Goal: Task Accomplishment & Management: Use online tool/utility

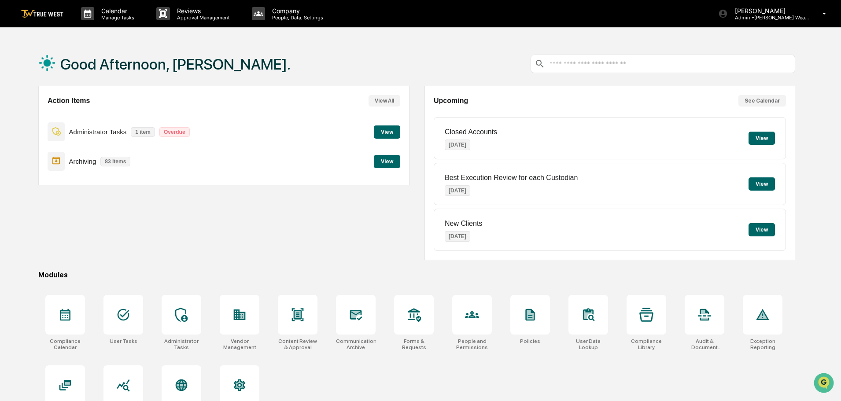
click at [62, 310] on icon at bounding box center [65, 315] width 11 height 12
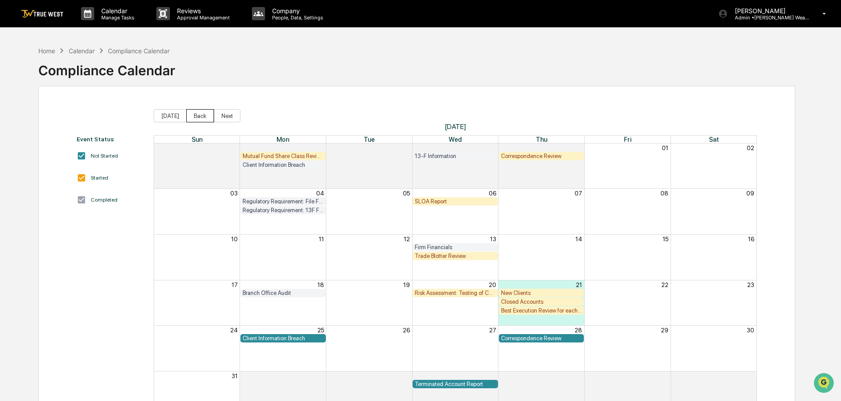
click at [189, 116] on button "Back" at bounding box center [200, 115] width 28 height 13
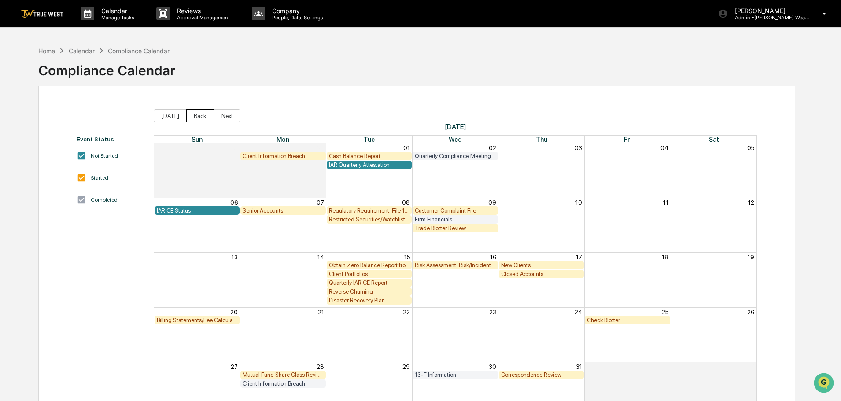
click at [189, 116] on button "Back" at bounding box center [200, 115] width 28 height 13
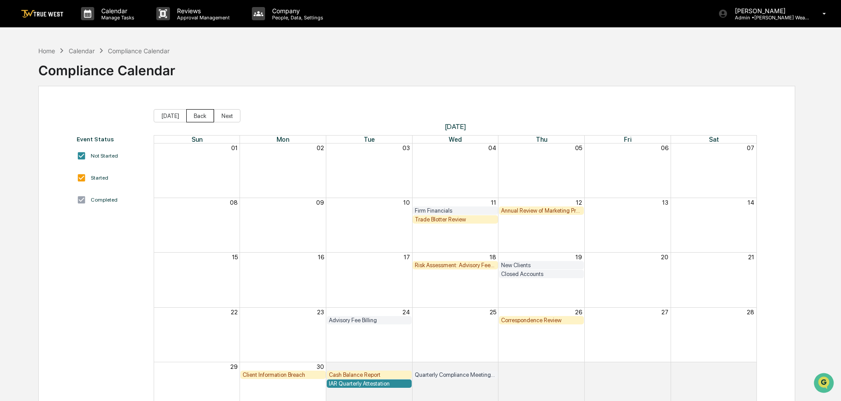
click at [189, 116] on button "Back" at bounding box center [200, 115] width 28 height 13
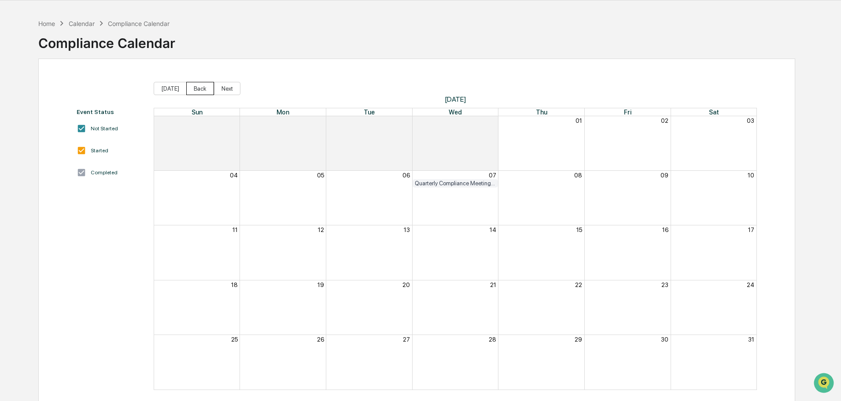
scroll to position [42, 0]
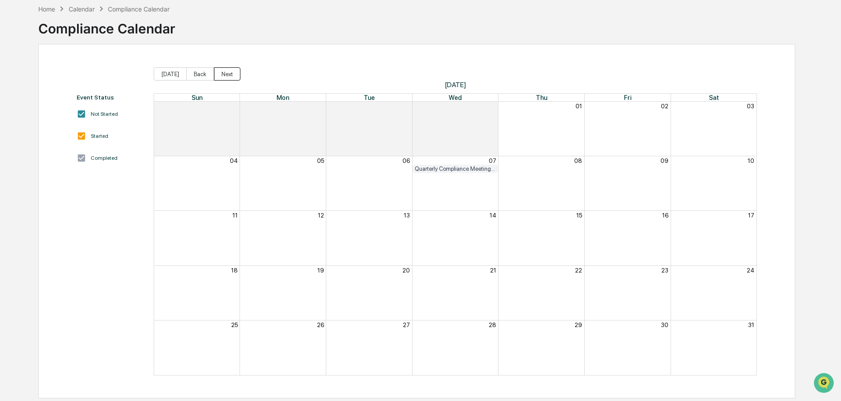
click at [223, 75] on button "Next" at bounding box center [227, 73] width 26 height 13
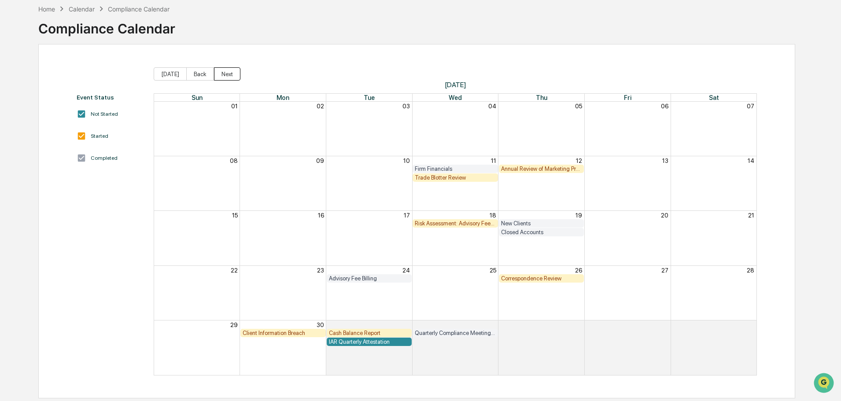
click at [219, 73] on button "Next" at bounding box center [227, 73] width 26 height 13
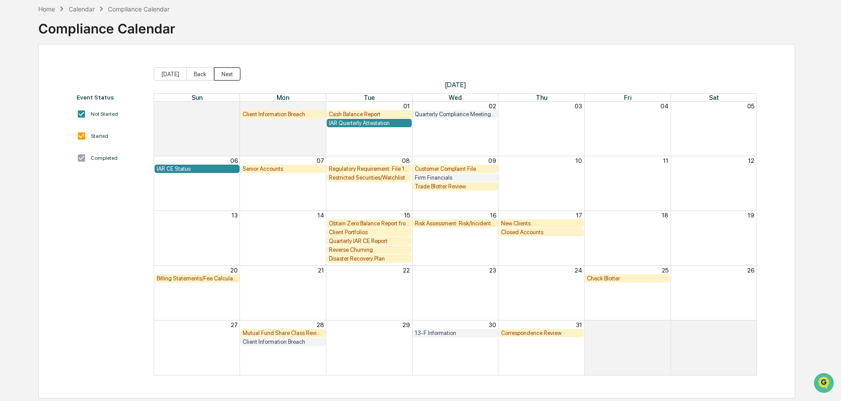
click at [229, 72] on button "Next" at bounding box center [227, 73] width 26 height 13
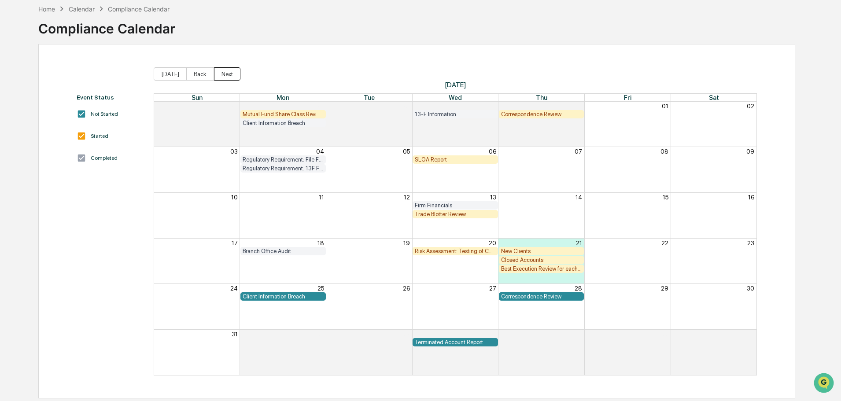
click at [226, 76] on button "Next" at bounding box center [227, 73] width 26 height 13
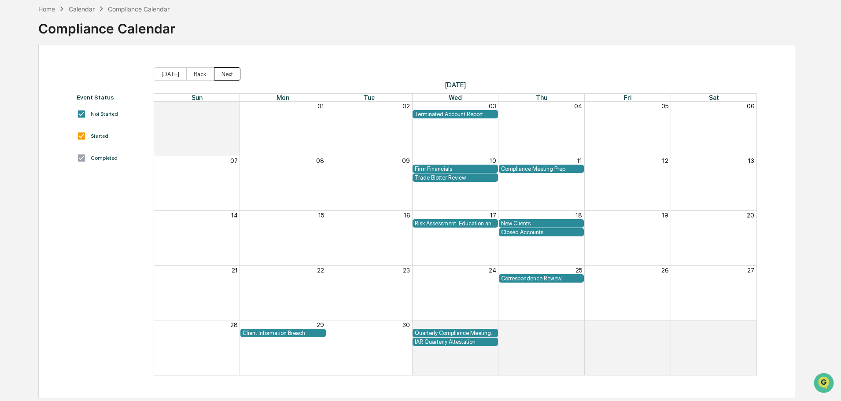
click at [222, 75] on button "Next" at bounding box center [227, 73] width 26 height 13
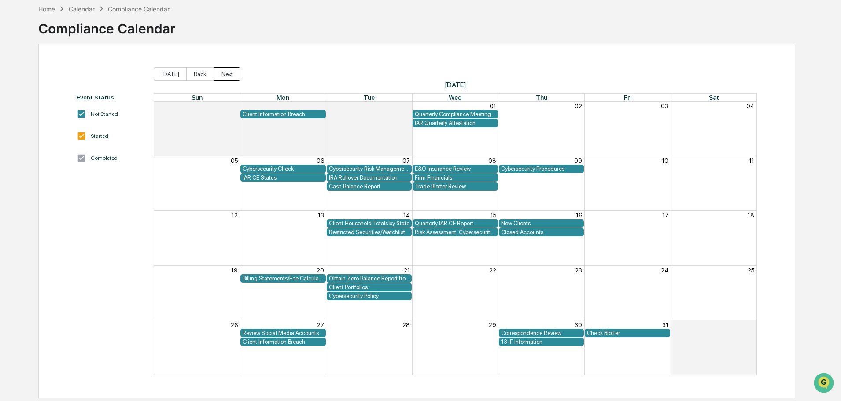
click at [227, 74] on button "Next" at bounding box center [227, 73] width 26 height 13
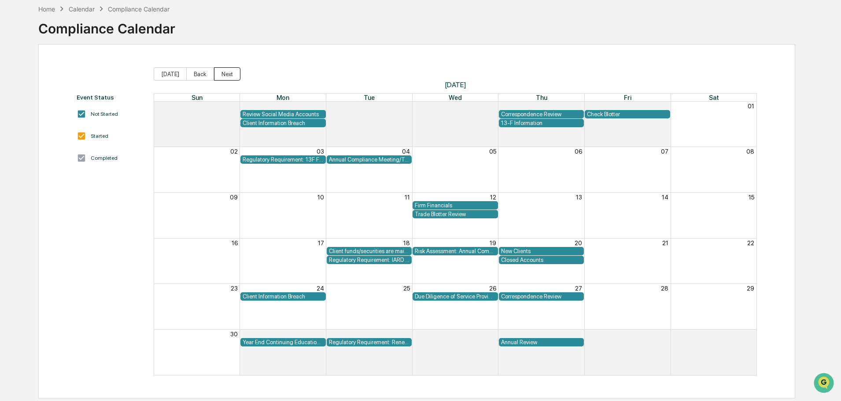
click at [225, 76] on button "Next" at bounding box center [227, 73] width 26 height 13
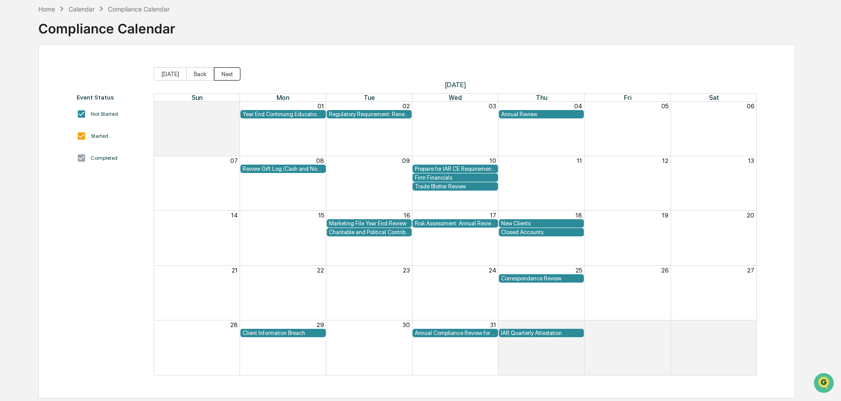
click at [224, 74] on button "Next" at bounding box center [227, 73] width 26 height 13
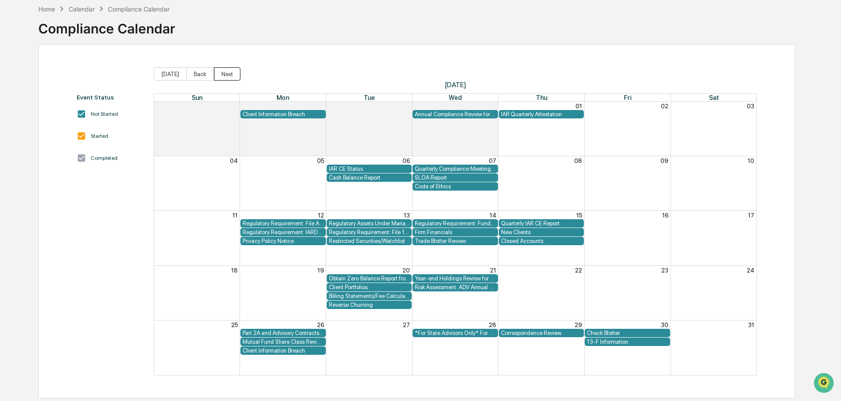
click at [229, 70] on button "Next" at bounding box center [227, 73] width 26 height 13
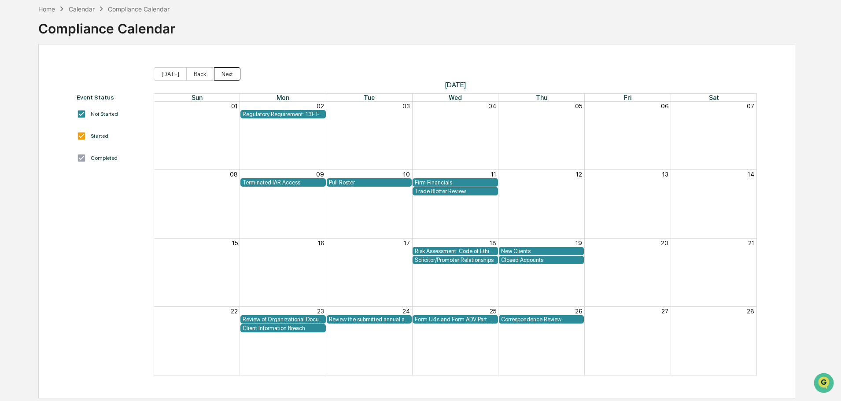
click at [224, 74] on button "Next" at bounding box center [227, 73] width 26 height 13
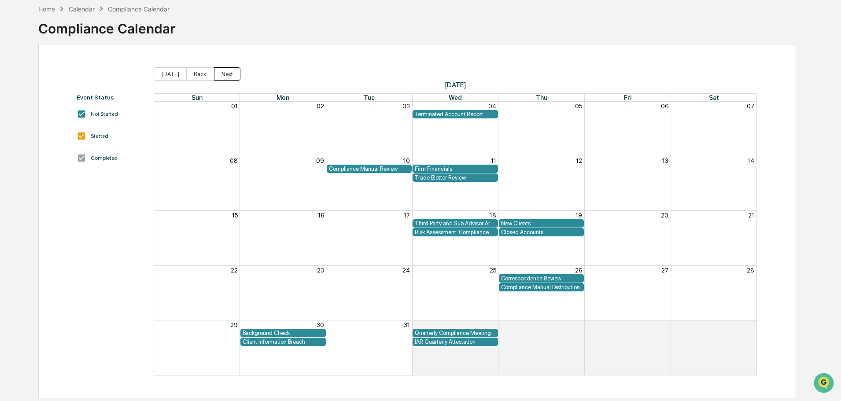
click at [225, 72] on button "Next" at bounding box center [227, 73] width 26 height 13
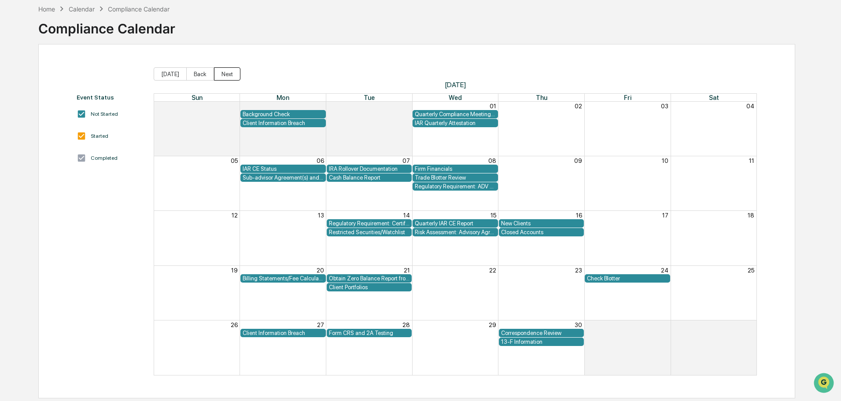
click at [223, 72] on button "Next" at bounding box center [227, 73] width 26 height 13
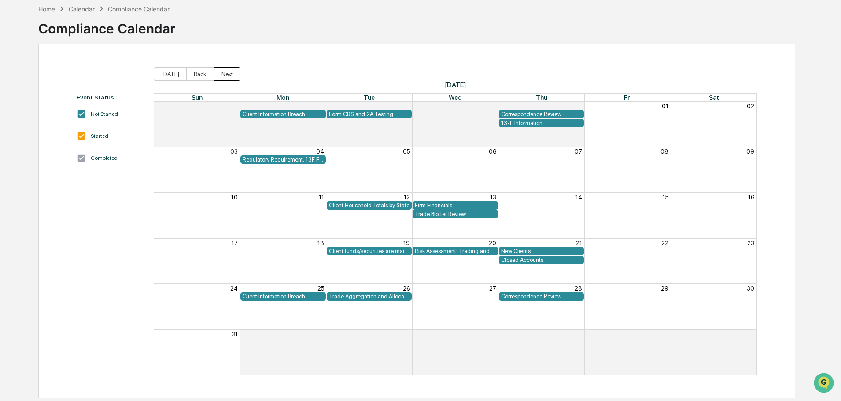
click at [229, 73] on button "Next" at bounding box center [227, 73] width 26 height 13
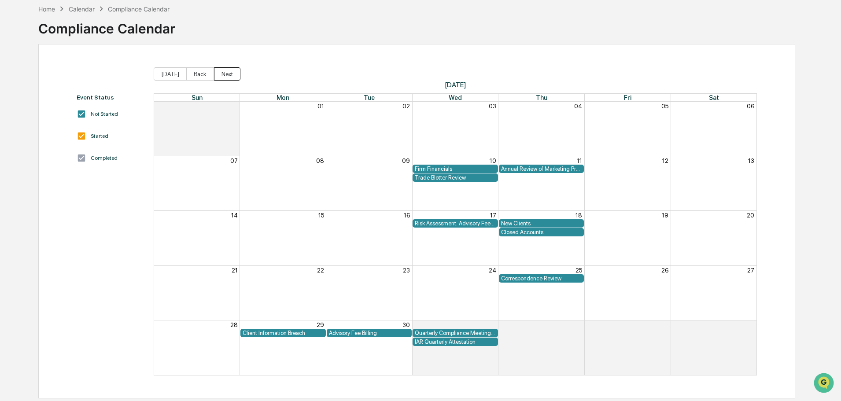
click at [221, 70] on button "Next" at bounding box center [227, 73] width 26 height 13
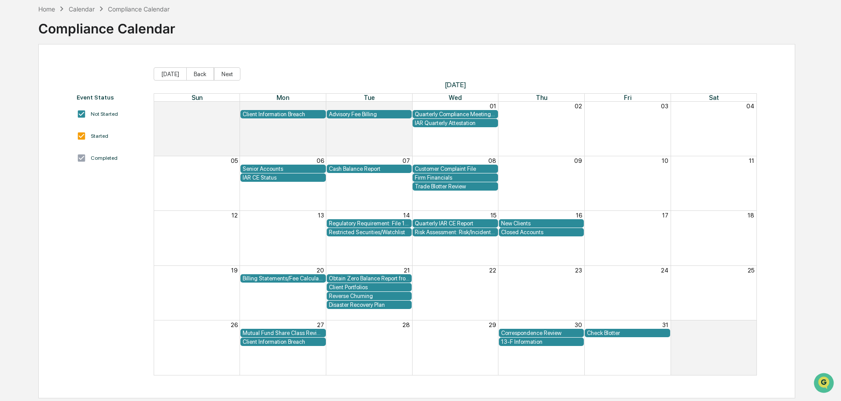
click at [50, 8] on div "Home" at bounding box center [46, 8] width 17 height 7
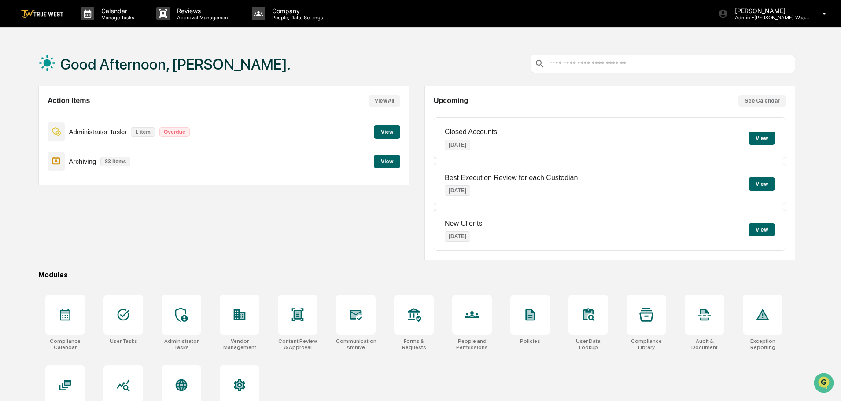
click at [383, 128] on button "View" at bounding box center [387, 131] width 26 height 13
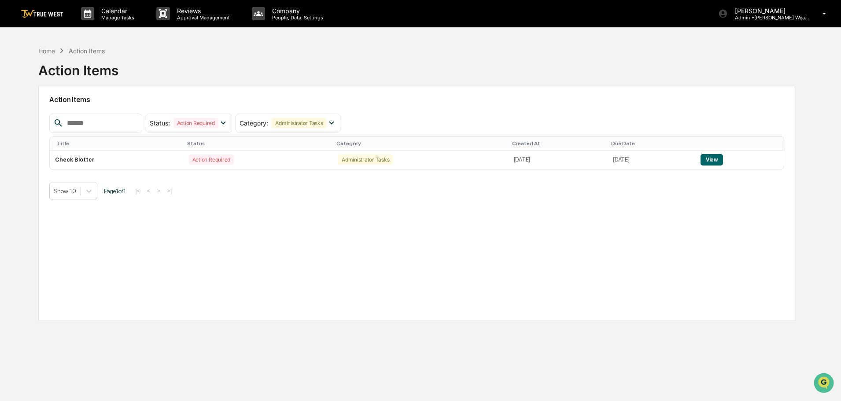
click at [109, 124] on input "text" at bounding box center [100, 123] width 75 height 11
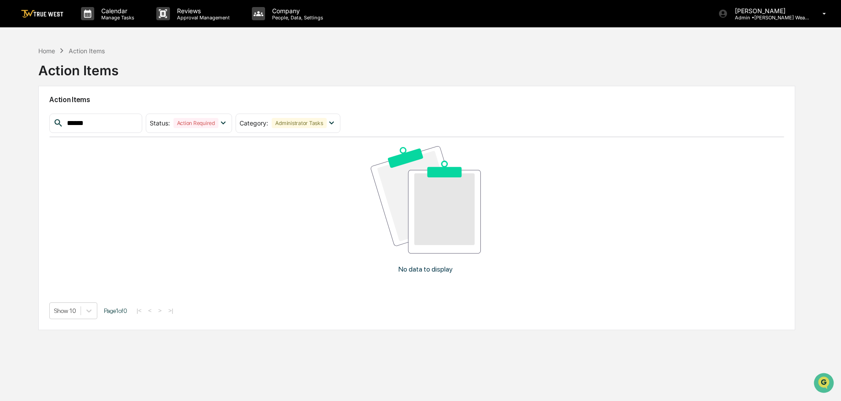
type input "******"
click at [226, 123] on icon at bounding box center [223, 123] width 5 height 3
click at [336, 122] on icon at bounding box center [332, 123] width 10 height 10
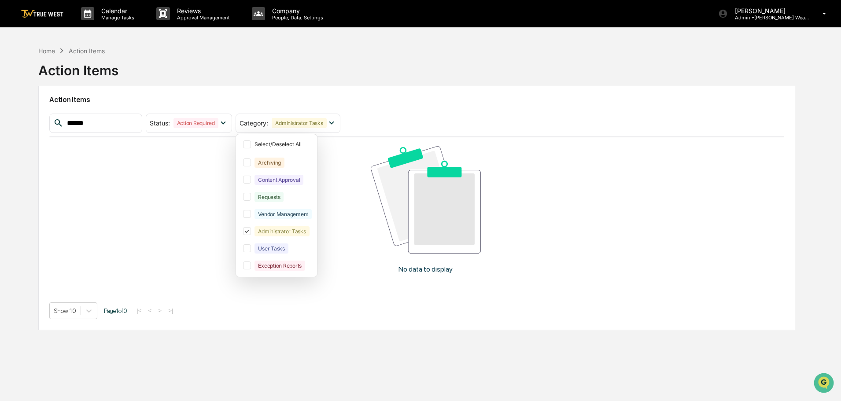
click at [383, 90] on div "Action Items" at bounding box center [416, 100] width 735 height 20
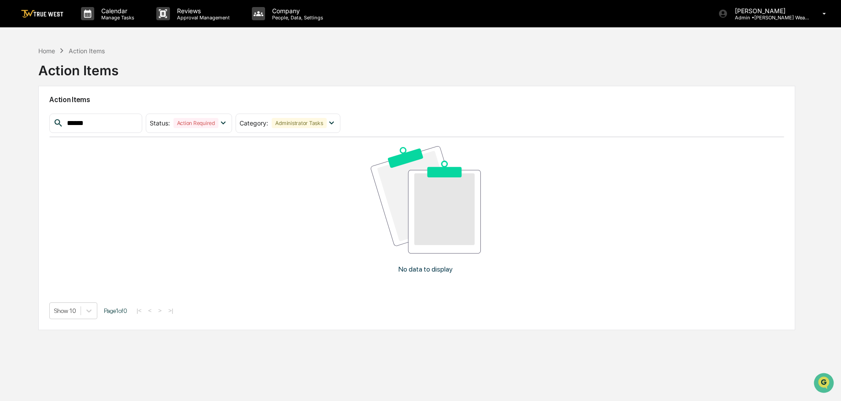
click at [49, 12] on img at bounding box center [42, 14] width 42 height 8
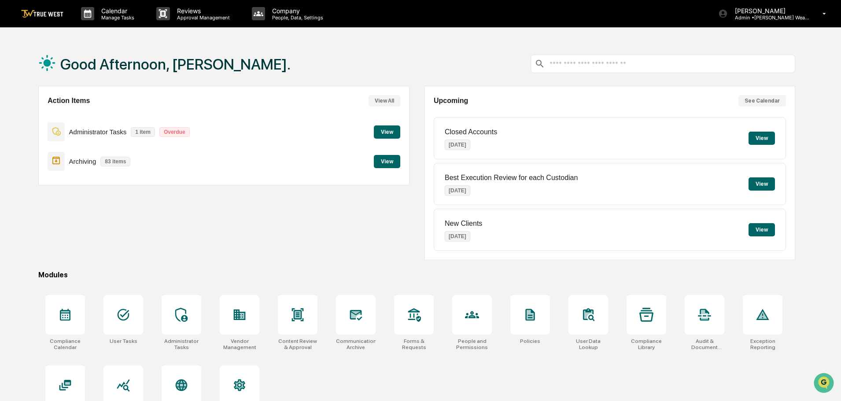
click at [756, 133] on button "View" at bounding box center [761, 138] width 26 height 13
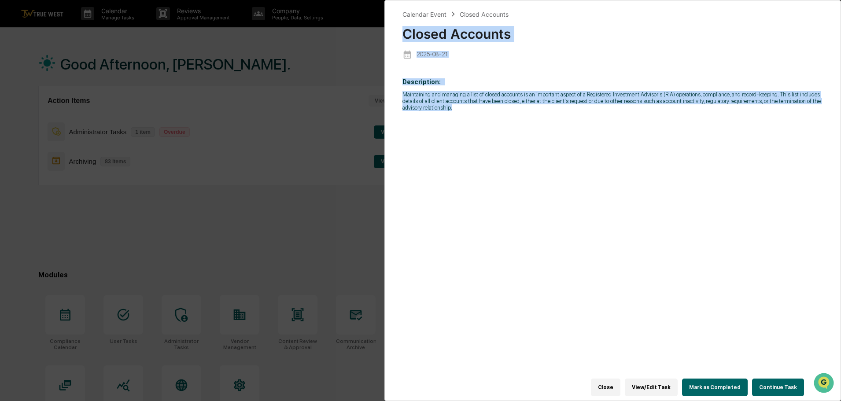
drag, startPoint x: 402, startPoint y: 33, endPoint x: 490, endPoint y: 113, distance: 119.7
click at [490, 113] on div "Calendar Event Closed Accounts Closed Accounts [DATE] Description: Maintaining …" at bounding box center [612, 200] width 457 height 401
copy div "Closed Accounts [DATE] Description: Maintaining and managing a list of closed a…"
click at [610, 382] on button "Close" at bounding box center [605, 388] width 29 height 18
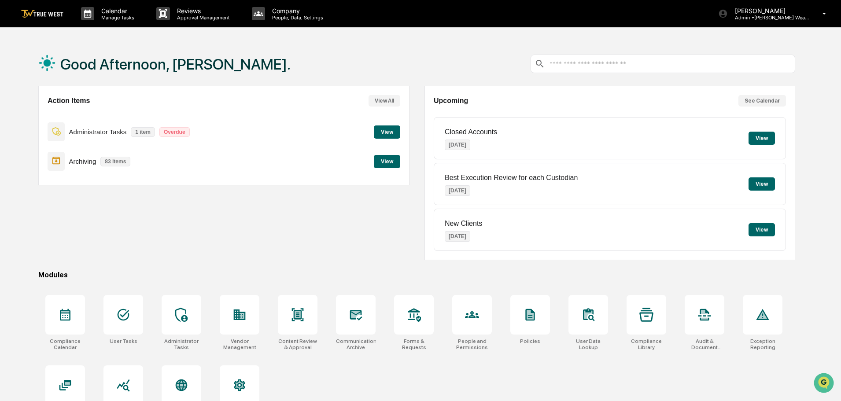
click at [762, 182] on button "View" at bounding box center [761, 183] width 26 height 13
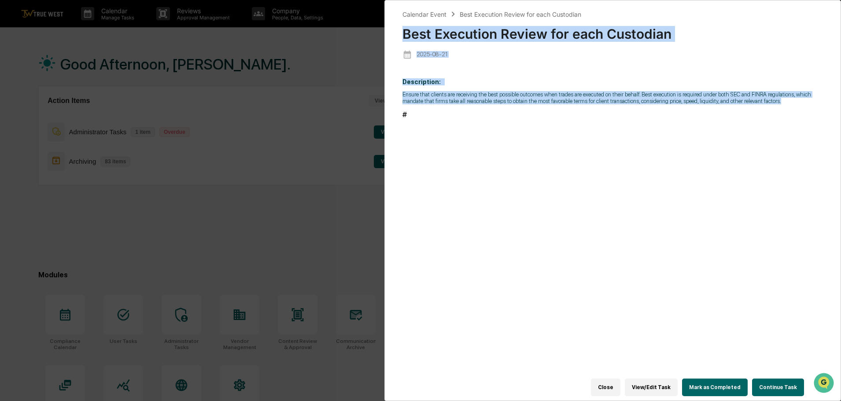
drag, startPoint x: 399, startPoint y: 31, endPoint x: 804, endPoint y: 104, distance: 411.2
click at [804, 104] on div "Calendar Event Best Execution Review for each Custodian Best Execution Review f…" at bounding box center [612, 200] width 457 height 401
copy div "Best Execution Review for each Custodian [DATE] Description: Ensure that client…"
click at [612, 380] on button "Close" at bounding box center [605, 388] width 29 height 18
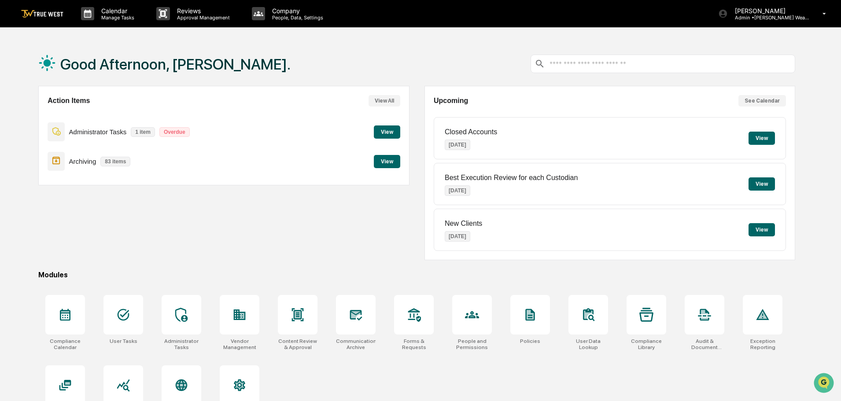
click at [768, 229] on button "View" at bounding box center [761, 229] width 26 height 13
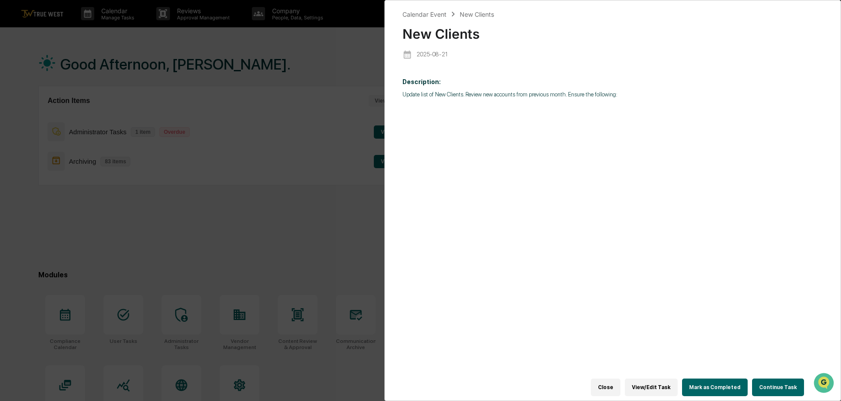
click at [664, 385] on button "View/Edit Task" at bounding box center [651, 388] width 53 height 18
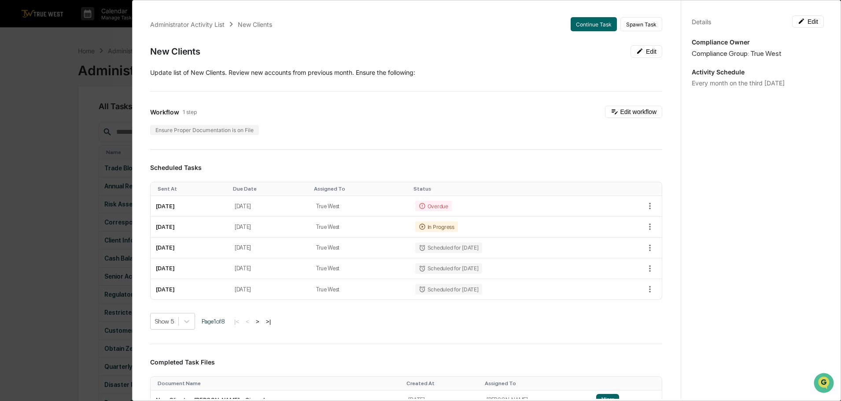
click at [639, 53] on button "Edit" at bounding box center [646, 51] width 32 height 12
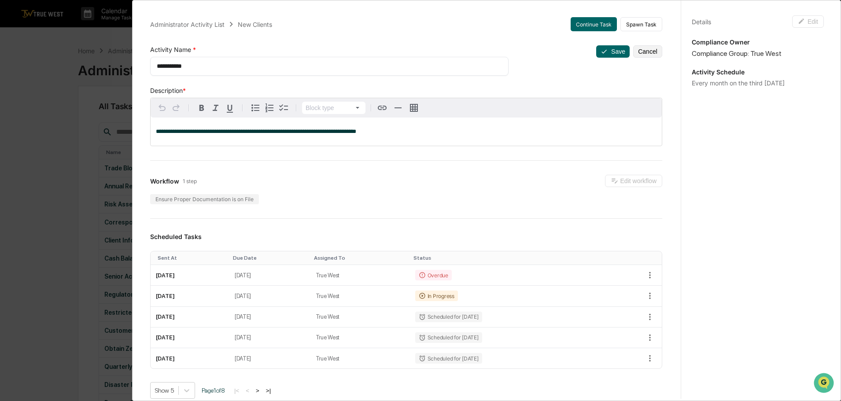
click at [633, 52] on button "Cancel" at bounding box center [647, 51] width 29 height 12
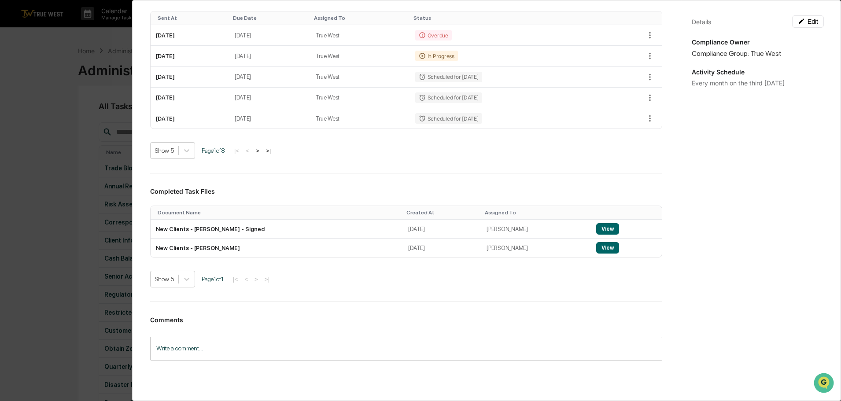
scroll to position [199, 0]
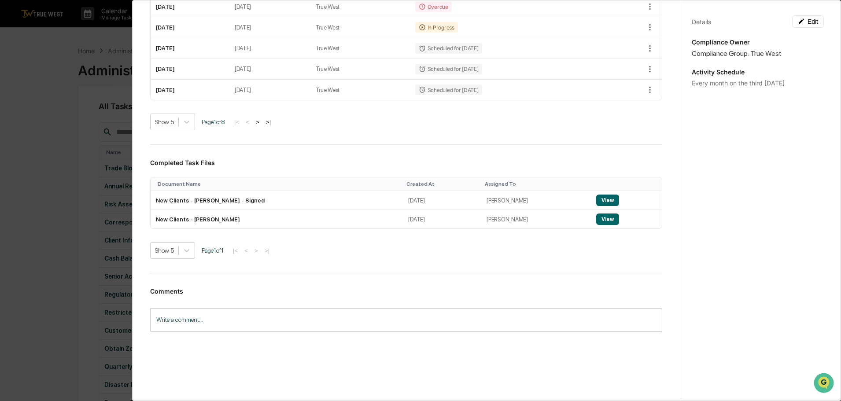
click at [602, 200] on button "View" at bounding box center [607, 200] width 23 height 11
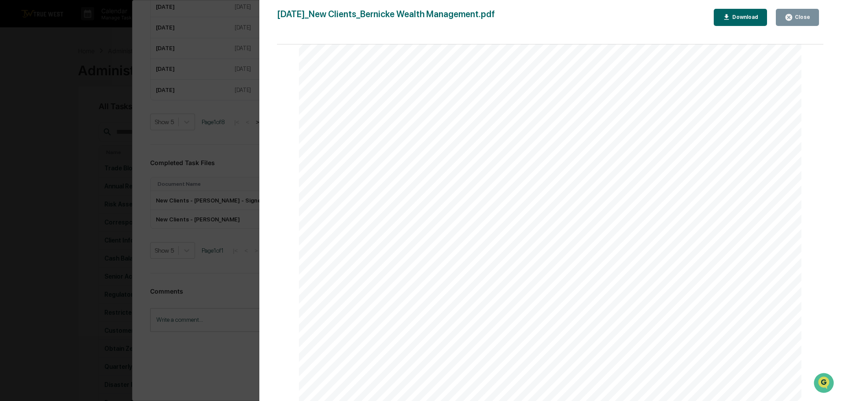
scroll to position [44, 0]
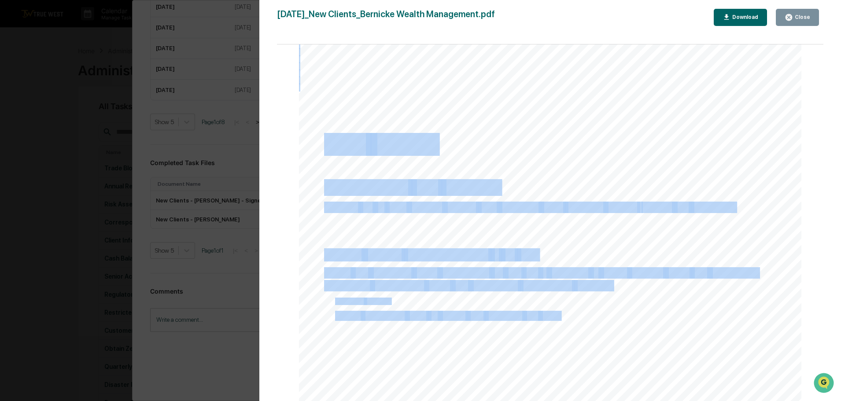
drag, startPoint x: 329, startPoint y: 147, endPoint x: 617, endPoint y: 287, distance: 320.6
click at [617, 287] on div "[DATE] [PERSON_NAME] Wealth Management New Clients Background and Purpose Updat…" at bounding box center [550, 376] width 503 height 711
copy div "New Clients Background and Purpose Update list of New Clients. Review new accou…"
click at [812, 16] on button "Close" at bounding box center [797, 17] width 43 height 17
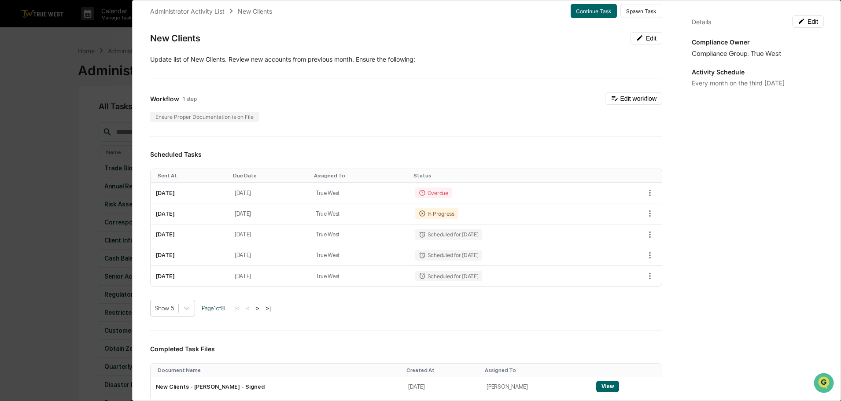
scroll to position [0, 0]
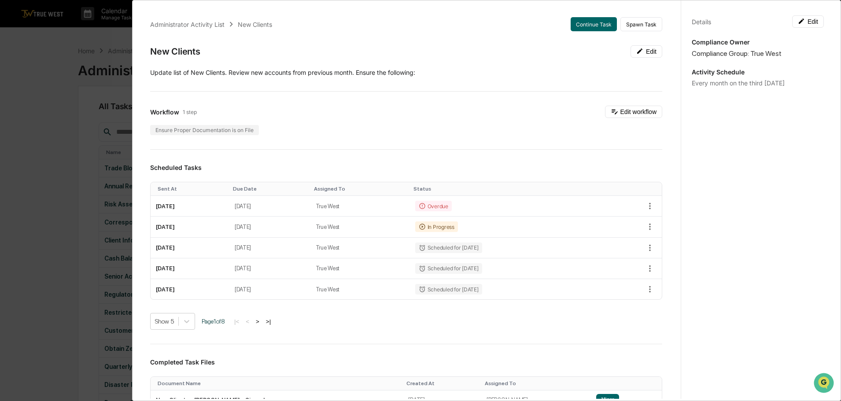
click at [111, 45] on div "Administrator Activity List New Clients Continue Task Spawn Task New Clients Ed…" at bounding box center [420, 200] width 841 height 401
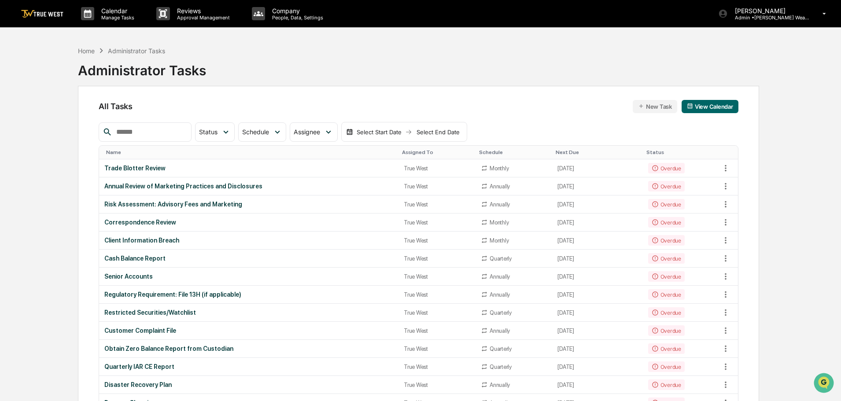
click at [138, 163] on td "Trade Blotter Review" at bounding box center [248, 168] width 299 height 18
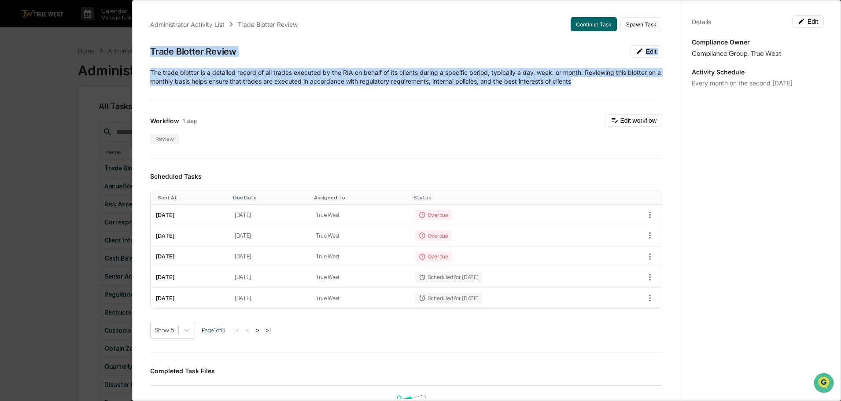
drag, startPoint x: 151, startPoint y: 49, endPoint x: 603, endPoint y: 79, distance: 452.7
click at [603, 79] on div "Administrator Activity List Trade Blotter Review Continue Task Spawn Task Trade…" at bounding box center [406, 324] width 533 height 634
copy div "Trade Blotter Review Edit The trade blotter is a detailed record of all trades …"
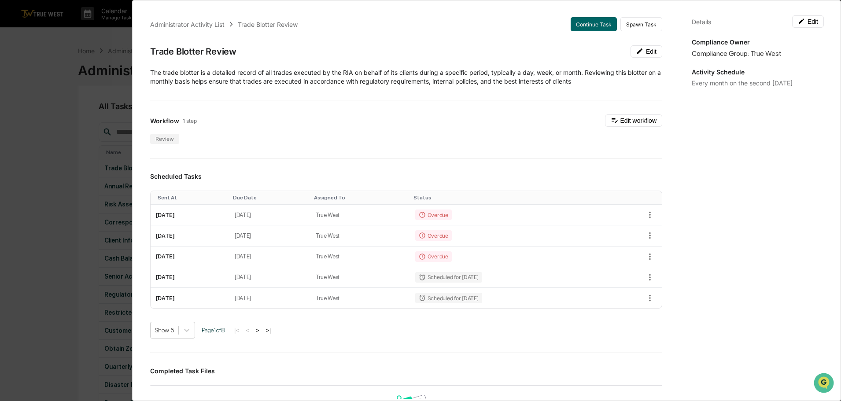
click at [116, 27] on div "Administrator Activity List Trade Blotter Review Continue Task Spawn Task Trade…" at bounding box center [420, 200] width 841 height 401
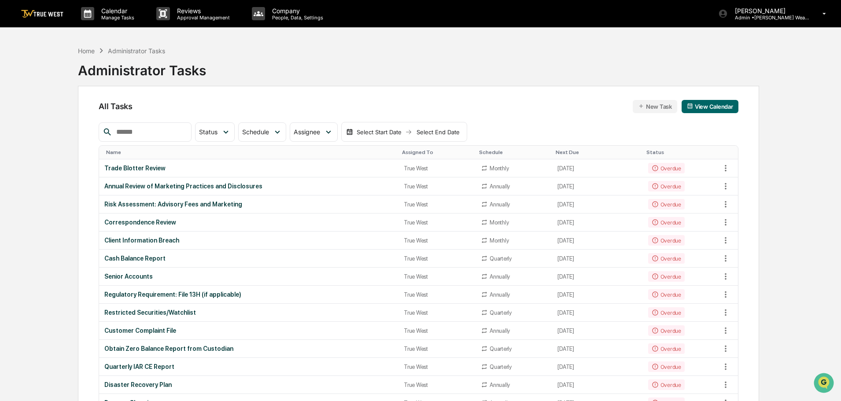
click at [173, 185] on div "Annual Review of Marketing Practices and Disclosures" at bounding box center [248, 186] width 289 height 7
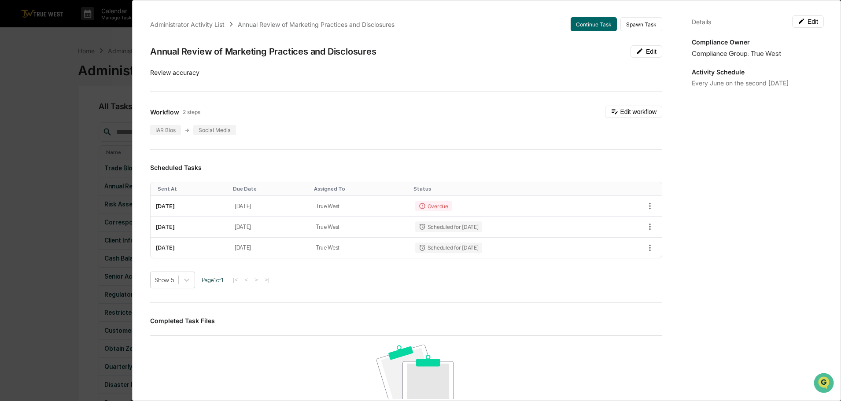
click at [113, 34] on div "Administrator Activity List Annual Review of Marketing Practices and Disclosure…" at bounding box center [420, 200] width 841 height 401
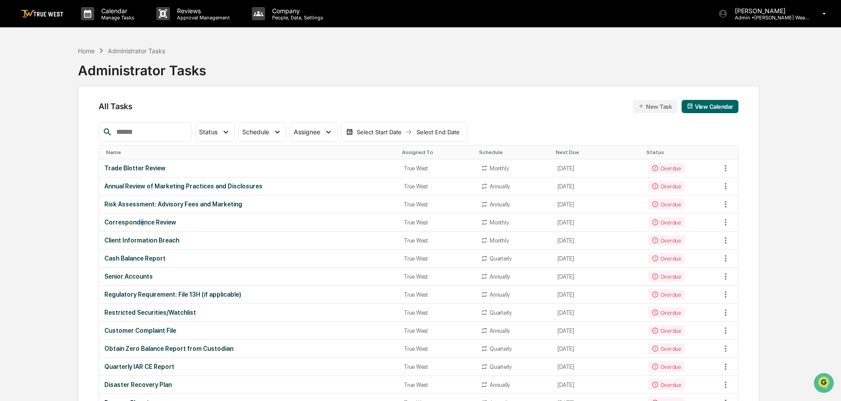
click at [139, 222] on div "Correspondence Review" at bounding box center [248, 222] width 289 height 7
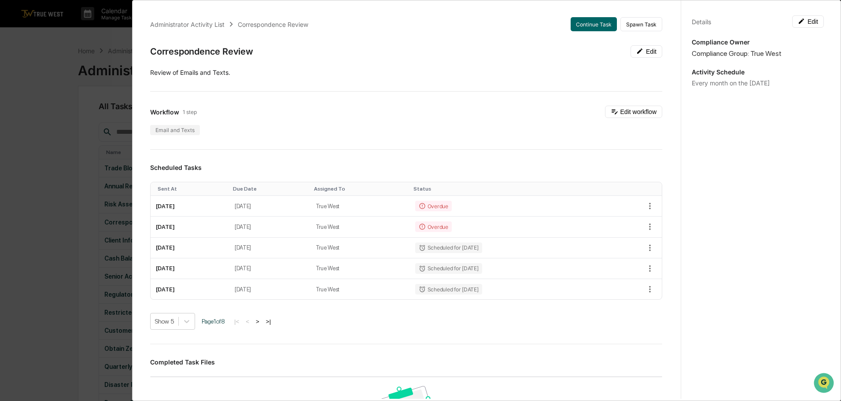
click at [118, 32] on div "Administrator Activity List Correspondence Review Continue Task Spawn Task Corr…" at bounding box center [420, 200] width 841 height 401
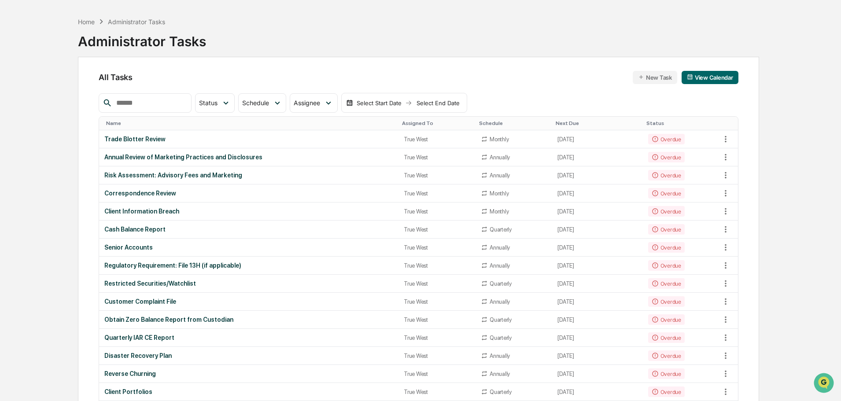
scroll to position [44, 0]
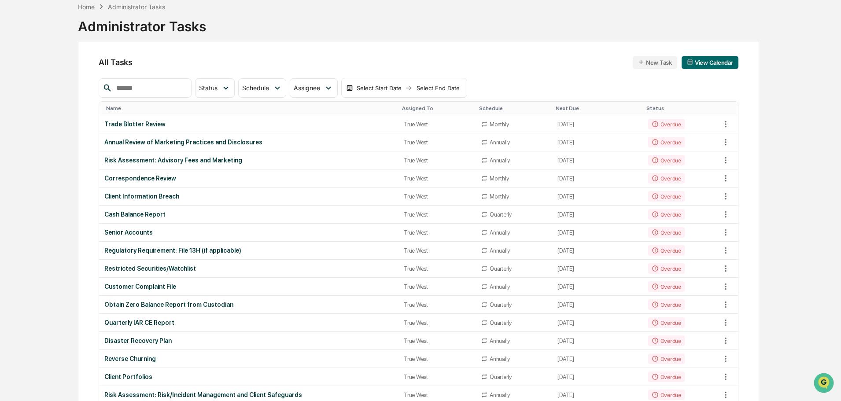
click at [159, 195] on div "Client Information Breach" at bounding box center [248, 196] width 289 height 7
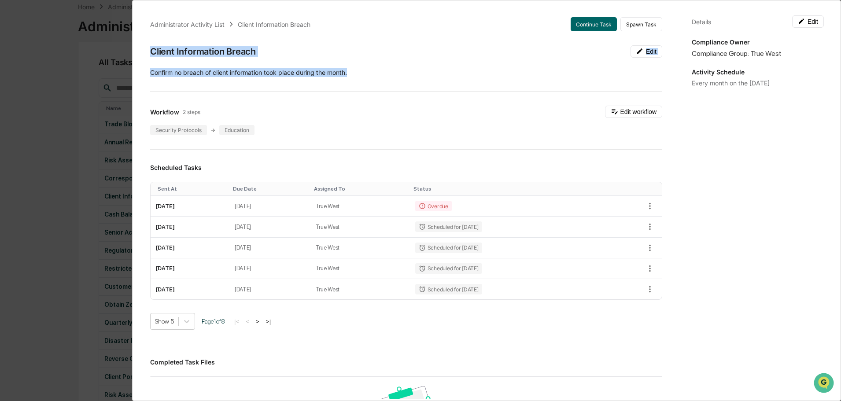
drag, startPoint x: 151, startPoint y: 48, endPoint x: 356, endPoint y: 73, distance: 206.3
click at [356, 73] on div "Administrator Activity List Client Information Breach Continue Task Spawn Task …" at bounding box center [406, 319] width 533 height 625
copy div "Client Information Breach Edit Confirm no breach of client information took pla…"
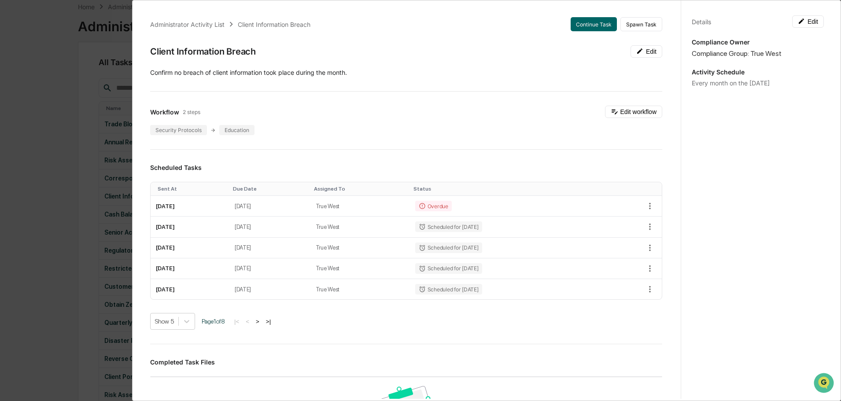
click at [119, 41] on div "Administrator Activity List Client Information Breach Continue Task Spawn Task …" at bounding box center [420, 200] width 841 height 401
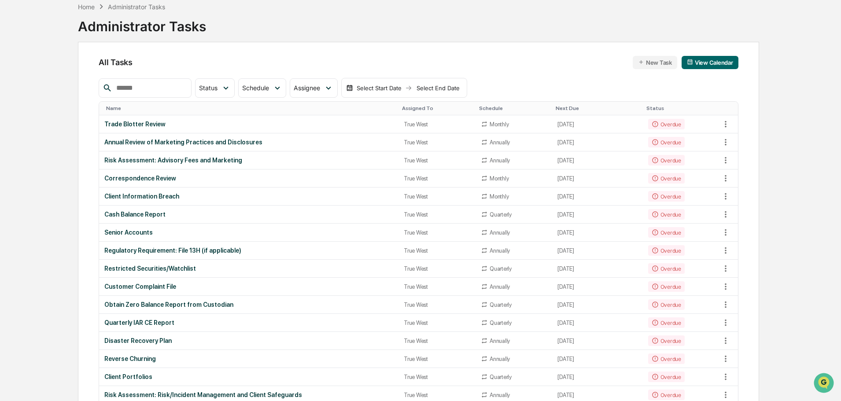
click at [156, 213] on div "Cash Balance Report" at bounding box center [248, 214] width 289 height 7
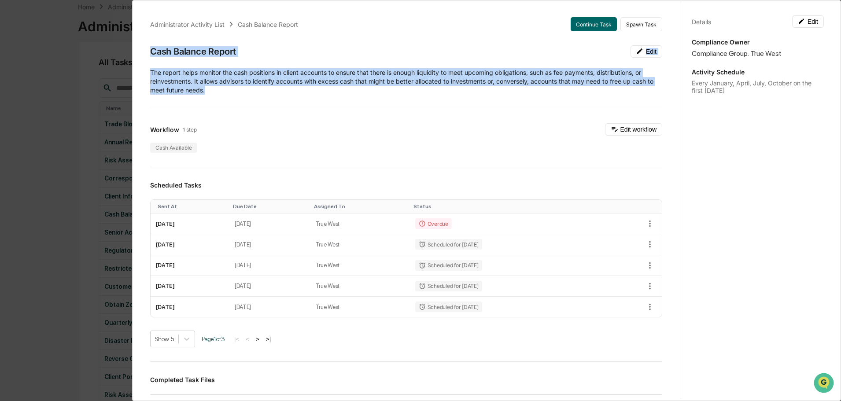
drag, startPoint x: 150, startPoint y: 52, endPoint x: 227, endPoint y: 89, distance: 85.7
click at [227, 89] on div "Administrator Activity List Cash Balance Report Continue Task Spawn Task Cash B…" at bounding box center [406, 328] width 533 height 642
copy div "Cash Balance Report Edit The report helps monitor the cash positions in client …"
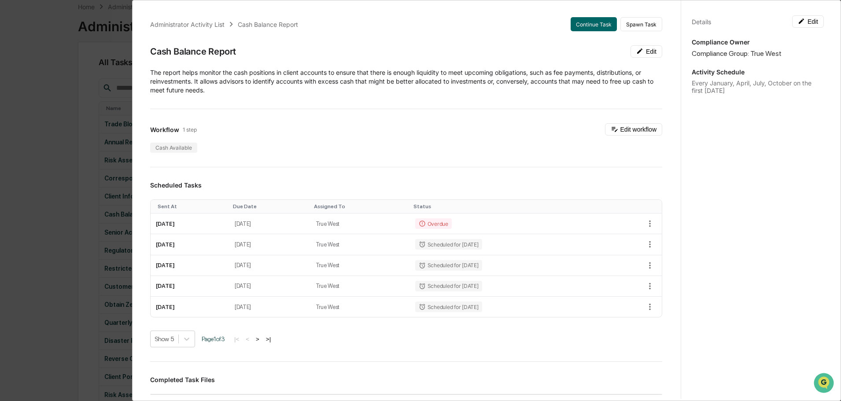
click at [92, 44] on div "Administrator Activity List Cash Balance Report Continue Task Spawn Task Cash B…" at bounding box center [420, 200] width 841 height 401
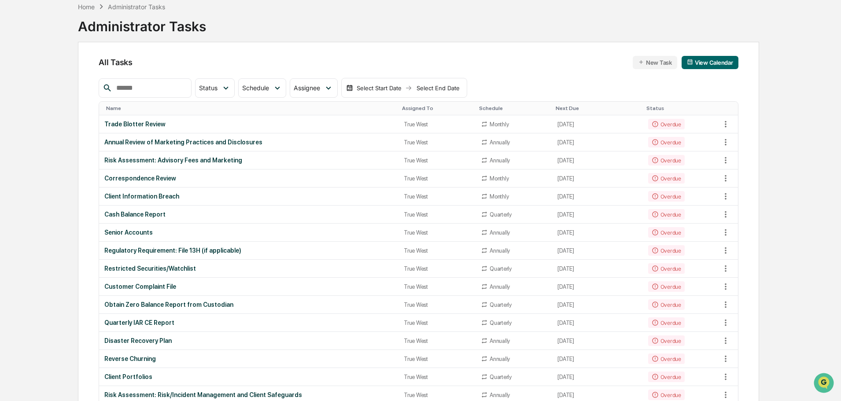
click at [138, 232] on div "Senior Accounts" at bounding box center [248, 232] width 289 height 7
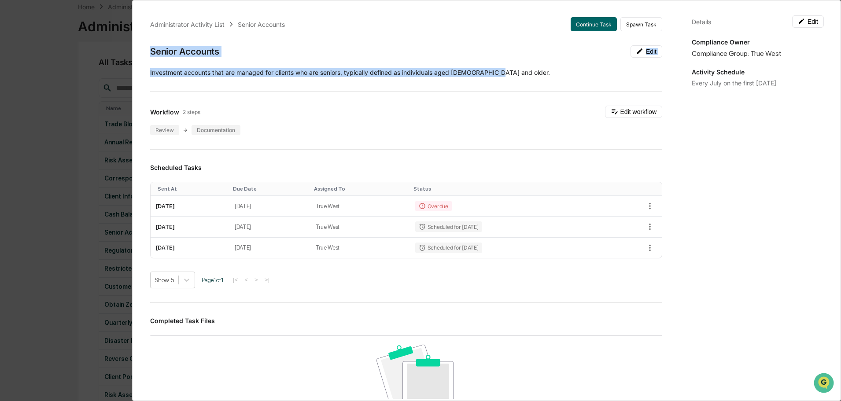
drag, startPoint x: 151, startPoint y: 51, endPoint x: 498, endPoint y: 69, distance: 347.4
click at [498, 69] on div "Administrator Activity List Senior Accounts Continue Task Spawn Task Senior Acc…" at bounding box center [406, 298] width 533 height 583
copy div "Senior Accounts Edit Investment accounts that are managed for clients who are s…"
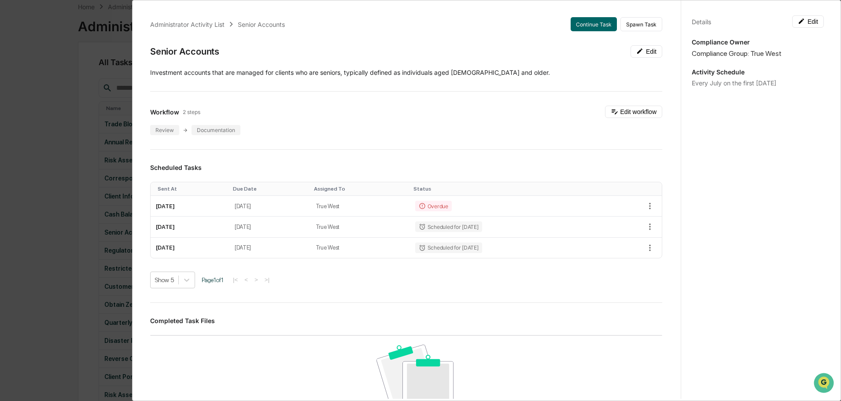
click at [98, 40] on div "Administrator Activity List Senior Accounts Continue Task Spawn Task Senior Acc…" at bounding box center [420, 200] width 841 height 401
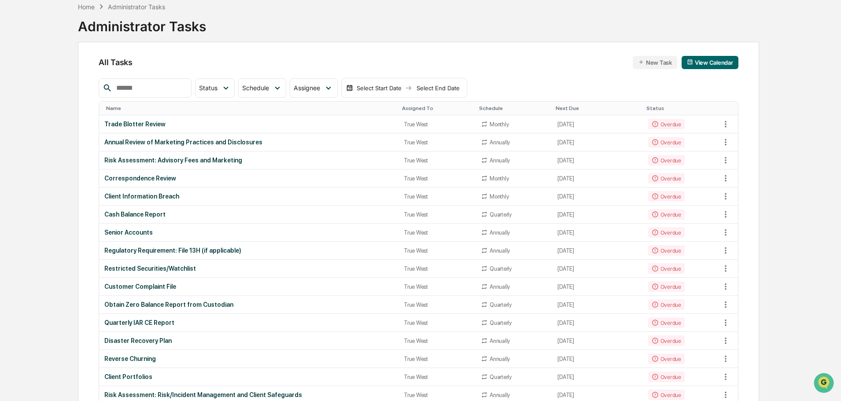
click at [177, 250] on div "Regulatory Requirement: File 13H (if applicable)" at bounding box center [248, 250] width 289 height 7
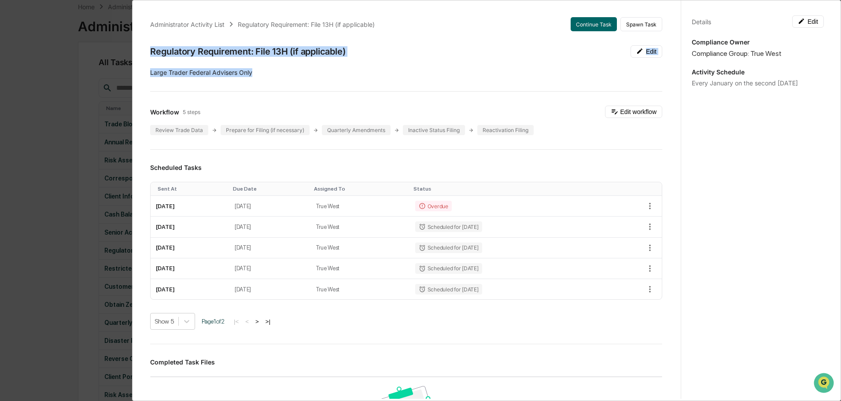
drag, startPoint x: 151, startPoint y: 50, endPoint x: 271, endPoint y: 69, distance: 120.7
click at [271, 69] on div "Administrator Activity List Regulatory Requirement: File 13H (if applicable) Co…" at bounding box center [406, 319] width 533 height 625
copy div "Regulatory Requirement: File 13H (if applicable) Edit Large Trader Federal Advi…"
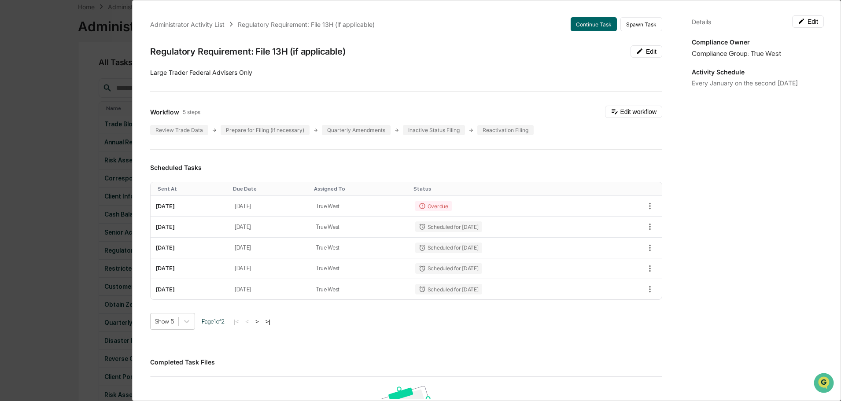
click at [101, 38] on div "Administrator Activity List Regulatory Requirement: File 13H (if applicable) Co…" at bounding box center [420, 200] width 841 height 401
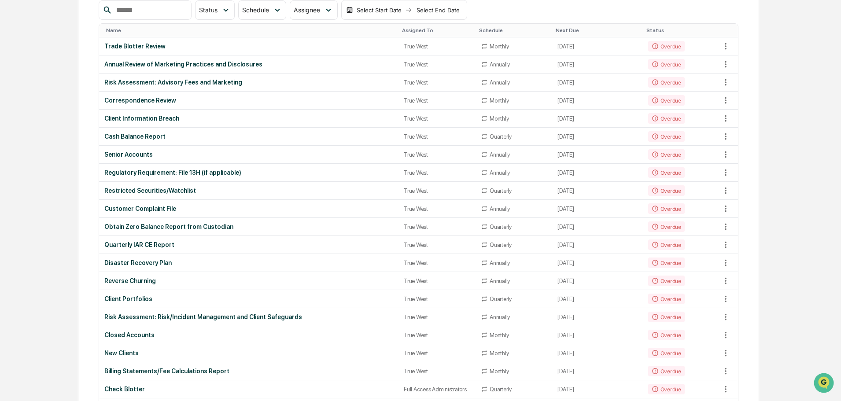
scroll to position [132, 0]
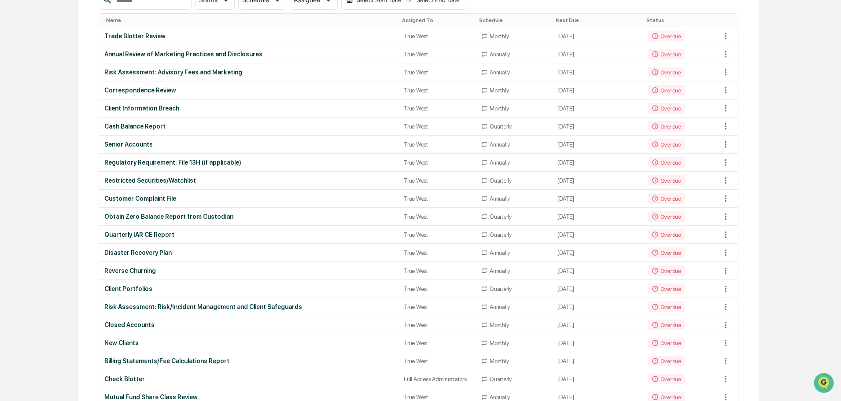
click at [180, 177] on div "Restricted Securities/Watchlist" at bounding box center [248, 180] width 289 height 7
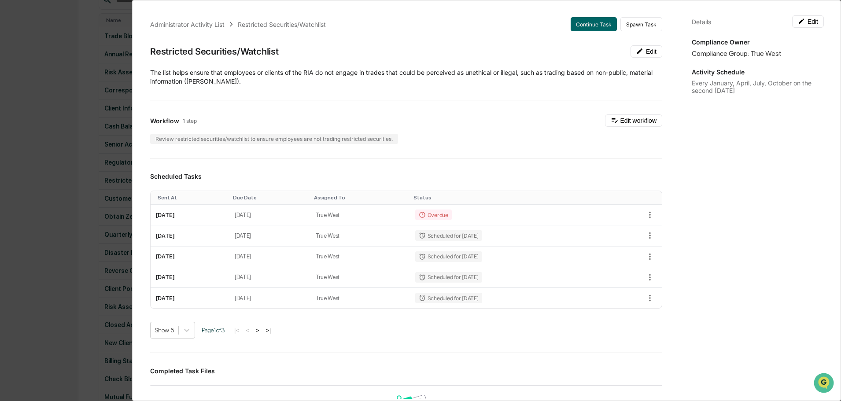
drag, startPoint x: 153, startPoint y: 52, endPoint x: 261, endPoint y: 80, distance: 111.5
click at [261, 80] on div "Administrator Activity List Restricted Securities/Watchlist Continue Task Spawn…" at bounding box center [406, 324] width 533 height 634
copy div "Restricted Securities/Watchlist Edit The list helps ensure that employees or cl…"
click at [83, 38] on div "Administrator Activity List Restricted Securities/Watchlist Continue Task Spawn…" at bounding box center [420, 200] width 841 height 401
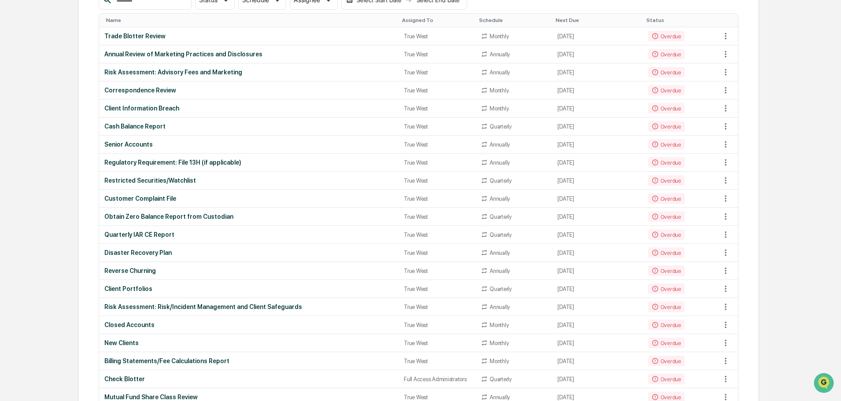
click at [137, 198] on div "Customer Complaint File" at bounding box center [248, 198] width 289 height 7
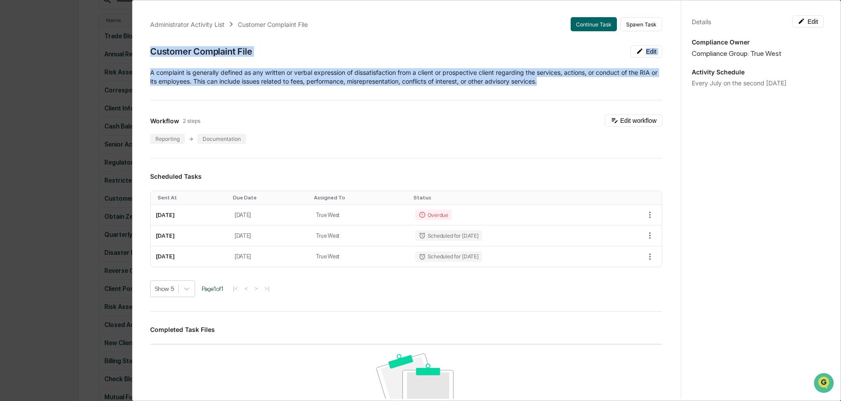
drag, startPoint x: 149, startPoint y: 52, endPoint x: 567, endPoint y: 82, distance: 418.9
click at [567, 82] on div "Administrator Activity List Customer Complaint File Continue Task Spawn Task Cu…" at bounding box center [406, 303] width 533 height 592
copy div "Customer Complaint File Edit A complaint is generally defined as any written or…"
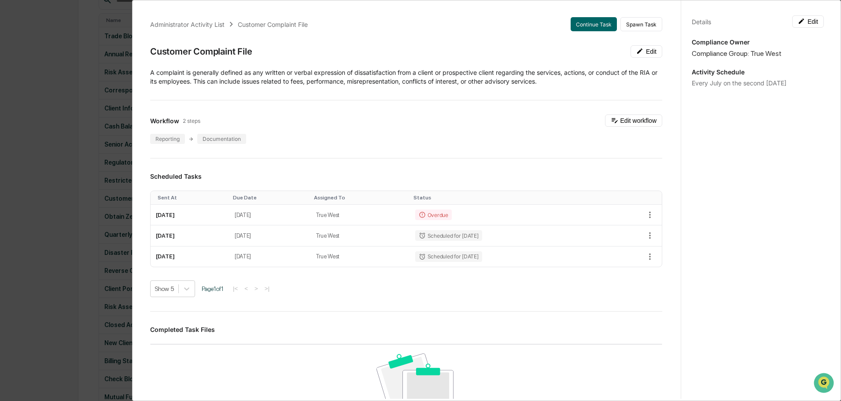
click at [84, 39] on div "Administrator Activity List Customer Complaint File Continue Task Spawn Task Cu…" at bounding box center [420, 200] width 841 height 401
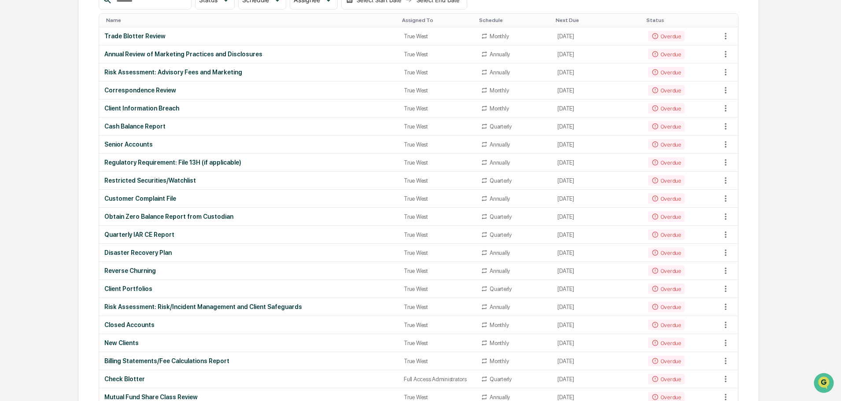
click at [163, 216] on div "Obtain Zero Balance Report from Custodian" at bounding box center [248, 216] width 289 height 7
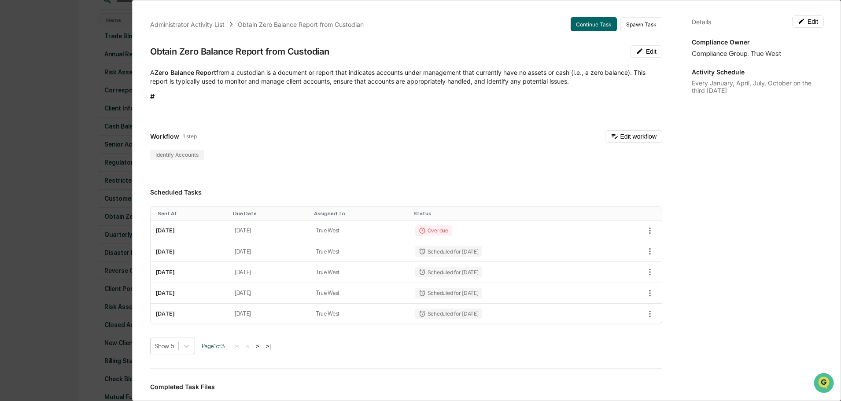
drag, startPoint x: 155, startPoint y: 50, endPoint x: 576, endPoint y: 82, distance: 423.0
click at [577, 82] on div "Administrator Activity List Obtain Zero Balance Report from Custodian Continue …" at bounding box center [406, 297] width 533 height 581
click at [74, 48] on div "Administrator Activity List Obtain Zero Balance Report from Custodian Continue …" at bounding box center [420, 200] width 841 height 401
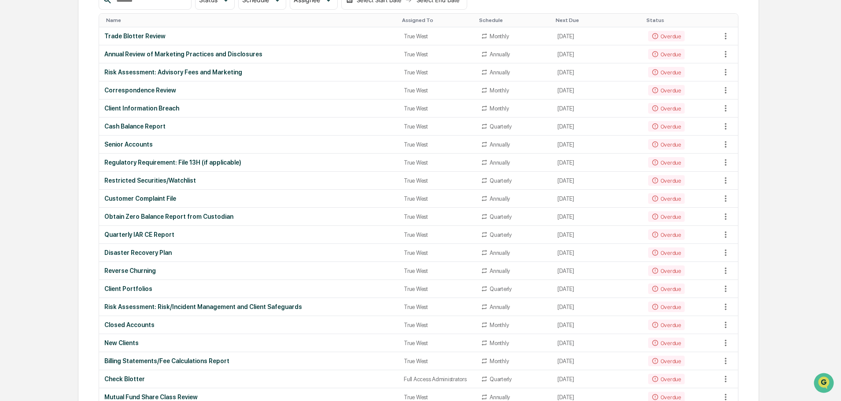
click at [158, 233] on div "Quarterly IAR CE Report" at bounding box center [248, 234] width 289 height 7
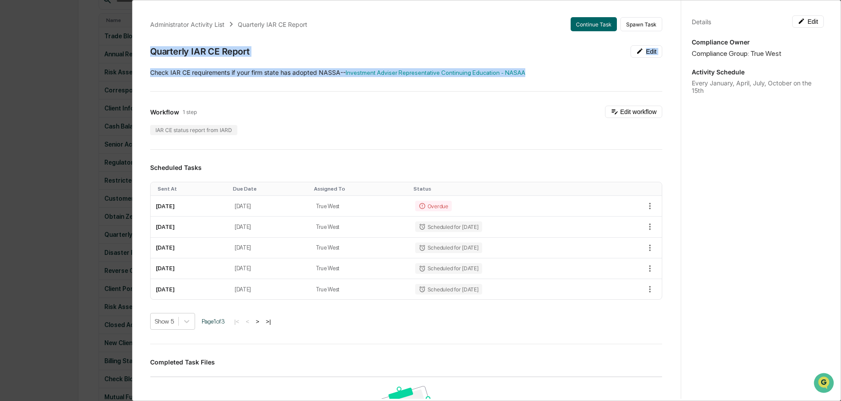
drag, startPoint x: 151, startPoint y: 49, endPoint x: 533, endPoint y: 64, distance: 382.0
click at [533, 64] on div "Administrator Activity List Quarterly IAR CE Report Continue Task Spawn Task Qu…" at bounding box center [406, 319] width 533 height 625
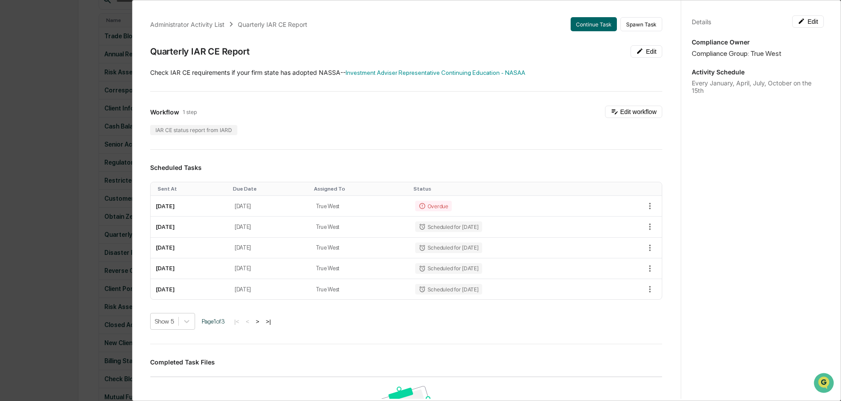
drag, startPoint x: 59, startPoint y: 21, endPoint x: 67, endPoint y: 21, distance: 7.5
click at [60, 21] on div "Administrator Activity List Quarterly IAR CE Report Continue Task Spawn Task Qu…" at bounding box center [420, 200] width 841 height 401
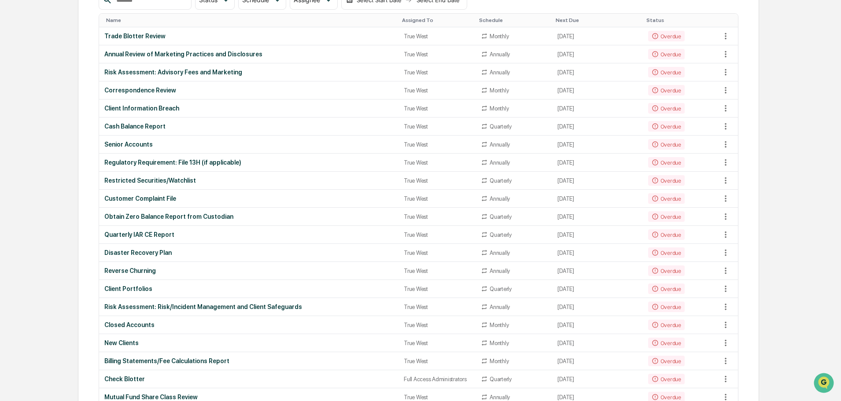
click at [147, 254] on div "Disaster Recovery Plan" at bounding box center [248, 252] width 289 height 7
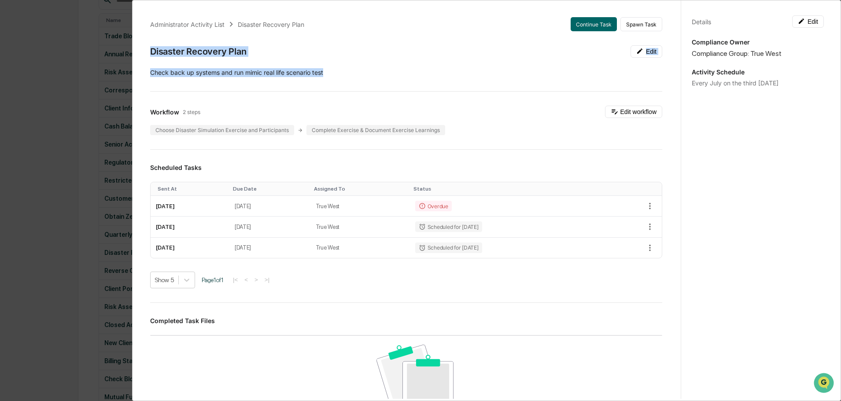
drag, startPoint x: 152, startPoint y: 50, endPoint x: 331, endPoint y: 71, distance: 180.4
click at [331, 71] on div "Administrator Activity List Disaster Recovery Plan Continue Task Spawn Task Dis…" at bounding box center [406, 298] width 533 height 583
click at [86, 25] on div "Administrator Activity List Disaster Recovery Plan Continue Task Spawn Task Dis…" at bounding box center [420, 200] width 841 height 401
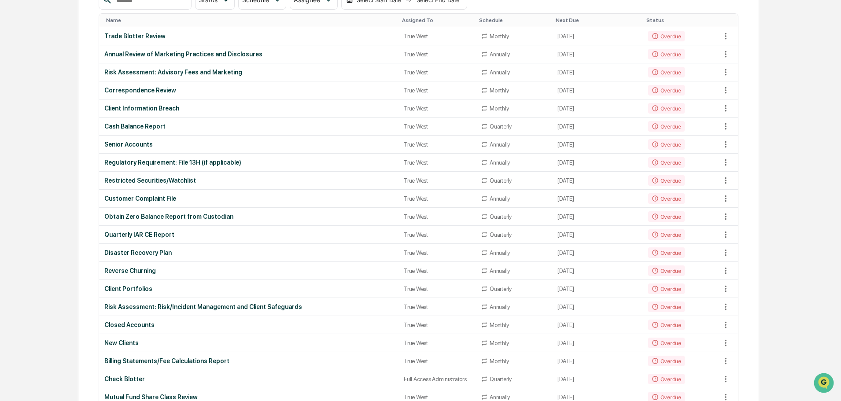
click at [138, 272] on div "Reverse Churning" at bounding box center [248, 270] width 289 height 7
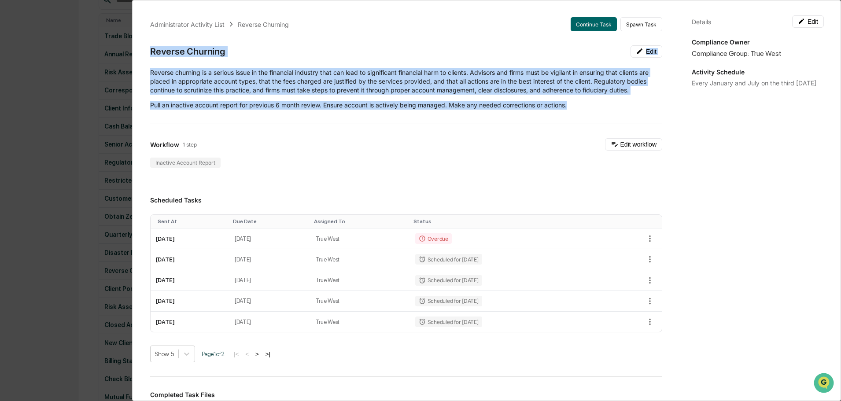
drag, startPoint x: 151, startPoint y: 48, endPoint x: 575, endPoint y: 104, distance: 427.6
click at [575, 104] on div "Administrator Activity List Reverse Churning Continue Task Spawn Task Reverse C…" at bounding box center [406, 335] width 533 height 657
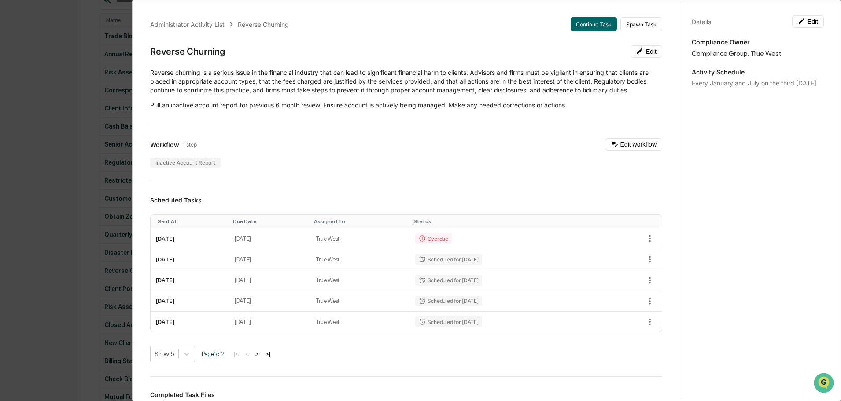
click at [81, 23] on div "Administrator Activity List Reverse Churning Continue Task Spawn Task Reverse C…" at bounding box center [420, 200] width 841 height 401
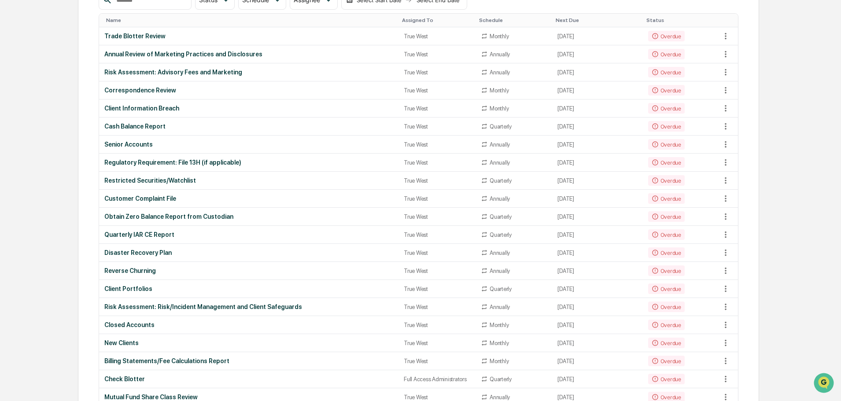
click at [138, 288] on div "Client Portfolios" at bounding box center [248, 288] width 289 height 7
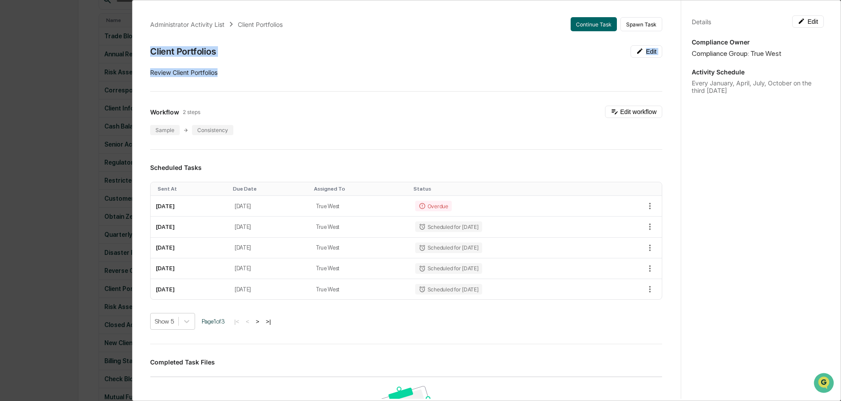
drag, startPoint x: 151, startPoint y: 47, endPoint x: 222, endPoint y: 69, distance: 74.2
click at [222, 69] on div "Administrator Activity List Client Portfolios Continue Task Spawn Task Client P…" at bounding box center [406, 319] width 533 height 625
click at [86, 19] on div "Administrator Activity List Client Portfolios Continue Task Spawn Task Client P…" at bounding box center [420, 200] width 841 height 401
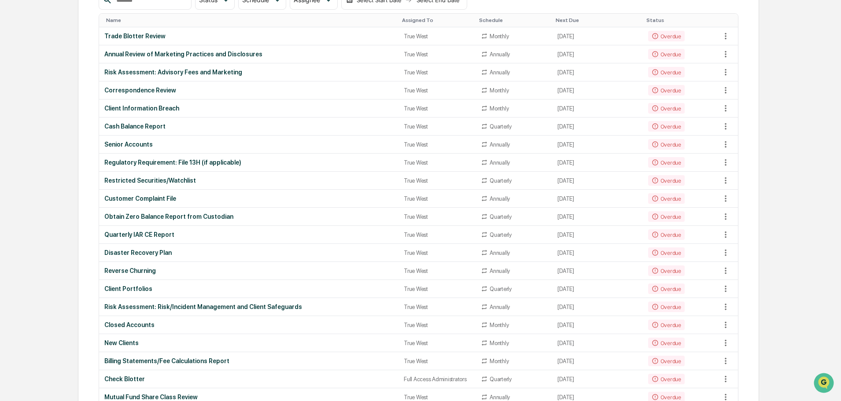
click at [154, 306] on div "Risk Assessment: Risk/Incident Management and Client Safeguards" at bounding box center [248, 306] width 289 height 7
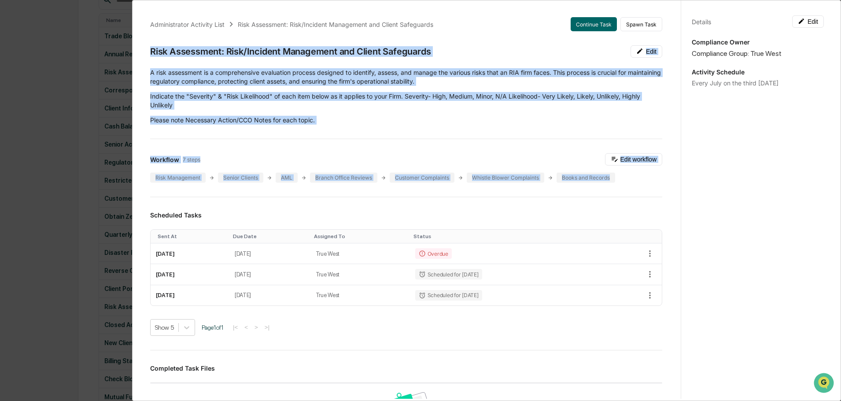
drag, startPoint x: 151, startPoint y: 49, endPoint x: 624, endPoint y: 175, distance: 489.6
click at [624, 175] on div "Administrator Activity List Risk Assessment: Risk/Incident Management and Clien…" at bounding box center [406, 322] width 533 height 630
click at [173, 176] on div "Risk Management" at bounding box center [177, 178] width 55 height 10
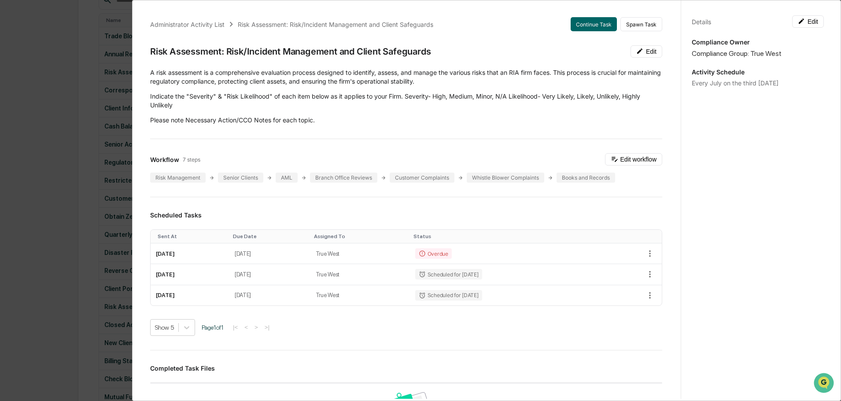
click at [171, 177] on div "Risk Management" at bounding box center [177, 178] width 55 height 10
click at [639, 51] on button "Edit" at bounding box center [646, 51] width 32 height 12
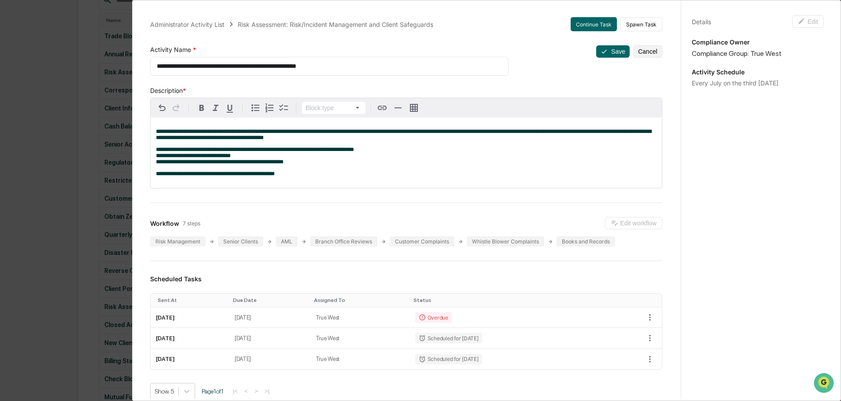
click at [640, 51] on button "Cancel" at bounding box center [647, 51] width 29 height 12
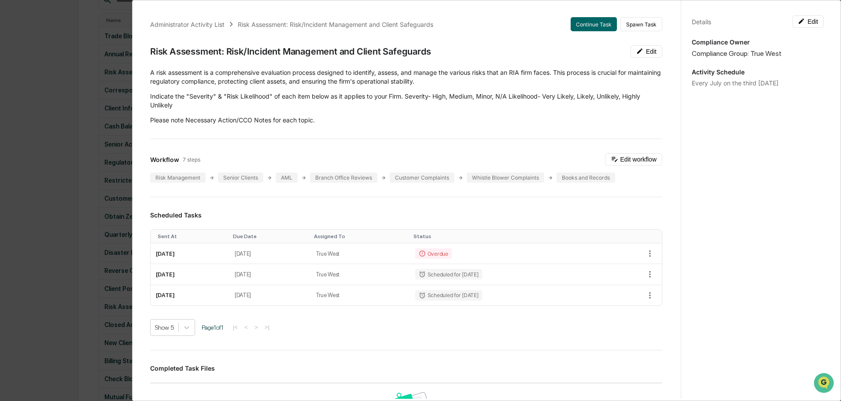
click at [617, 155] on button "Edit workflow" at bounding box center [633, 159] width 57 height 12
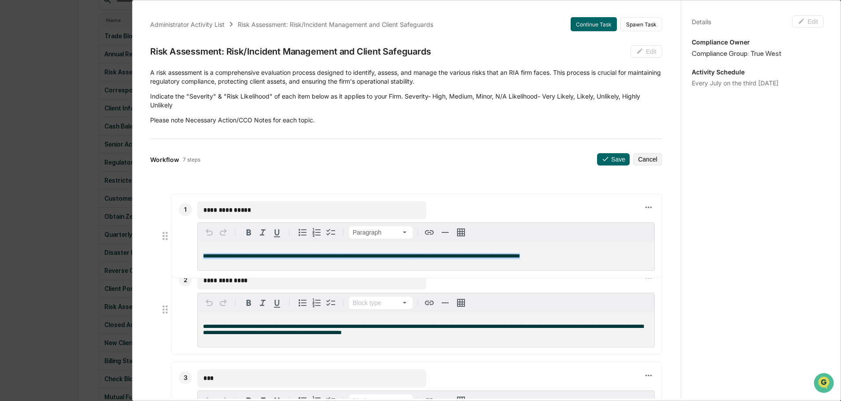
drag, startPoint x: 204, startPoint y: 234, endPoint x: 545, endPoint y: 255, distance: 341.4
click at [545, 255] on p "**********" at bounding box center [426, 256] width 446 height 6
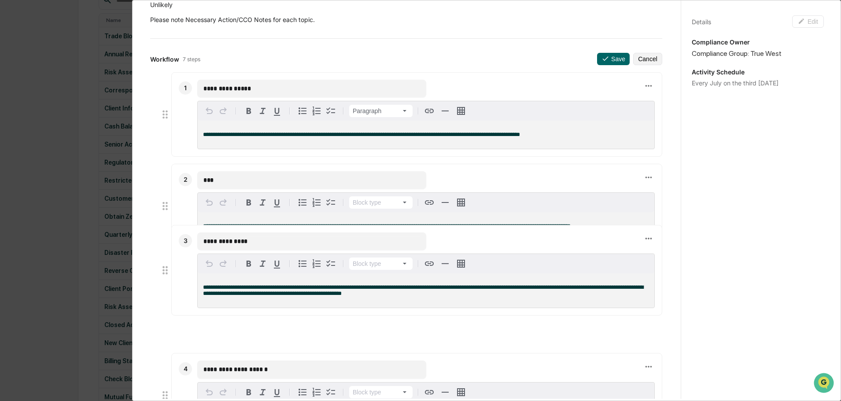
scroll to position [122, 0]
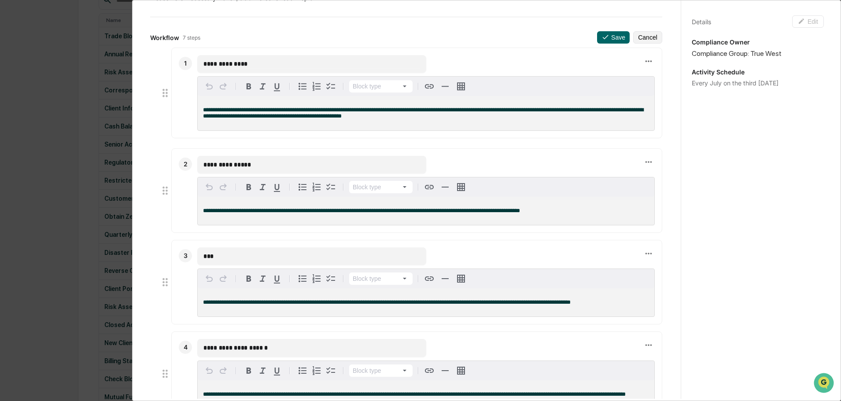
drag, startPoint x: 202, startPoint y: 329, endPoint x: 373, endPoint y: 234, distance: 195.9
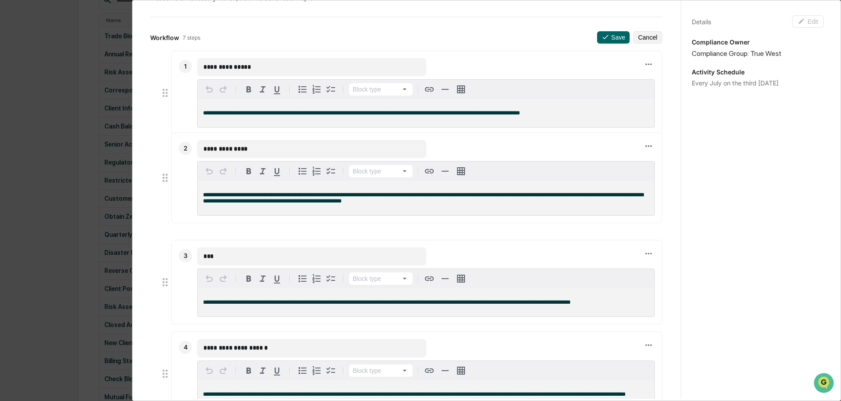
drag, startPoint x: 203, startPoint y: 110, endPoint x: 462, endPoint y: 192, distance: 272.1
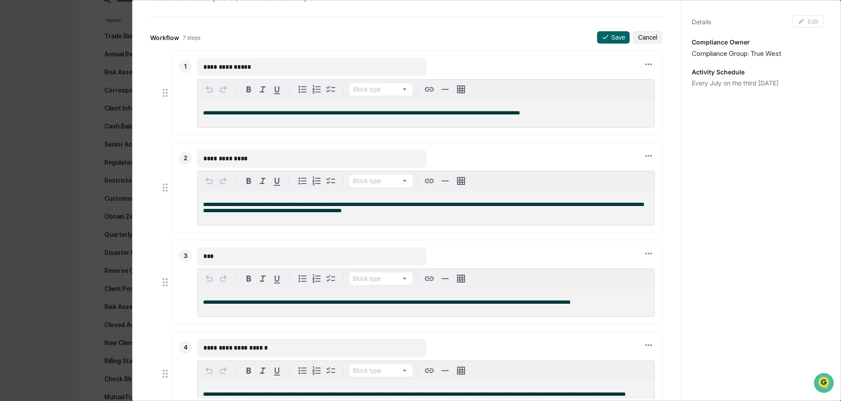
click at [366, 214] on div "**********" at bounding box center [426, 208] width 457 height 34
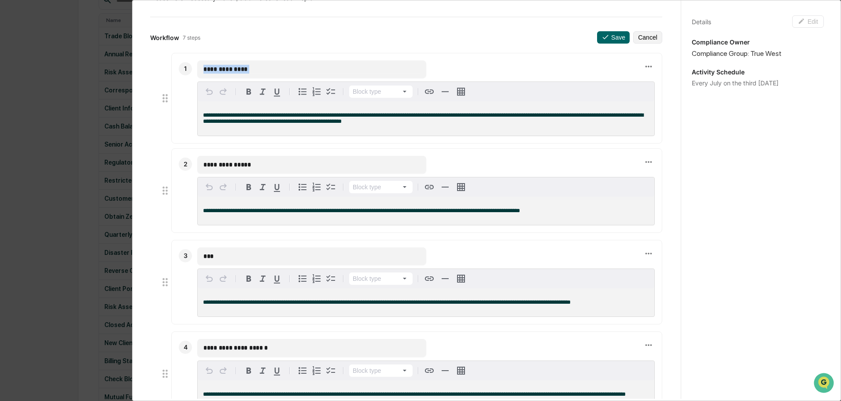
drag, startPoint x: 367, startPoint y: 211, endPoint x: 201, endPoint y: 113, distance: 192.8
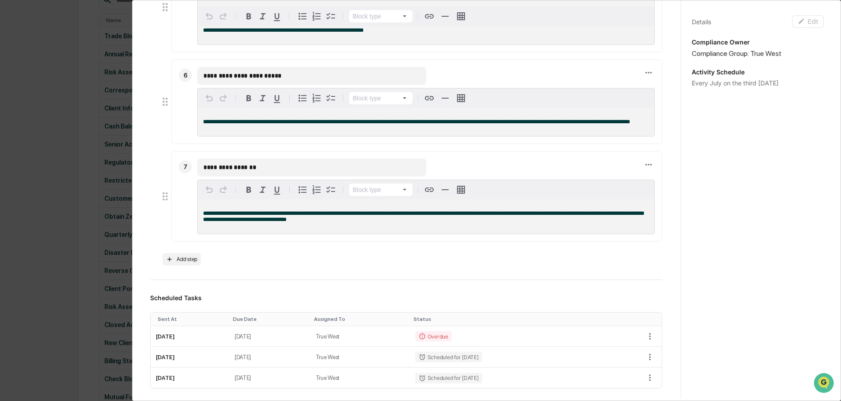
scroll to position [650, 0]
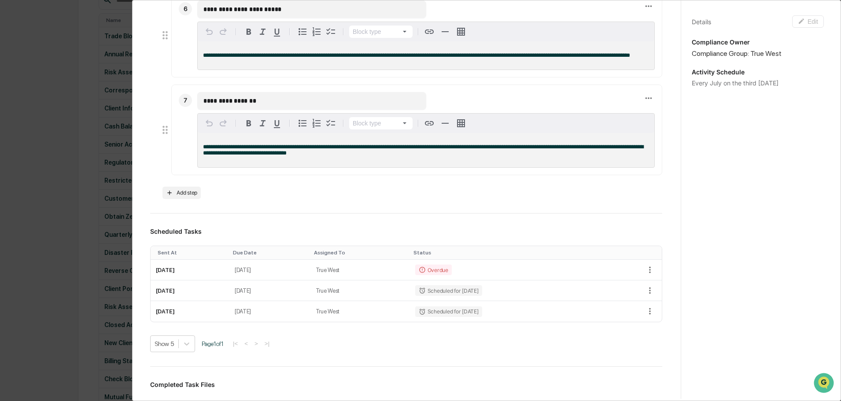
click at [150, 64] on div "**********" at bounding box center [406, 4] width 533 height 1297
click at [71, 62] on div "**********" at bounding box center [420, 200] width 841 height 401
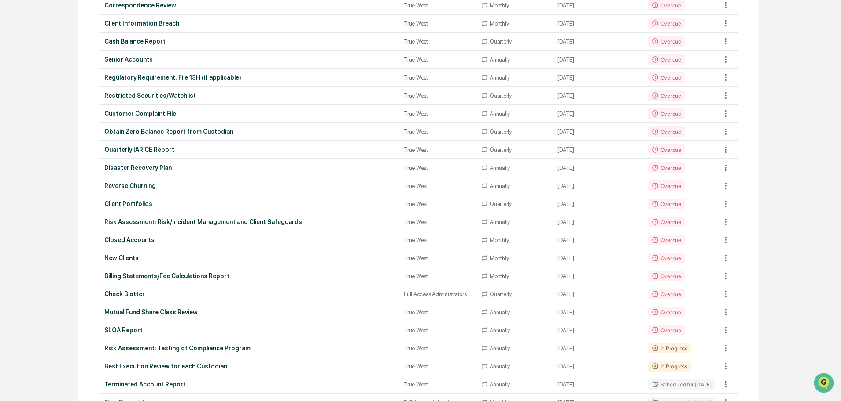
scroll to position [220, 0]
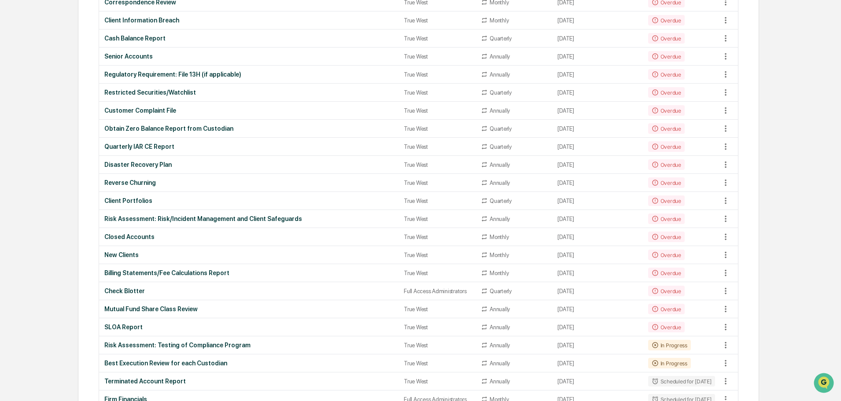
click at [125, 269] on div "Billing Statements/Fee Calculations Report" at bounding box center [248, 272] width 289 height 7
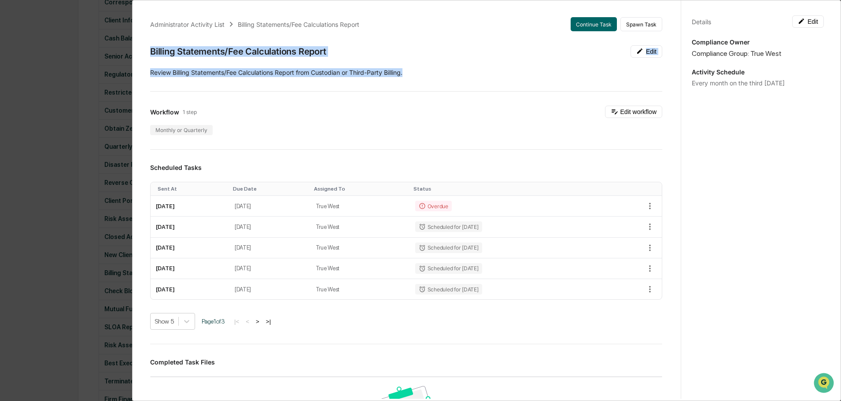
drag, startPoint x: 152, startPoint y: 48, endPoint x: 424, endPoint y: 67, distance: 271.9
click at [424, 67] on div "Administrator Activity List Billing Statements/Fee Calculations Report Continue…" at bounding box center [406, 319] width 533 height 625
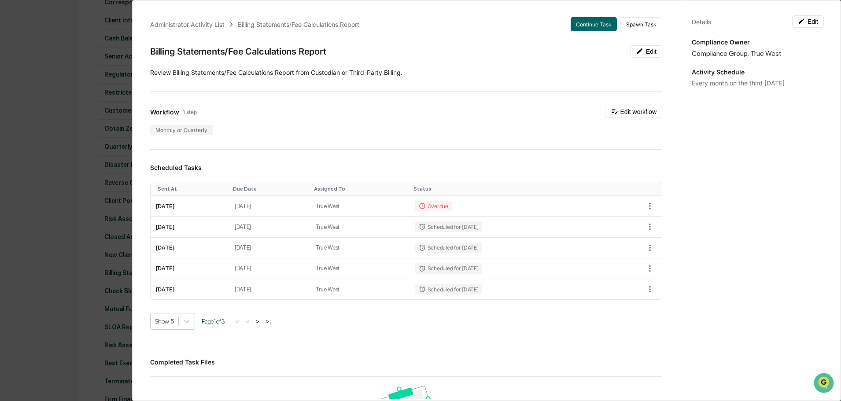
click at [73, 53] on div "Administrator Activity List Billing Statements/Fee Calculations Report Continue…" at bounding box center [420, 200] width 841 height 401
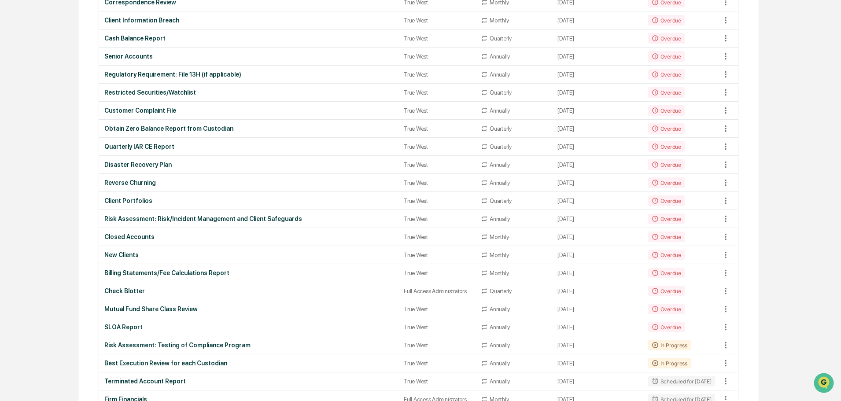
click at [133, 289] on div "Check Blotter" at bounding box center [248, 290] width 289 height 7
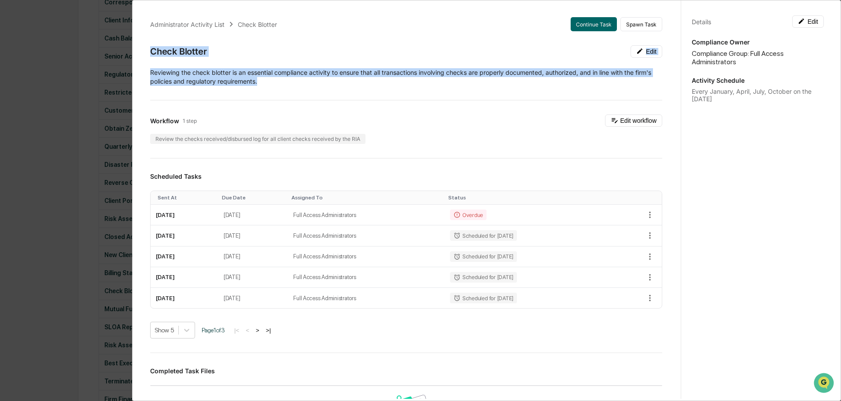
drag, startPoint x: 152, startPoint y: 49, endPoint x: 294, endPoint y: 84, distance: 146.1
click at [294, 84] on div "Administrator Activity List Check Blotter Continue Task Spawn Task Check Blotte…" at bounding box center [406, 324] width 533 height 634
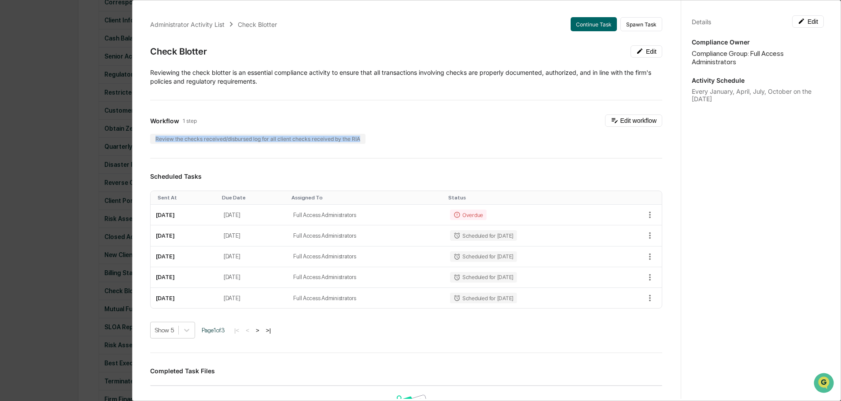
drag, startPoint x: 155, startPoint y: 136, endPoint x: 372, endPoint y: 140, distance: 216.2
click at [371, 140] on div "Review the checks received/disbursed log for all client checks received by the …" at bounding box center [406, 139] width 512 height 10
click at [85, 39] on div "Administrator Activity List Check Blotter Continue Task Spawn Task Check Blotte…" at bounding box center [420, 200] width 841 height 401
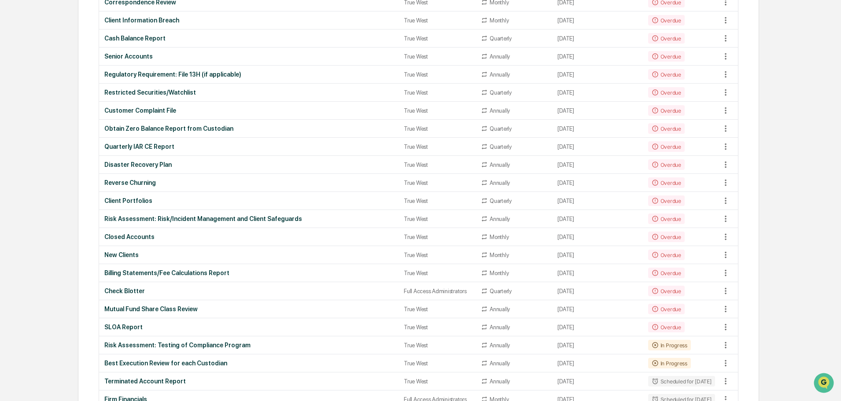
click at [165, 308] on div "Mutual Fund Share Class Review" at bounding box center [248, 309] width 289 height 7
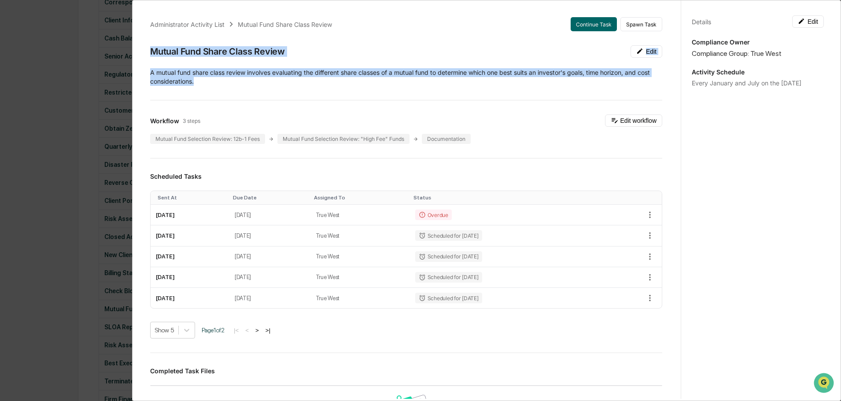
drag, startPoint x: 149, startPoint y: 47, endPoint x: 214, endPoint y: 83, distance: 74.5
click at [214, 83] on div "Administrator Activity List Mutual Fund Share Class Review Continue Task Spawn …" at bounding box center [406, 324] width 533 height 634
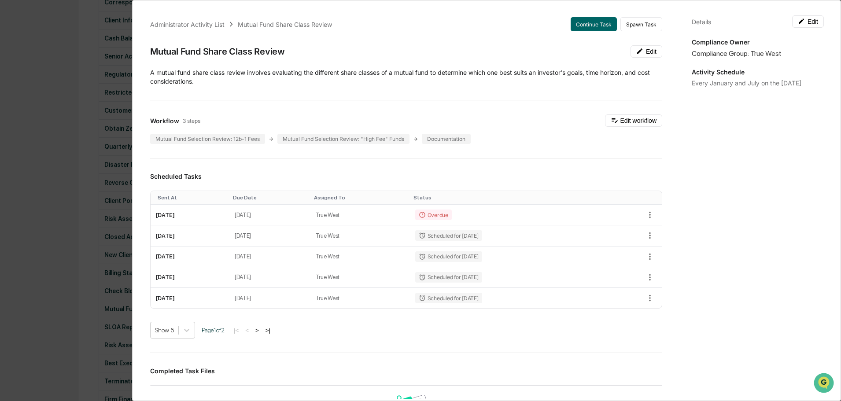
click at [81, 48] on div "Administrator Activity List Mutual Fund Share Class Review Continue Task Spawn …" at bounding box center [420, 200] width 841 height 401
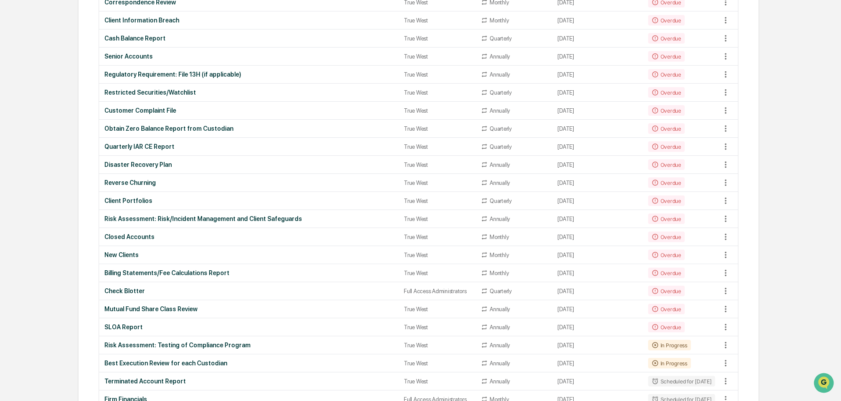
click at [128, 325] on div "SLOA Report" at bounding box center [248, 327] width 289 height 7
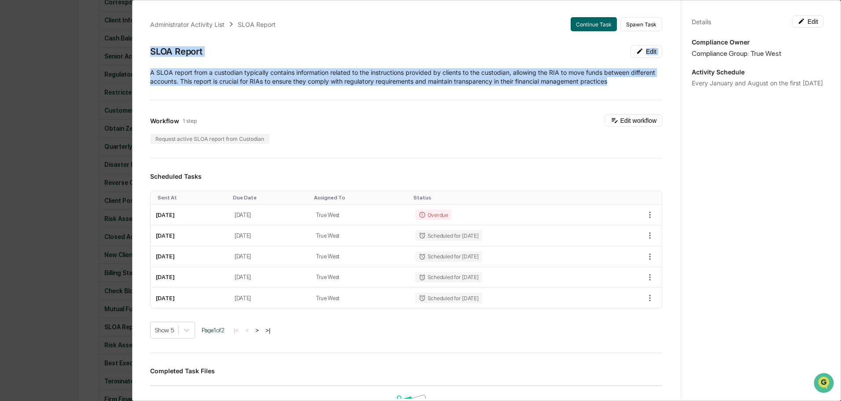
drag, startPoint x: 149, startPoint y: 45, endPoint x: 645, endPoint y: 84, distance: 497.7
click at [645, 84] on div "Administrator Activity List SLOA Report Continue Task Spawn Task SLOA Report Ed…" at bounding box center [406, 324] width 533 height 634
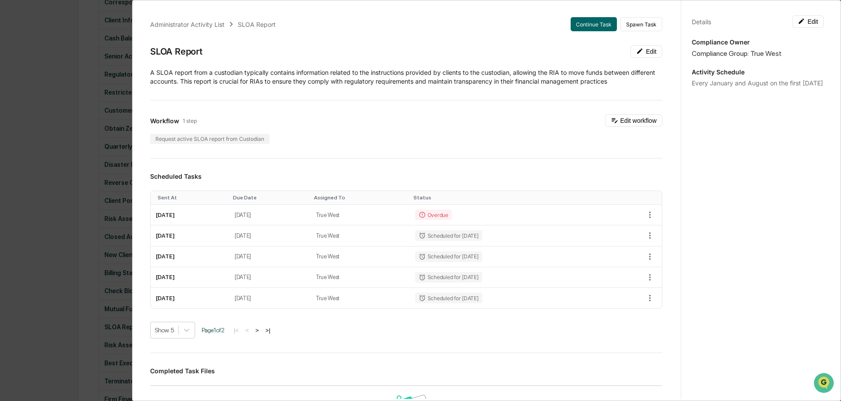
click at [80, 43] on div "Administrator Activity List SLOA Report Continue Task Spawn Task SLOA Report Ed…" at bounding box center [420, 200] width 841 height 401
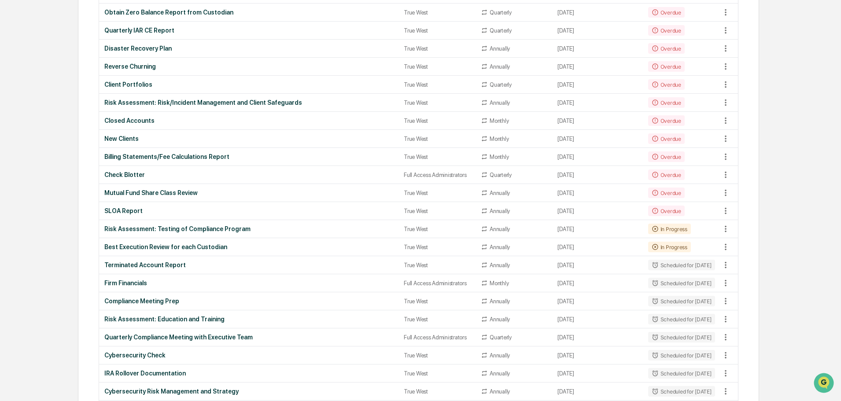
scroll to position [352, 0]
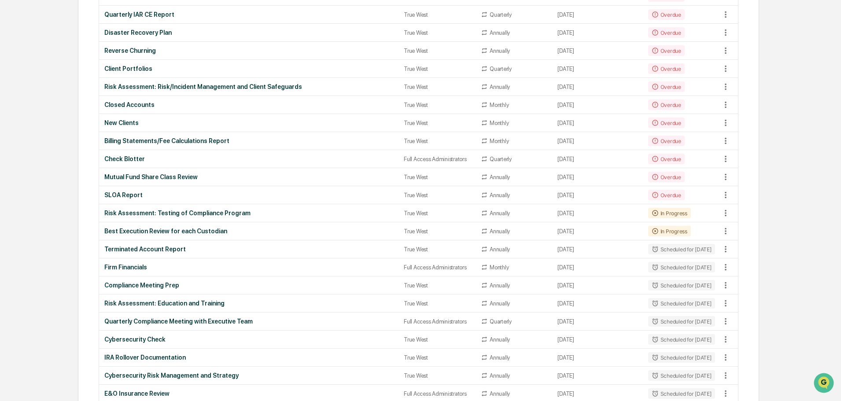
click at [226, 208] on td "Risk Assessment: Testing of Compliance Program" at bounding box center [248, 213] width 299 height 18
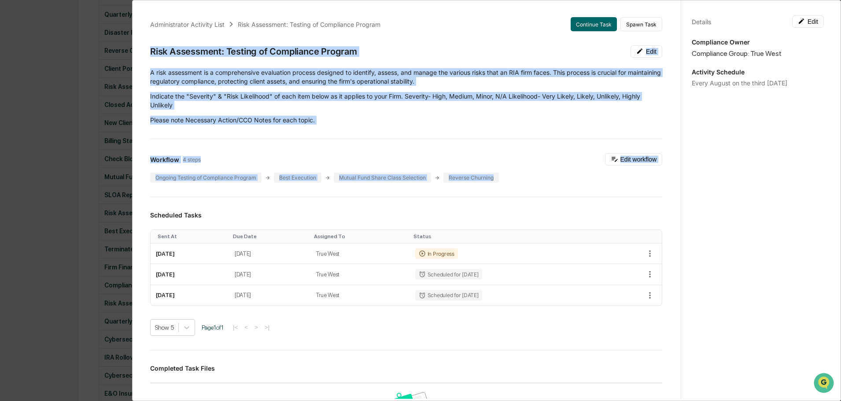
drag, startPoint x: 150, startPoint y: 52, endPoint x: 498, endPoint y: 177, distance: 369.0
click at [498, 177] on div "Administrator Activity List Risk Assessment: Testing of Compliance Program Cont…" at bounding box center [406, 322] width 533 height 630
click at [622, 157] on button "Edit workflow" at bounding box center [633, 159] width 57 height 12
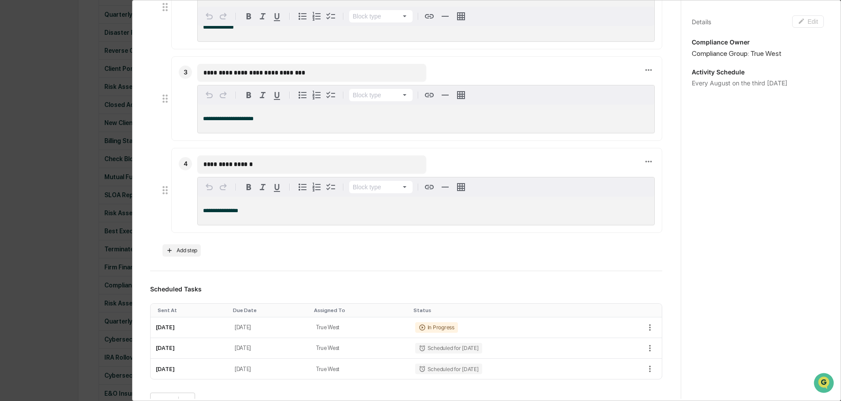
scroll to position [308, 0]
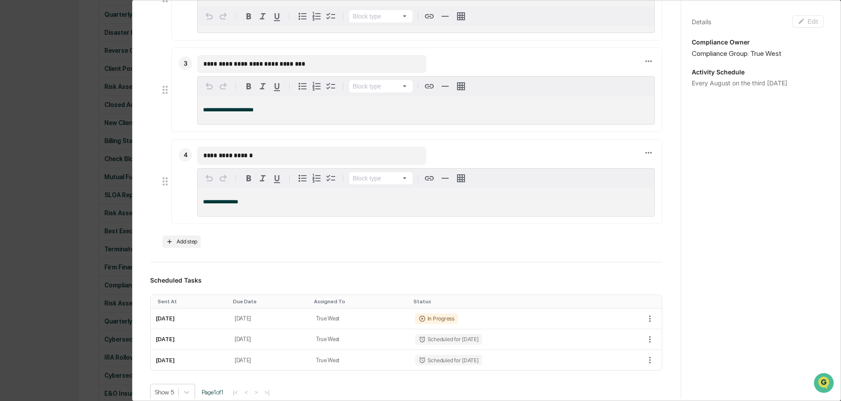
click at [51, 31] on div "**********" at bounding box center [420, 200] width 841 height 401
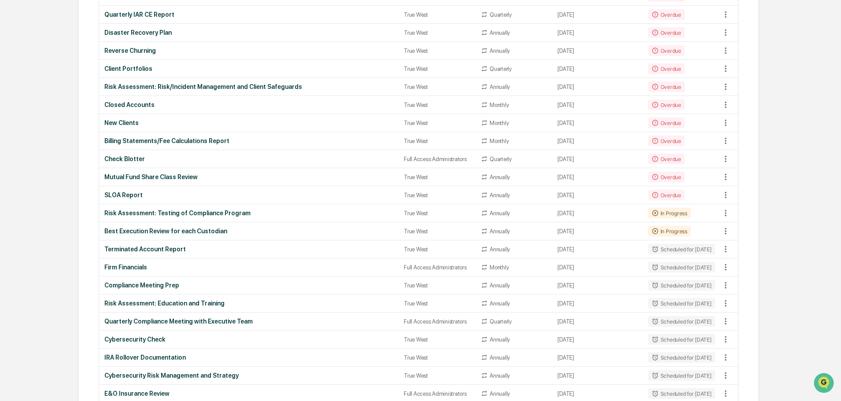
click at [140, 229] on div "Best Execution Review for each Custodian" at bounding box center [248, 231] width 289 height 7
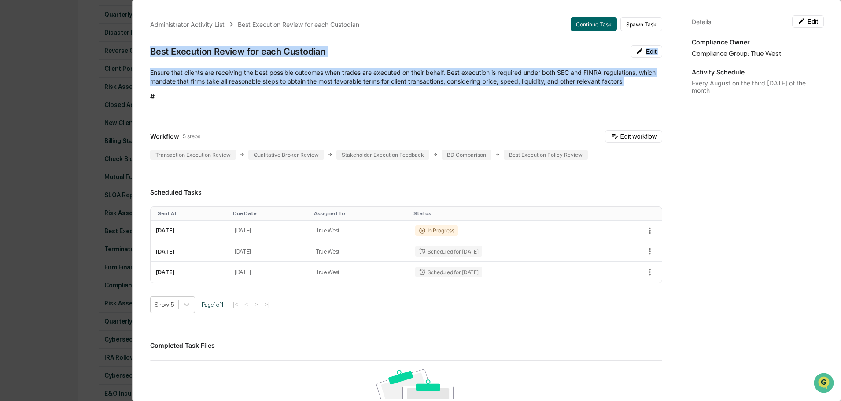
drag, startPoint x: 150, startPoint y: 49, endPoint x: 649, endPoint y: 84, distance: 499.6
click at [649, 84] on div "Administrator Activity List Best Execution Review for each Custodian Continue T…" at bounding box center [406, 311] width 533 height 608
click at [638, 135] on button "Edit workflow" at bounding box center [633, 136] width 57 height 12
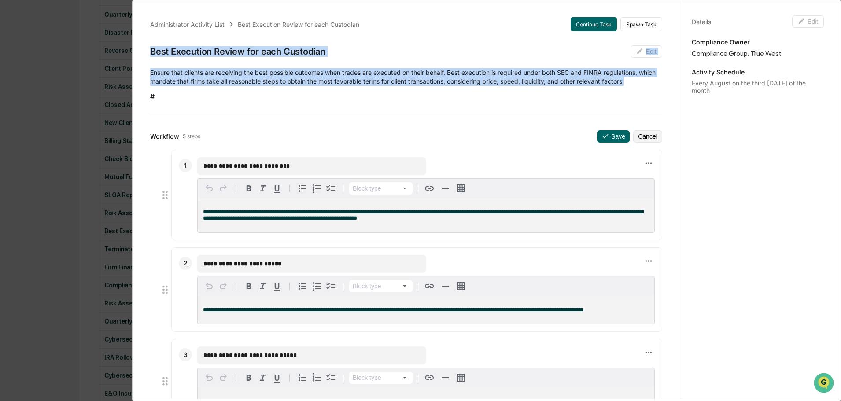
click at [638, 135] on button "Cancel" at bounding box center [647, 136] width 29 height 12
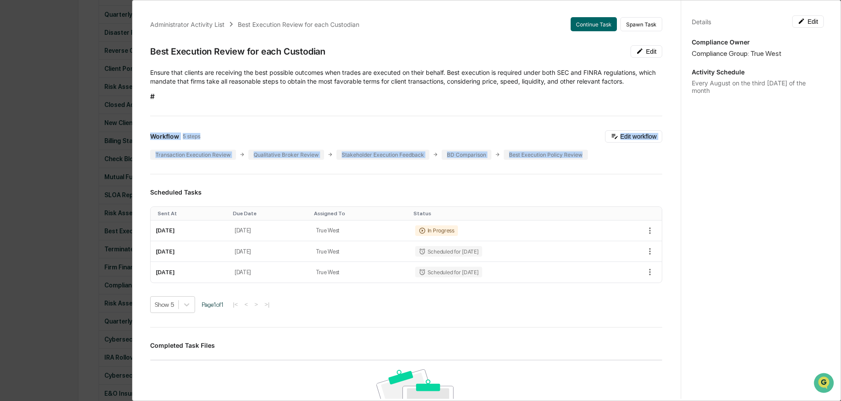
drag, startPoint x: 151, startPoint y: 136, endPoint x: 583, endPoint y: 145, distance: 432.0
click at [583, 145] on div "Workflow 5 steps Edit workflow Transaction Execution Review Qualitative Broker …" at bounding box center [406, 144] width 512 height 29
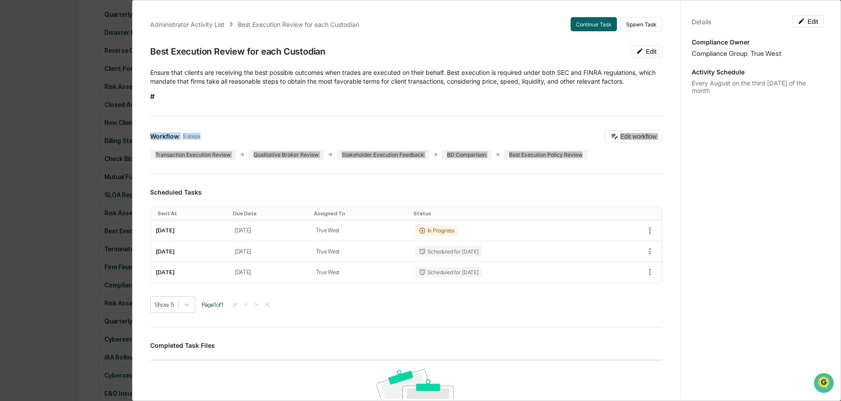
click at [625, 136] on button "Edit workflow" at bounding box center [633, 136] width 57 height 12
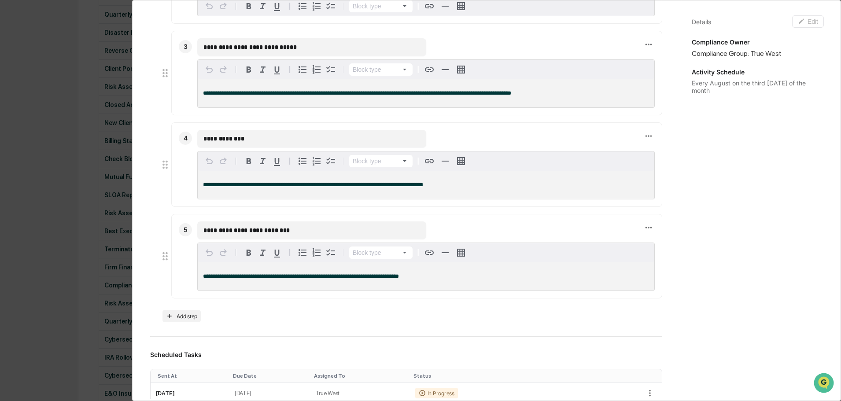
click at [52, 52] on div "**********" at bounding box center [420, 200] width 841 height 401
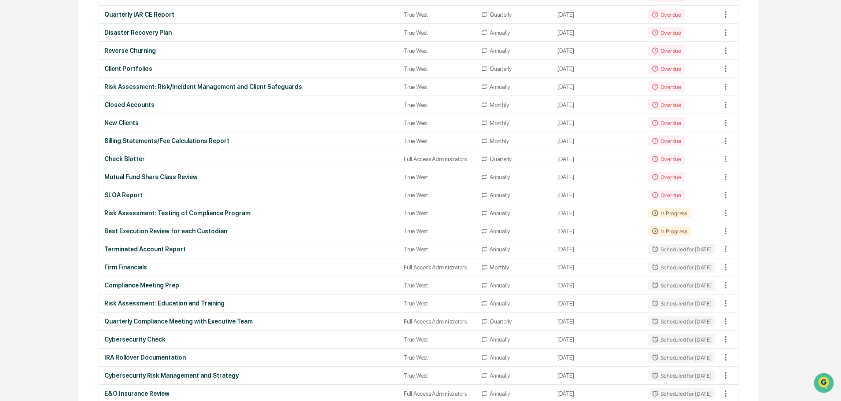
click at [149, 244] on td "Terminated Account Report" at bounding box center [248, 249] width 299 height 18
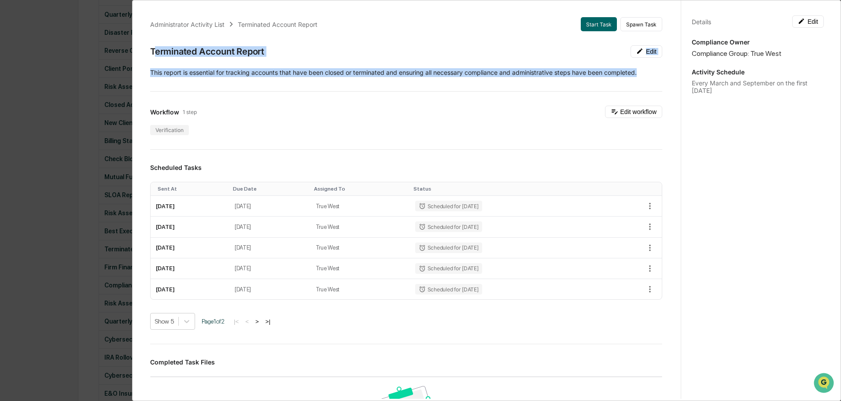
drag, startPoint x: 153, startPoint y: 48, endPoint x: 645, endPoint y: 69, distance: 493.1
click at [645, 69] on div "Administrator Activity List Terminated Account Report Start Task Spawn Task Ter…" at bounding box center [406, 319] width 533 height 625
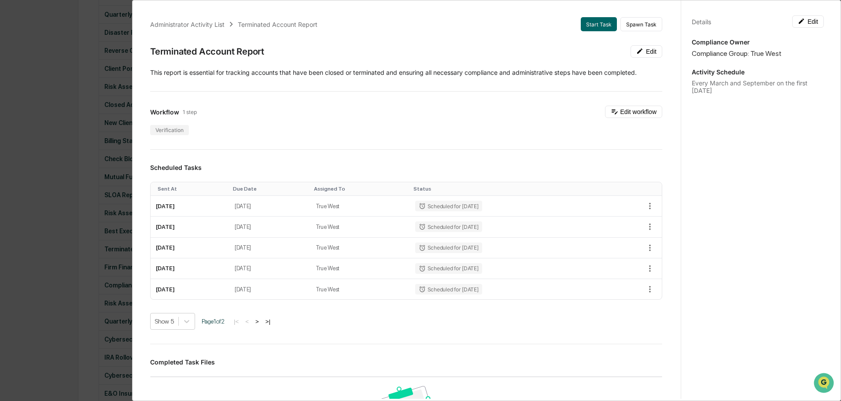
click at [67, 39] on div "Administrator Activity List Terminated Account Report Start Task Spawn Task Ter…" at bounding box center [420, 200] width 841 height 401
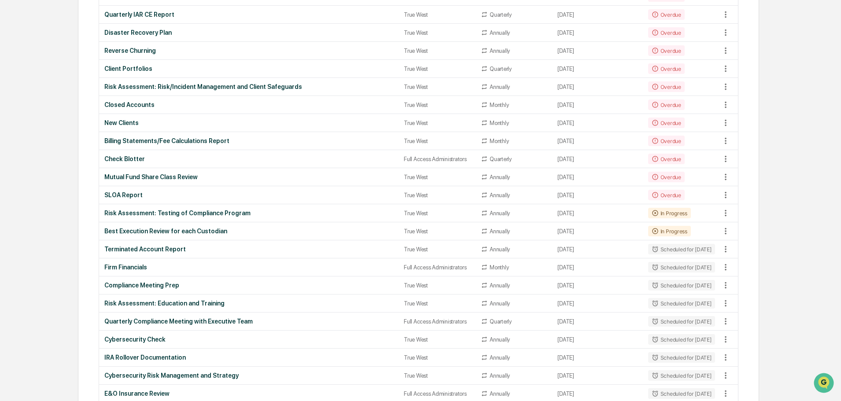
click at [136, 268] on div "Firm Financials" at bounding box center [248, 267] width 289 height 7
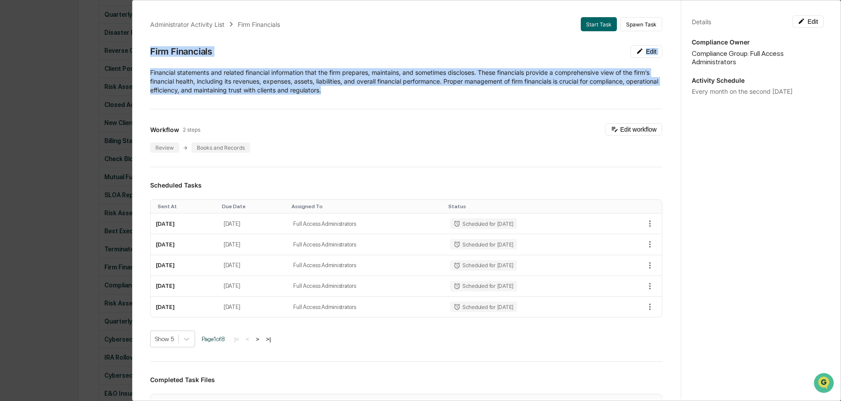
drag, startPoint x: 150, startPoint y: 54, endPoint x: 371, endPoint y: 89, distance: 223.9
click at [371, 89] on div "Administrator Activity List Firm Financials Start Task Spawn Task Firm Financia…" at bounding box center [406, 322] width 533 height 631
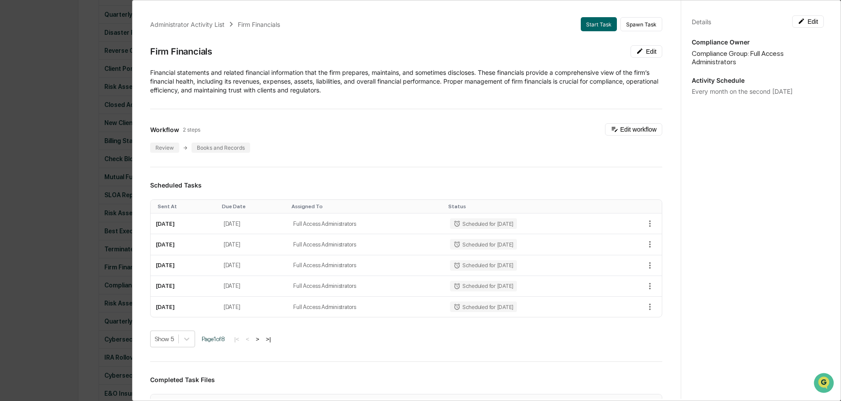
click at [39, 46] on div "Administrator Activity List Firm Financials Start Task Spawn Task Firm Financia…" at bounding box center [420, 200] width 841 height 401
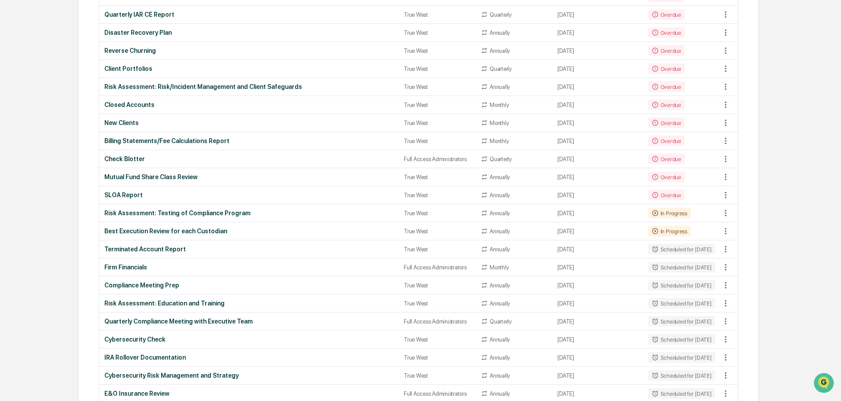
click at [149, 282] on div "Compliance Meeting Prep" at bounding box center [248, 285] width 289 height 7
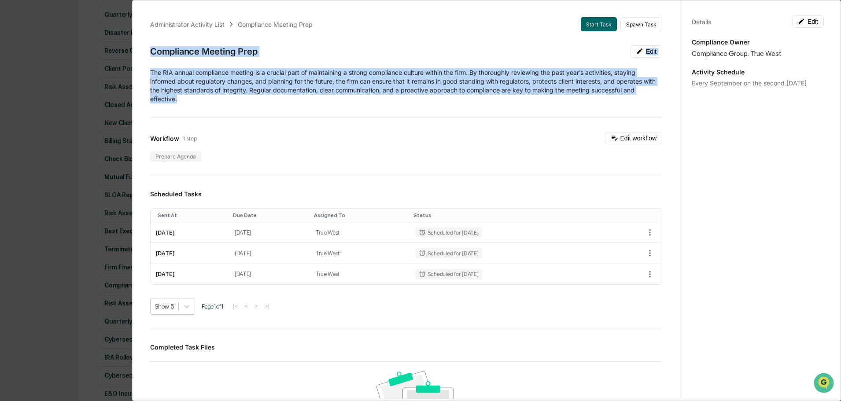
drag, startPoint x: 147, startPoint y: 50, endPoint x: 177, endPoint y: 96, distance: 55.4
click at [177, 96] on div "Administrator Activity List Compliance Meeting Prep Start Task Spawn Task Compl…" at bounding box center [406, 311] width 533 height 609
click at [634, 136] on button "Edit workflow" at bounding box center [633, 138] width 57 height 12
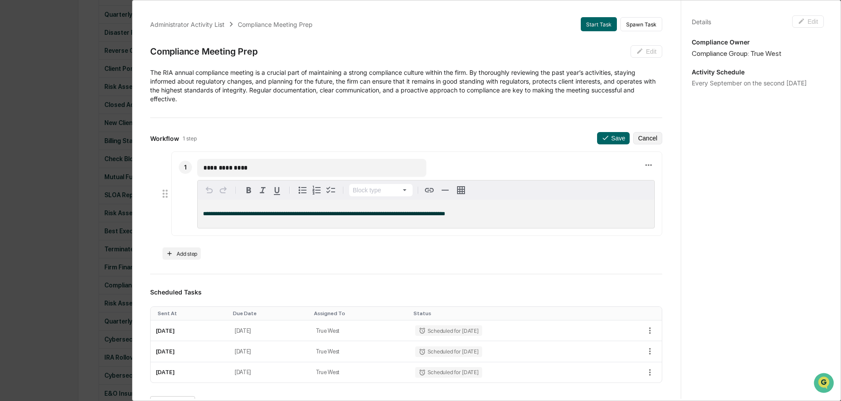
click at [63, 47] on div "**********" at bounding box center [420, 200] width 841 height 401
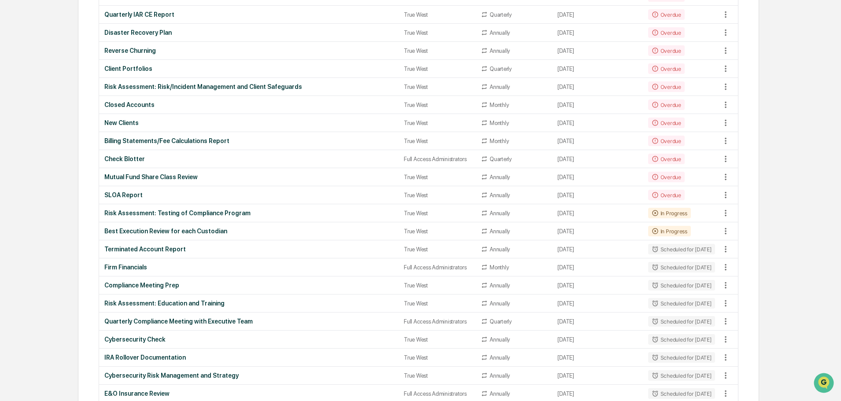
click at [161, 303] on div "Risk Assessment: Education and Training" at bounding box center [248, 303] width 289 height 7
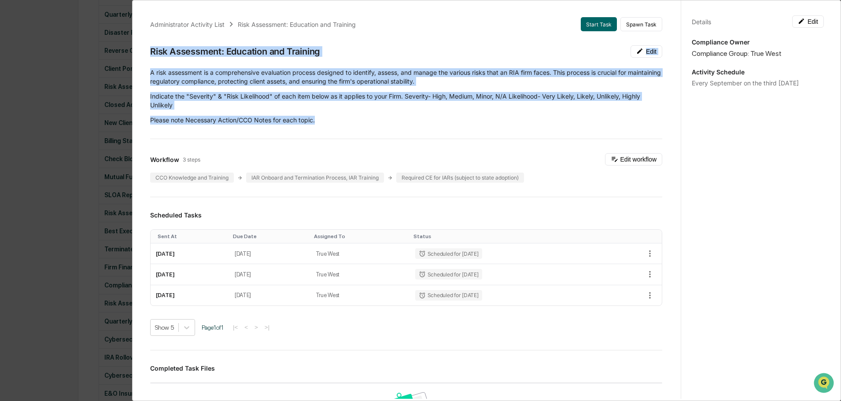
drag, startPoint x: 151, startPoint y: 51, endPoint x: 325, endPoint y: 118, distance: 186.9
click at [325, 118] on div "Administrator Activity List Risk Assessment: Education and Training Start Task …" at bounding box center [406, 322] width 533 height 630
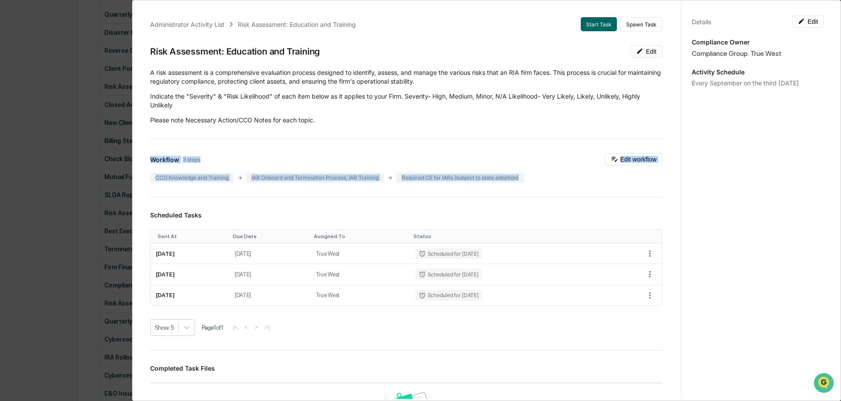
drag, startPoint x: 151, startPoint y: 158, endPoint x: 527, endPoint y: 175, distance: 376.8
click at [527, 175] on div "Workflow 3 steps Edit workflow CCO Knowledge and Training IAR Onboard and Termi…" at bounding box center [406, 167] width 512 height 29
click at [210, 175] on div "CCO Knowledge and Training" at bounding box center [192, 178] width 84 height 10
click at [617, 159] on button "Edit workflow" at bounding box center [633, 159] width 57 height 12
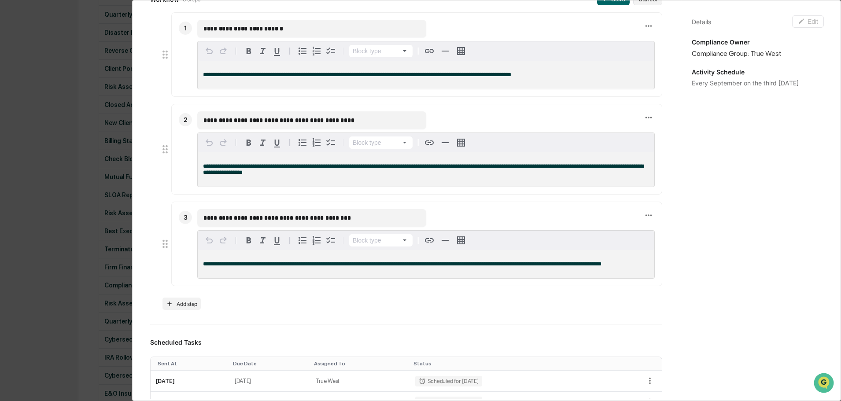
scroll to position [176, 0]
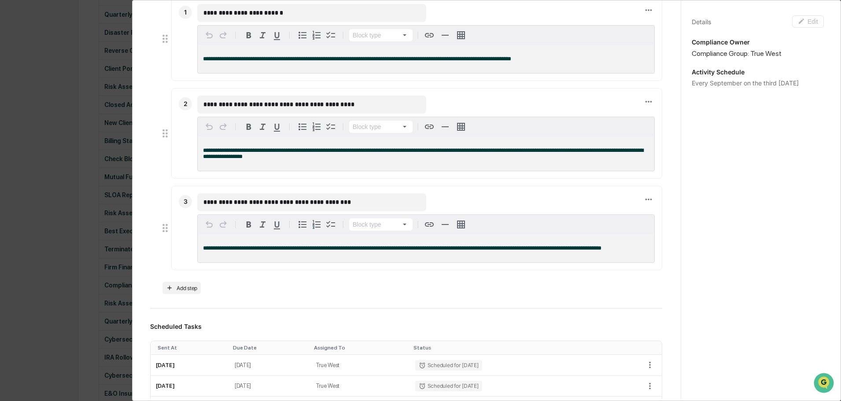
click at [47, 75] on div "**********" at bounding box center [420, 200] width 841 height 401
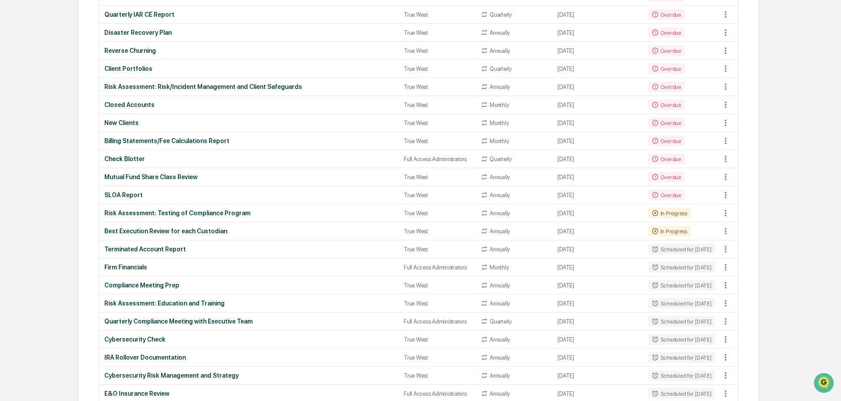
click at [148, 322] on div "Quarterly Compliance Meeting with Executive Team" at bounding box center [248, 321] width 289 height 7
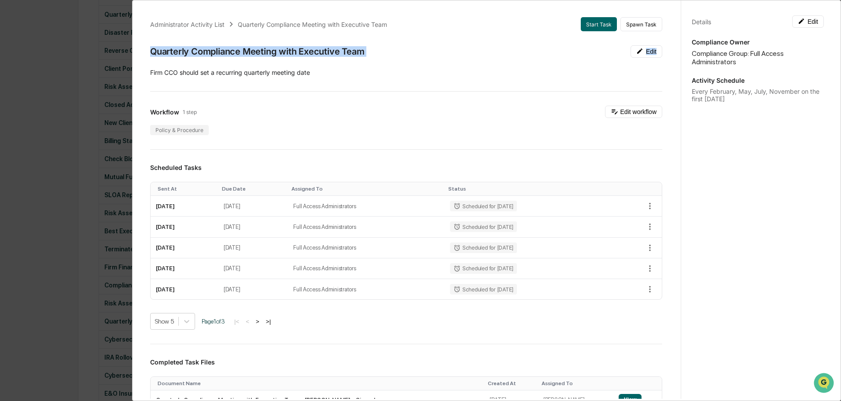
drag, startPoint x: 149, startPoint y: 51, endPoint x: 322, endPoint y: 79, distance: 175.3
click at [322, 79] on div "Administrator Activity List Quarterly Compliance Meeting with Executive Team St…" at bounding box center [406, 313] width 533 height 613
click at [611, 110] on button "Edit workflow" at bounding box center [633, 112] width 57 height 12
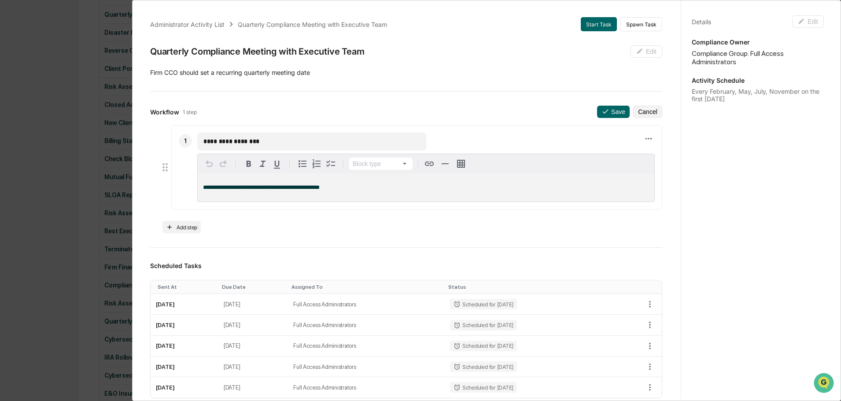
click at [59, 100] on div "**********" at bounding box center [420, 200] width 841 height 401
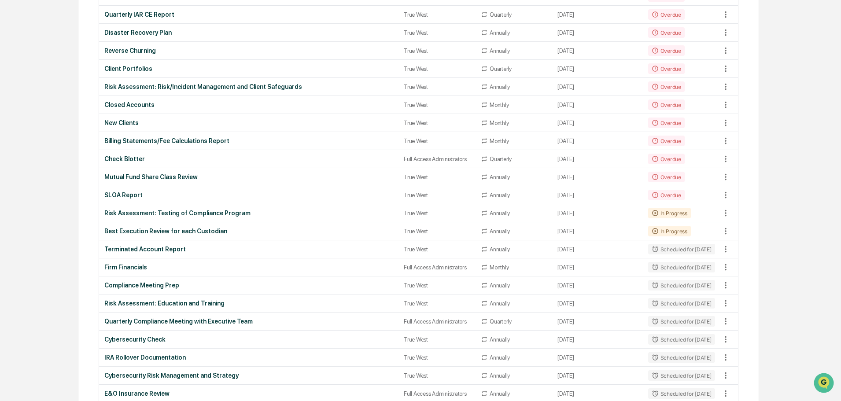
click at [141, 337] on div "Cybersecurity Check" at bounding box center [248, 339] width 289 height 7
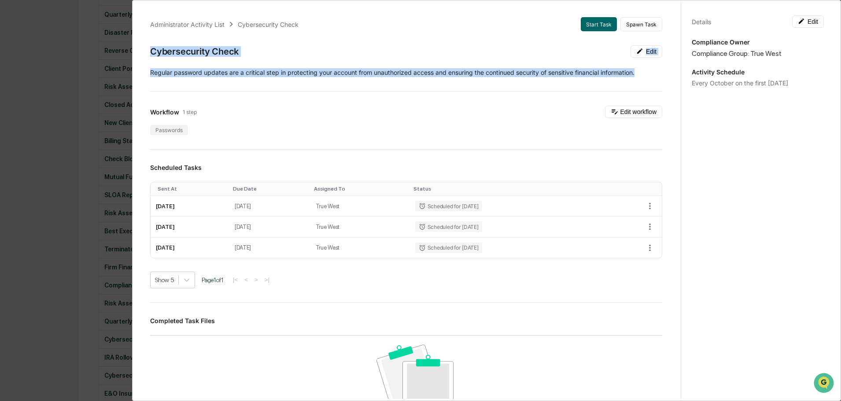
drag, startPoint x: 152, startPoint y: 48, endPoint x: 657, endPoint y: 70, distance: 505.9
click at [657, 70] on div "Administrator Activity List Cybersecurity Check Start Task Spawn Task Cybersecu…" at bounding box center [406, 298] width 533 height 583
click at [633, 115] on button "Edit workflow" at bounding box center [633, 112] width 57 height 12
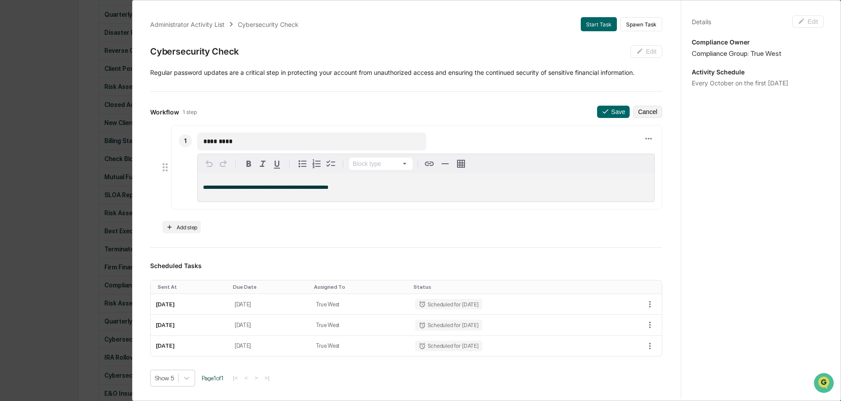
click at [47, 49] on div "**********" at bounding box center [420, 200] width 841 height 401
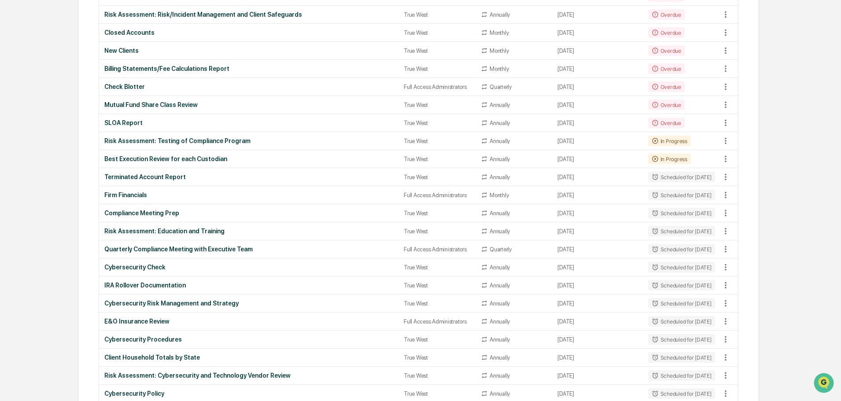
scroll to position [440, 0]
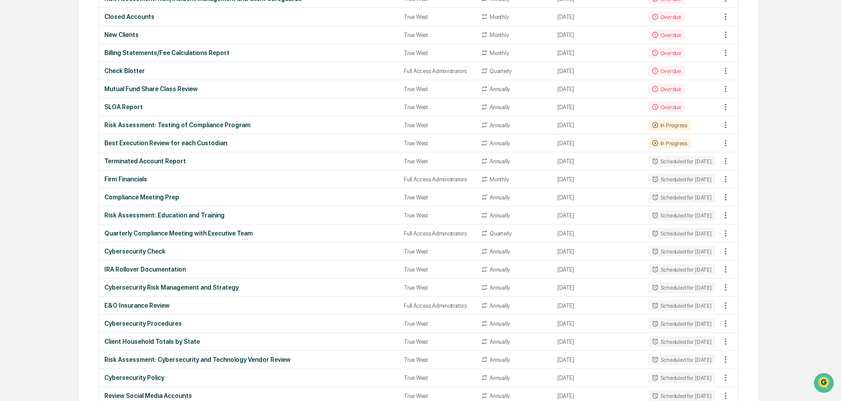
click at [164, 269] on div "IRA Rollover Documentation" at bounding box center [248, 269] width 289 height 7
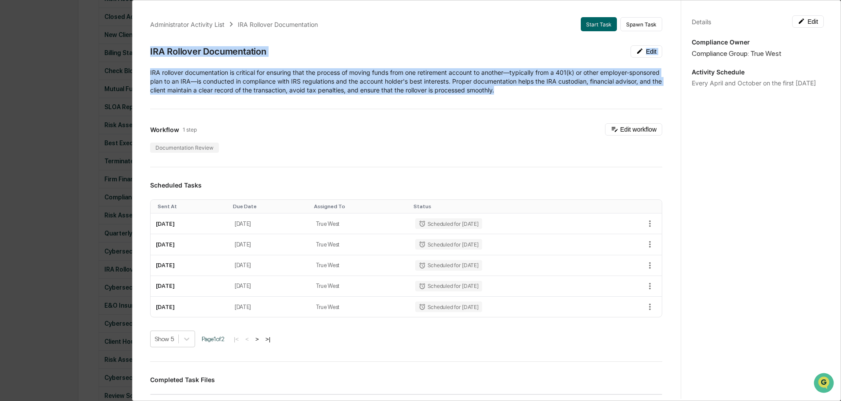
drag, startPoint x: 148, startPoint y: 49, endPoint x: 582, endPoint y: 90, distance: 435.6
click at [582, 90] on div "Administrator Activity List IRA Rollover Documentation Start Task Spawn Task IR…" at bounding box center [406, 328] width 533 height 642
click at [623, 126] on button "Edit workflow" at bounding box center [633, 129] width 57 height 12
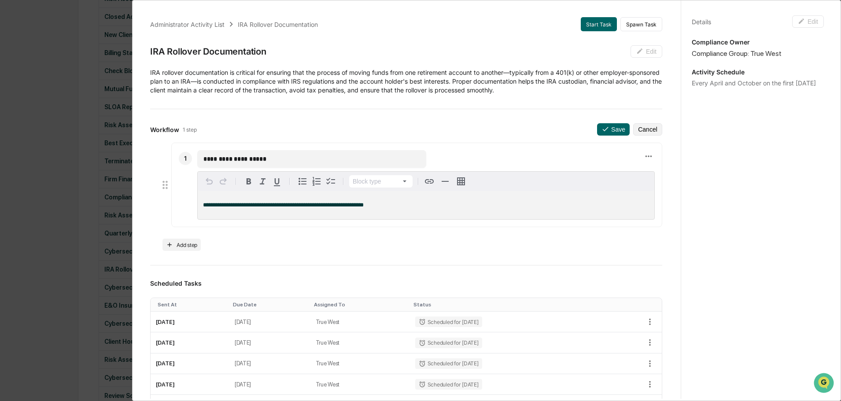
click at [66, 37] on div "**********" at bounding box center [420, 200] width 841 height 401
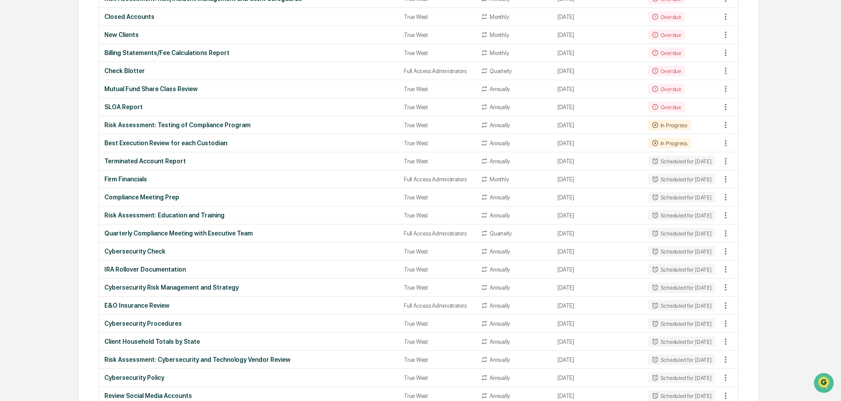
click at [159, 285] on div "Cybersecurity Risk Management and Strategy" at bounding box center [248, 287] width 289 height 7
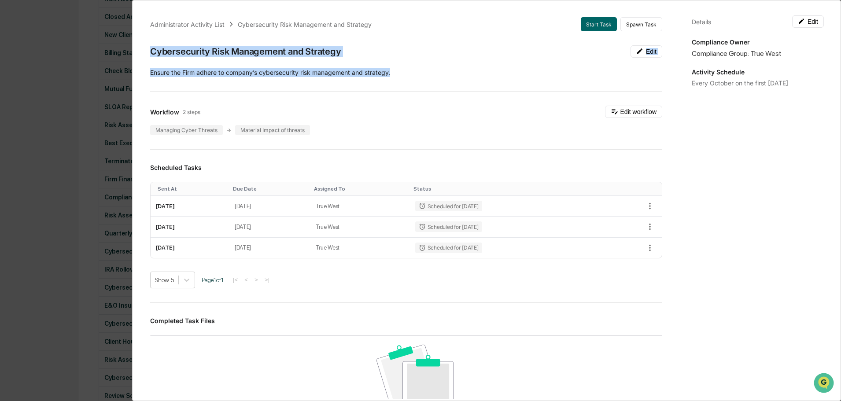
drag, startPoint x: 150, startPoint y: 49, endPoint x: 409, endPoint y: 69, distance: 260.1
click at [409, 69] on div "Administrator Activity List Cybersecurity Risk Management and Strategy Start Ta…" at bounding box center [406, 298] width 533 height 583
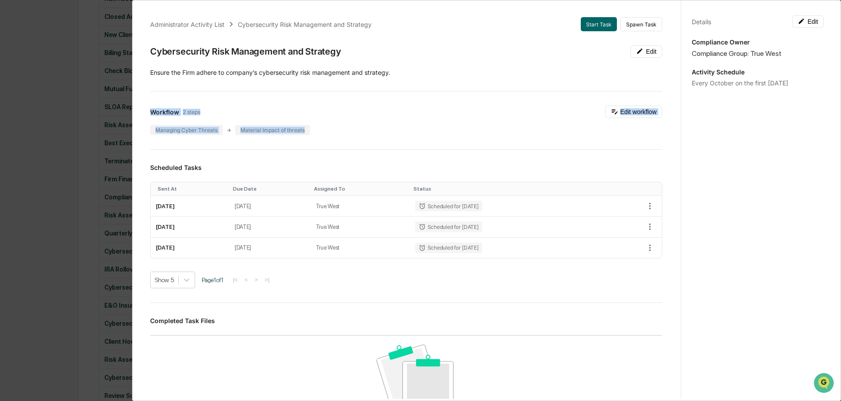
drag, startPoint x: 152, startPoint y: 109, endPoint x: 323, endPoint y: 129, distance: 172.0
click at [323, 129] on div "Workflow 2 steps Edit workflow Managing Cyber Threats Material Impact of threats" at bounding box center [406, 120] width 512 height 29
click at [616, 119] on div "Workflow 2 steps Edit workflow Managing Cyber Threats Material Impact of threats" at bounding box center [406, 120] width 512 height 29
click at [624, 109] on button "Edit workflow" at bounding box center [633, 112] width 57 height 12
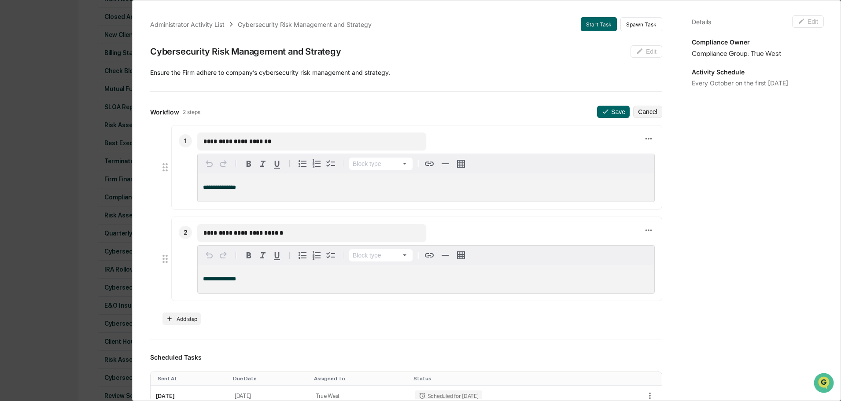
click at [61, 61] on div "**********" at bounding box center [420, 200] width 841 height 401
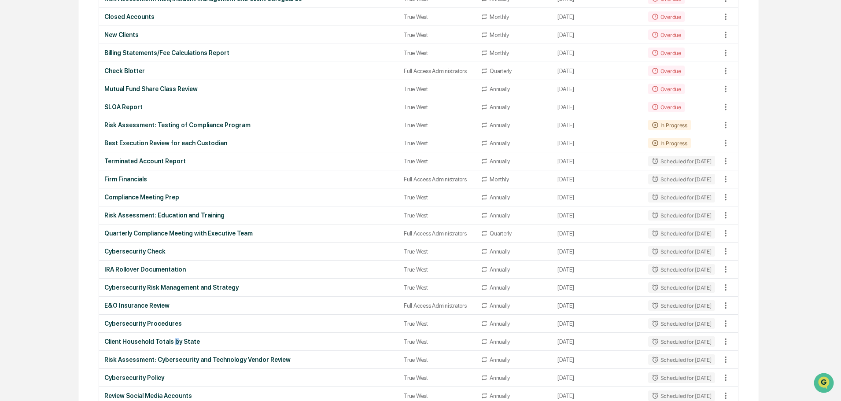
click at [173, 338] on div "Client Household Totals by State" at bounding box center [248, 341] width 289 height 7
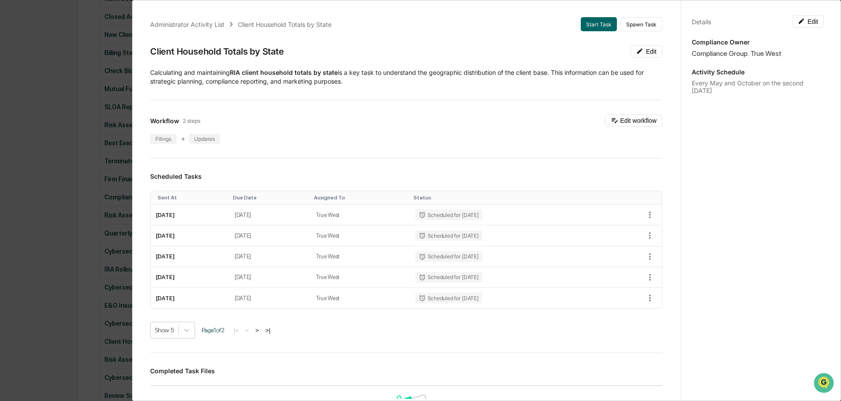
drag, startPoint x: 149, startPoint y: 52, endPoint x: 360, endPoint y: 83, distance: 212.8
click at [360, 83] on div "Administrator Activity List Client Household Totals by State Start Task Spawn T…" at bounding box center [406, 324] width 533 height 634
drag, startPoint x: 147, startPoint y: 121, endPoint x: 235, endPoint y: 141, distance: 90.0
click at [235, 141] on div "Administrator Activity List Client Household Totals by State Start Task Spawn T…" at bounding box center [406, 324] width 533 height 634
click at [634, 120] on button "Edit workflow" at bounding box center [633, 120] width 57 height 12
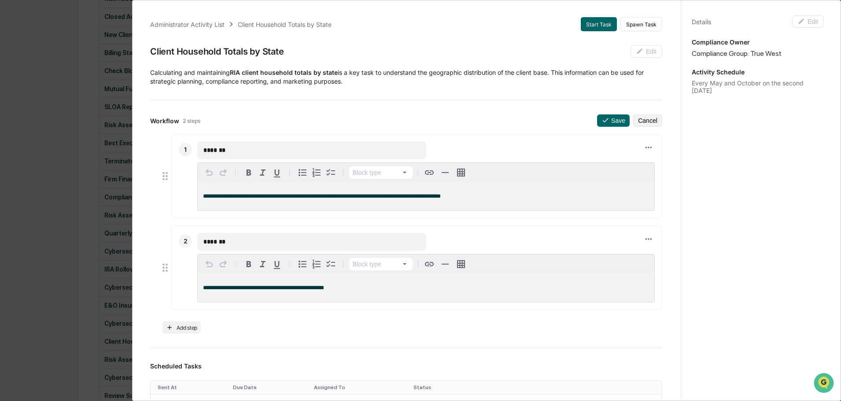
click at [45, 48] on div "**********" at bounding box center [420, 200] width 841 height 401
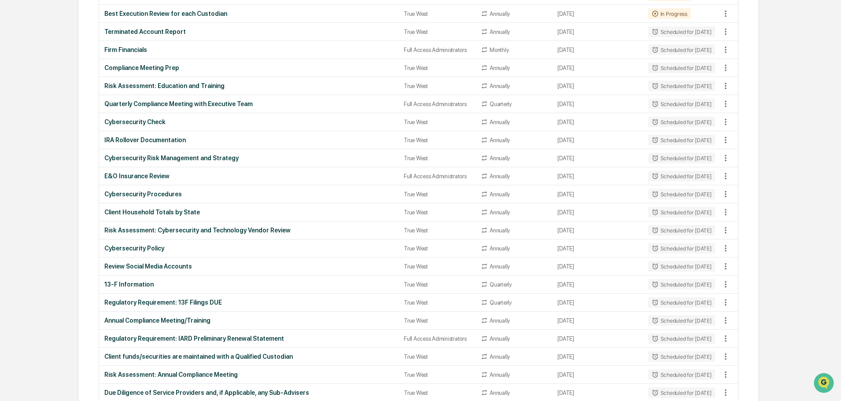
scroll to position [572, 0]
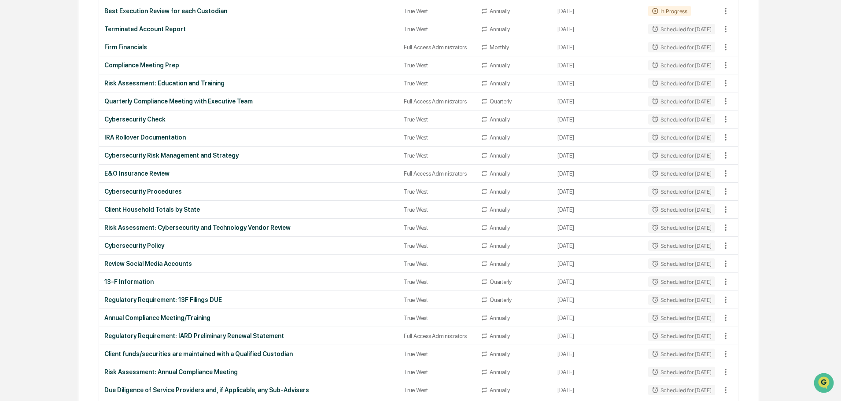
click at [133, 225] on div "Risk Assessment: Cybersecurity and Technology Vendor Review" at bounding box center [248, 227] width 289 height 7
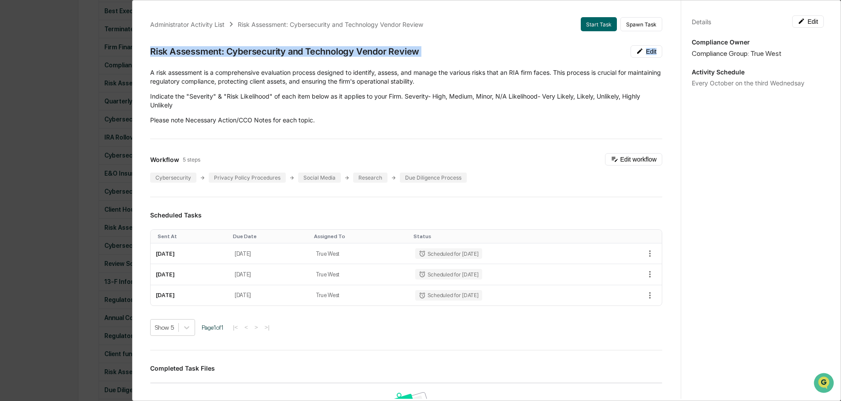
drag, startPoint x: 151, startPoint y: 48, endPoint x: 325, endPoint y: 125, distance: 190.7
click at [325, 125] on div "Administrator Activity List Risk Assessment: Cybersecurity and Technology Vendo…" at bounding box center [406, 322] width 533 height 630
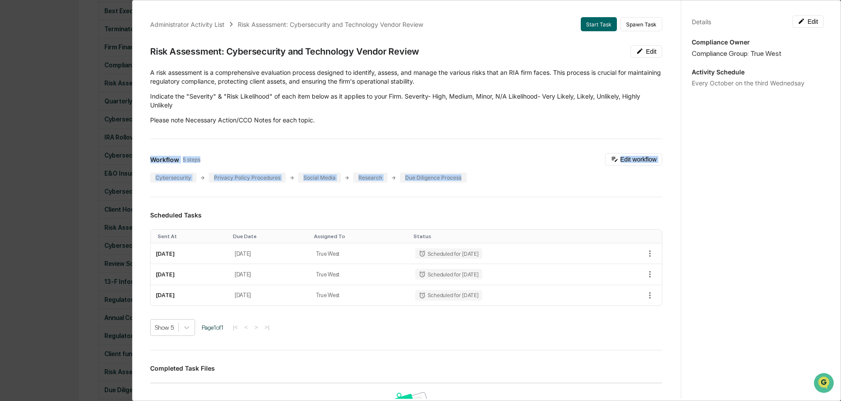
drag, startPoint x: 206, startPoint y: 169, endPoint x: 487, endPoint y: 182, distance: 280.8
click at [487, 182] on div "Workflow 5 steps Edit workflow Cybersecurity Privacy Policy Procedures Social M…" at bounding box center [406, 167] width 512 height 29
click at [630, 158] on button "Edit workflow" at bounding box center [633, 159] width 57 height 12
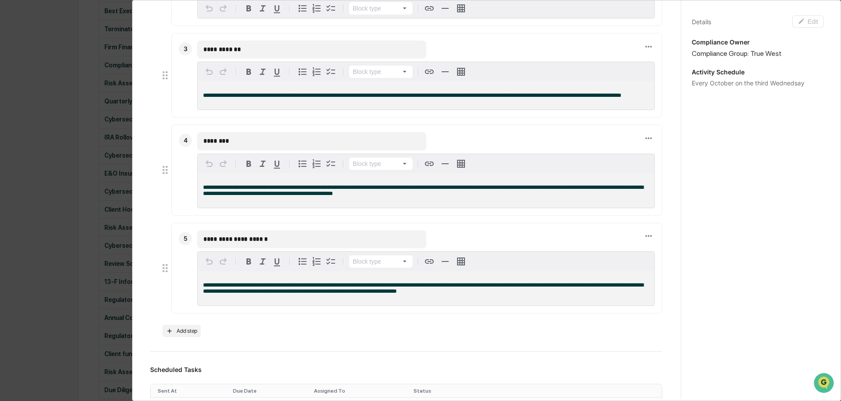
scroll to position [352, 0]
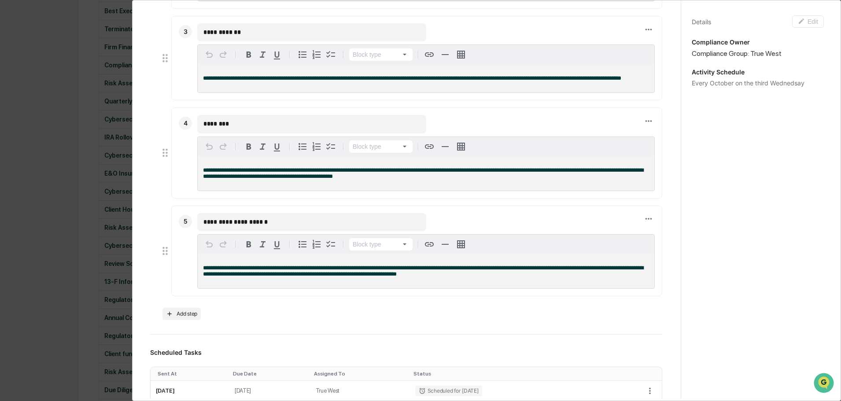
click at [52, 113] on div "**********" at bounding box center [420, 200] width 841 height 401
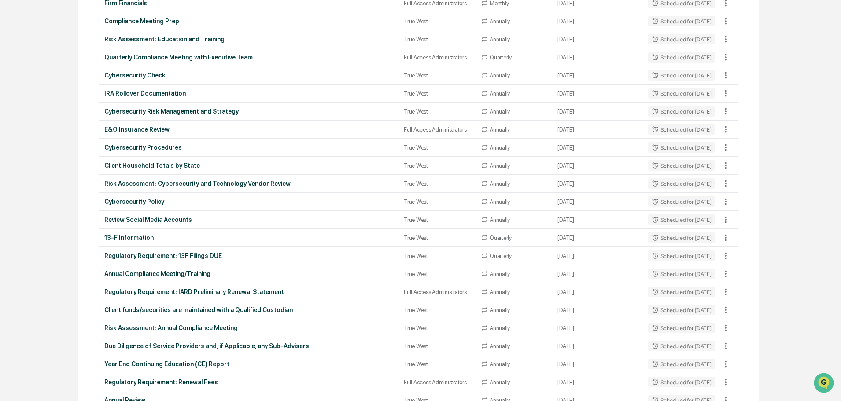
scroll to position [660, 0]
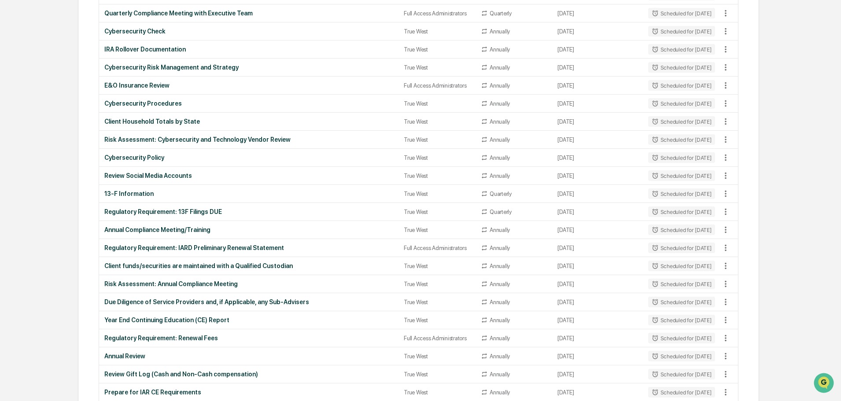
click at [131, 192] on div "13-F Information" at bounding box center [248, 193] width 289 height 7
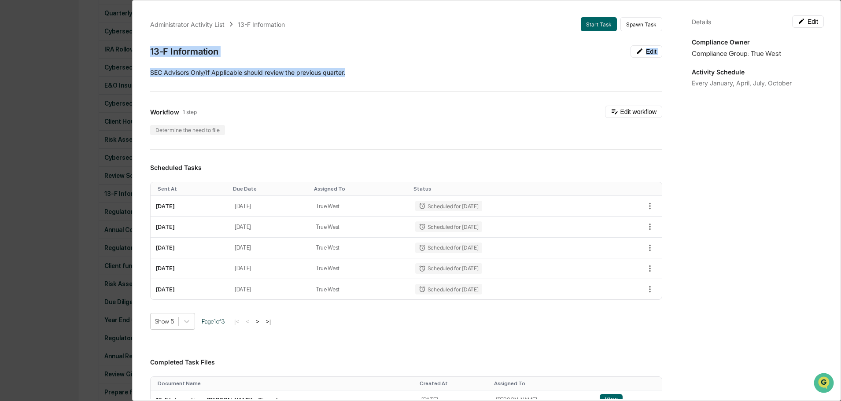
drag, startPoint x: 151, startPoint y: 48, endPoint x: 352, endPoint y: 61, distance: 201.6
click at [352, 61] on div "Administrator Activity List 13-F Information Start Task Spawn Task 13-F Informa…" at bounding box center [406, 285] width 533 height 556
click at [640, 112] on button "Edit workflow" at bounding box center [633, 112] width 57 height 12
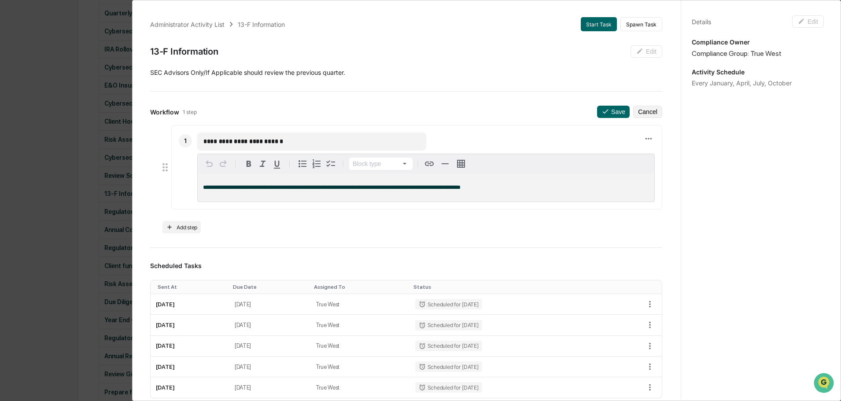
click at [43, 81] on div "**********" at bounding box center [420, 200] width 841 height 401
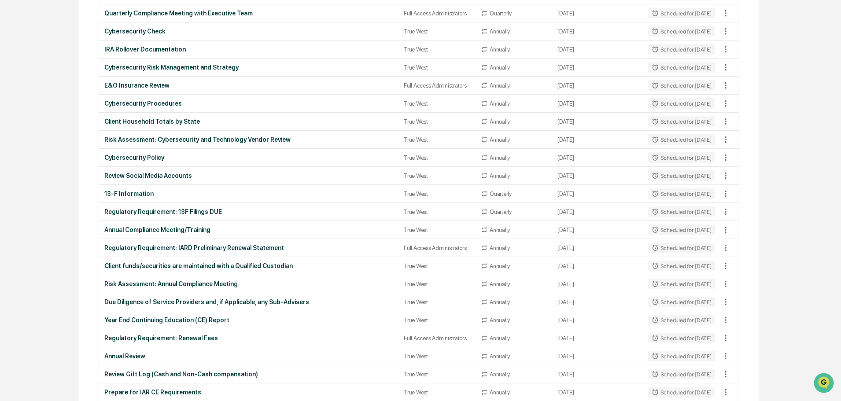
click at [170, 210] on div "Regulatory Requirement: 13F Filings DUE" at bounding box center [248, 211] width 289 height 7
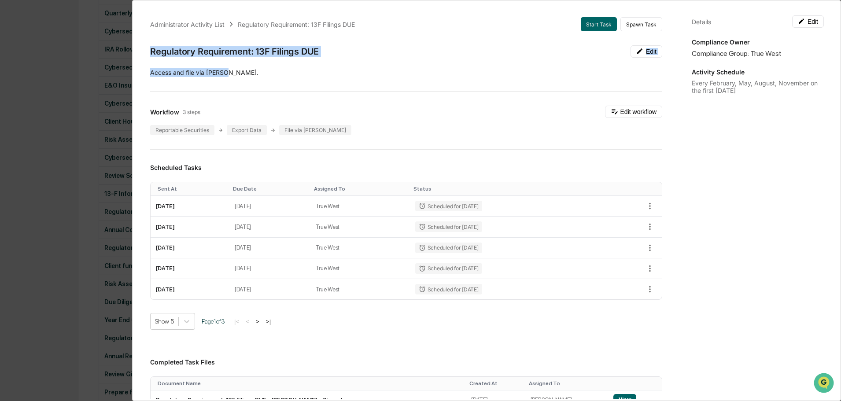
drag, startPoint x: 151, startPoint y: 50, endPoint x: 231, endPoint y: 75, distance: 83.5
click at [231, 75] on div "Administrator Activity List Regulatory Requirement: 13F Filings DUE Start Task …" at bounding box center [406, 285] width 533 height 556
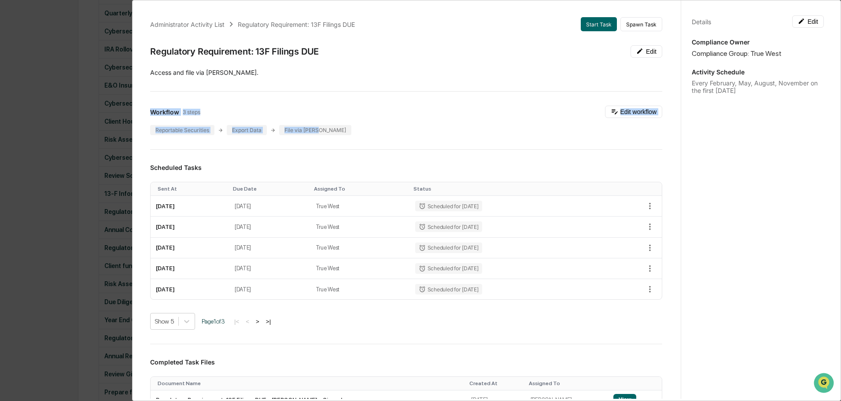
drag, startPoint x: 147, startPoint y: 113, endPoint x: 346, endPoint y: 129, distance: 199.7
click at [346, 129] on div "Administrator Activity List Regulatory Requirement: 13F Filings DUE Start Task …" at bounding box center [406, 285] width 533 height 556
click at [634, 112] on button "Edit workflow" at bounding box center [633, 112] width 57 height 12
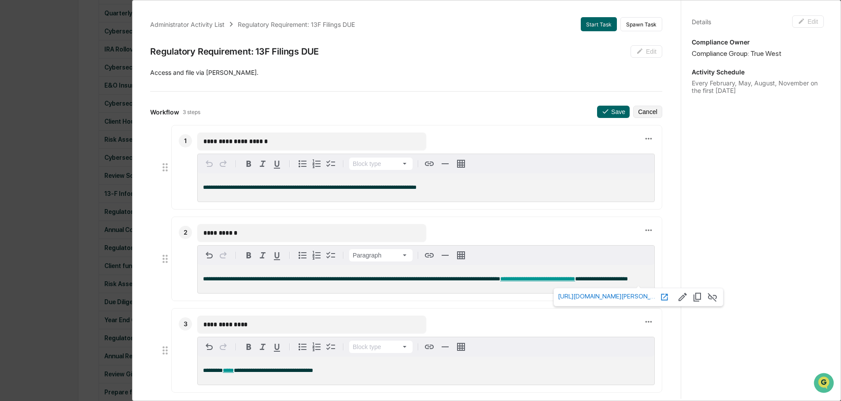
click at [543, 279] on span "**********" at bounding box center [537, 279] width 75 height 6
click at [591, 296] on span "[URL][DOMAIN_NAME][PERSON_NAME]" at bounding box center [607, 296] width 99 height 7
drag, startPoint x: 227, startPoint y: 371, endPoint x: 295, endPoint y: 388, distance: 70.3
click at [63, 77] on div "**********" at bounding box center [420, 200] width 841 height 401
click at [87, 69] on div "**********" at bounding box center [420, 200] width 841 height 401
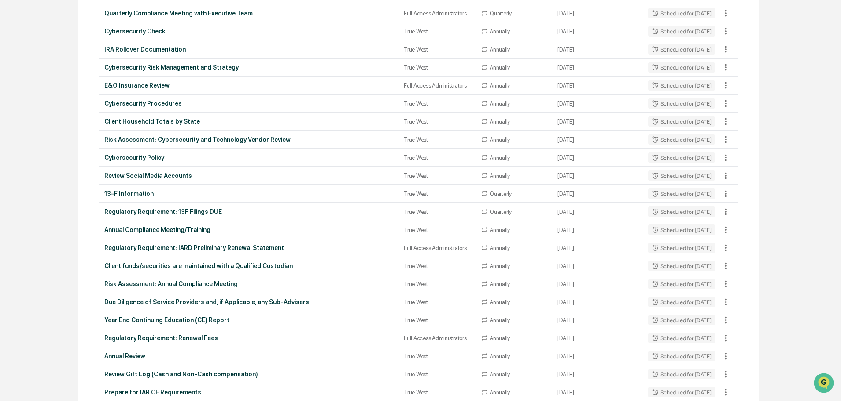
click at [143, 228] on div "Annual Compliance Meeting/Training" at bounding box center [248, 229] width 289 height 7
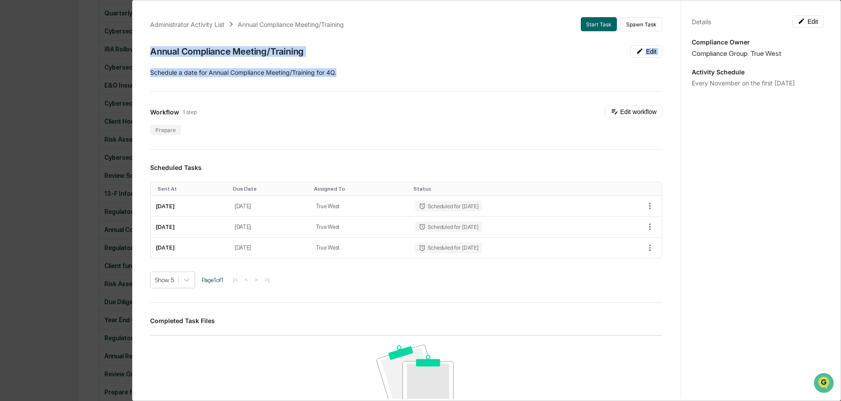
drag, startPoint x: 150, startPoint y: 50, endPoint x: 349, endPoint y: 69, distance: 200.4
click at [349, 69] on div "Administrator Activity List Annual Compliance Meeting/Training Start Task Spawn…" at bounding box center [406, 298] width 533 height 583
click at [628, 111] on button "Edit workflow" at bounding box center [633, 112] width 57 height 12
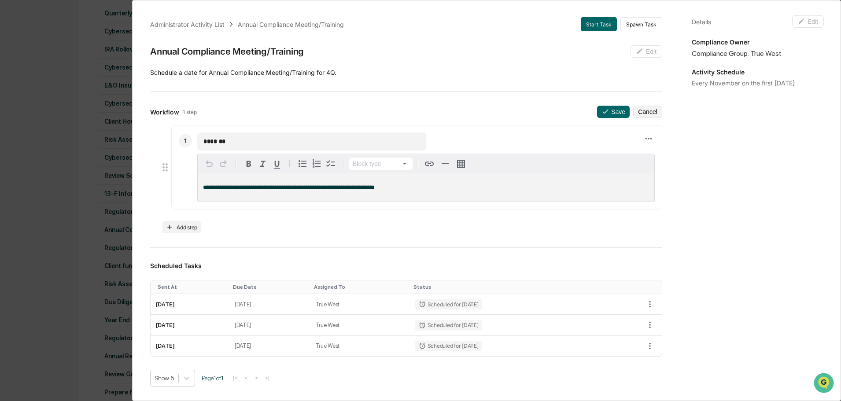
click at [55, 115] on div "**********" at bounding box center [420, 200] width 841 height 401
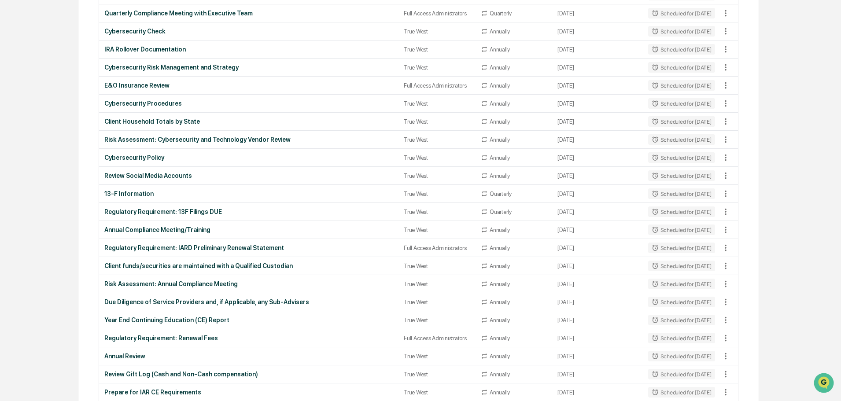
click at [169, 247] on div "Regulatory Requirement: IARD Preliminary Renewal Statement" at bounding box center [248, 247] width 289 height 7
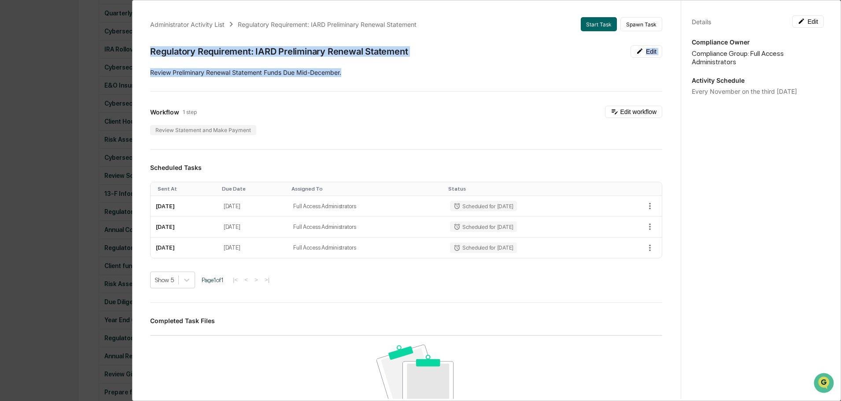
drag, startPoint x: 151, startPoint y: 48, endPoint x: 371, endPoint y: 74, distance: 221.7
click at [371, 74] on div "Administrator Activity List Regulatory Requirement: IARD Preliminary Renewal St…" at bounding box center [406, 298] width 533 height 583
click at [633, 112] on button "Edit workflow" at bounding box center [633, 112] width 57 height 12
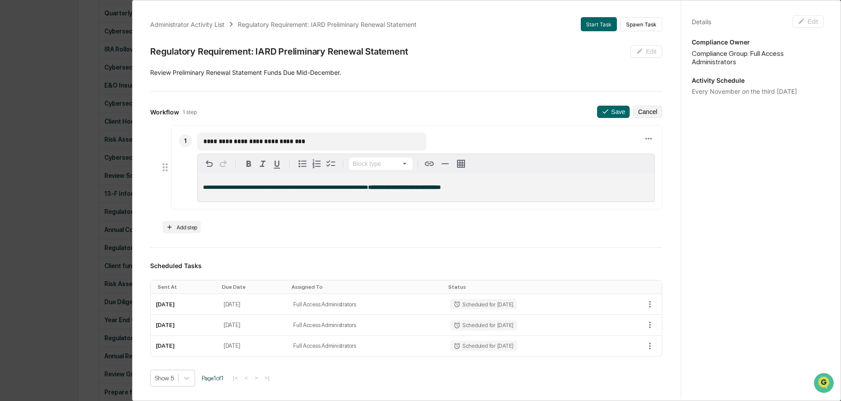
click at [74, 73] on div "**********" at bounding box center [420, 200] width 841 height 401
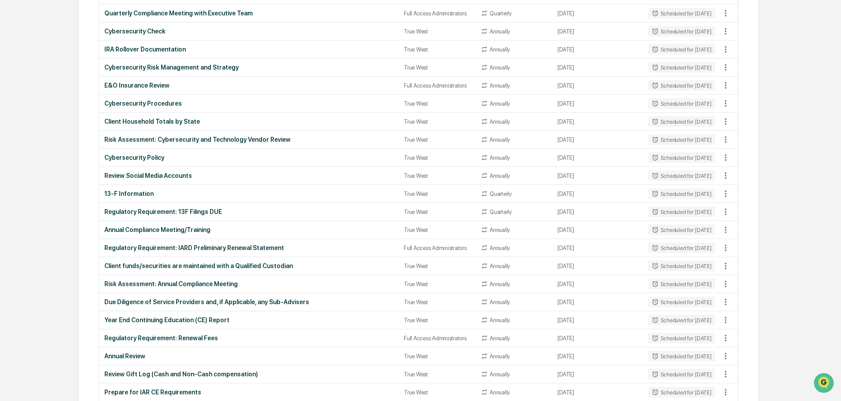
click at [203, 266] on div "Client funds/securities are maintained with a Qualified Custodian" at bounding box center [248, 265] width 289 height 7
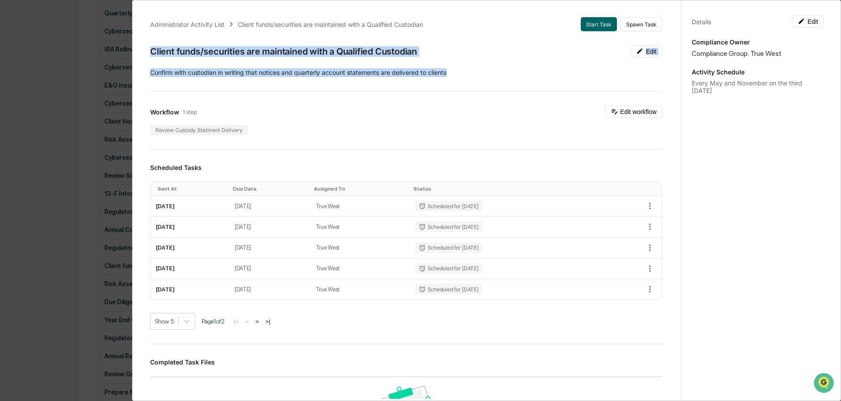
drag, startPoint x: 153, startPoint y: 51, endPoint x: 469, endPoint y: 69, distance: 317.1
click at [469, 69] on div "Administrator Activity List Client funds/securities are maintained with a Quali…" at bounding box center [406, 319] width 533 height 625
click at [615, 109] on button "Edit workflow" at bounding box center [633, 112] width 57 height 12
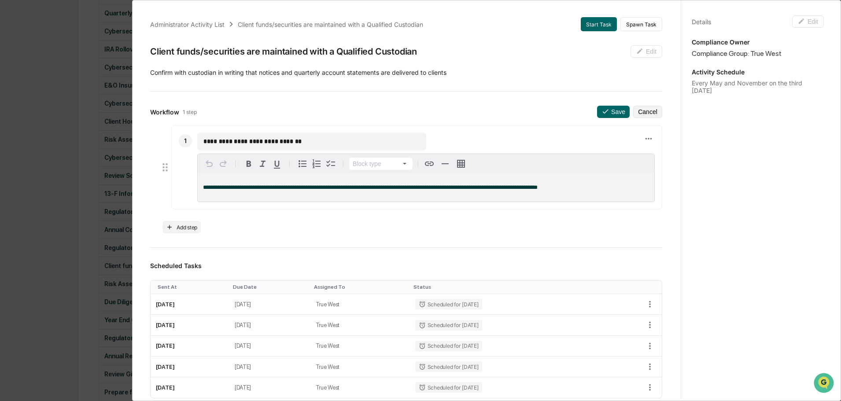
click at [62, 39] on div "**********" at bounding box center [420, 200] width 841 height 401
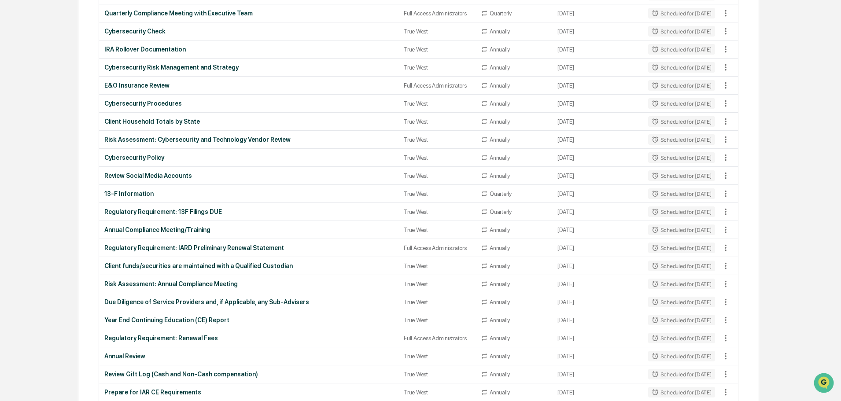
click at [193, 284] on div "Risk Assessment: Annual Compliance Meeting" at bounding box center [248, 283] width 289 height 7
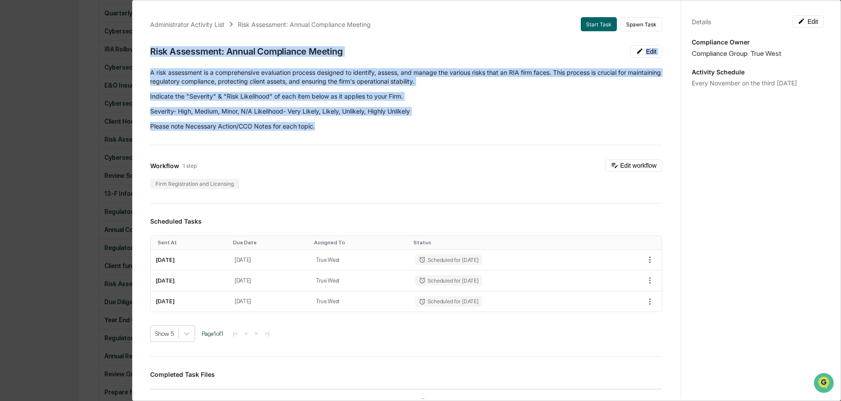
drag, startPoint x: 151, startPoint y: 50, endPoint x: 346, endPoint y: 123, distance: 208.1
click at [346, 123] on div "Administrator Activity List Risk Assessment: Annual Compliance Meeting Start Ta…" at bounding box center [406, 325] width 533 height 637
click at [622, 163] on button "Edit workflow" at bounding box center [633, 165] width 57 height 12
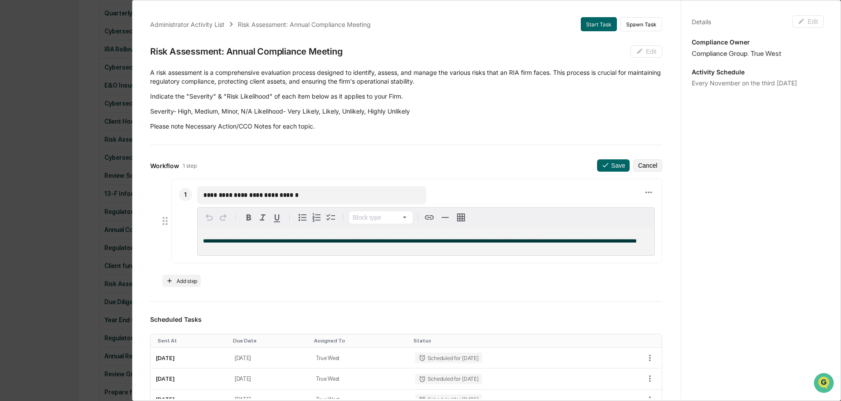
click at [73, 136] on div "**********" at bounding box center [420, 200] width 841 height 401
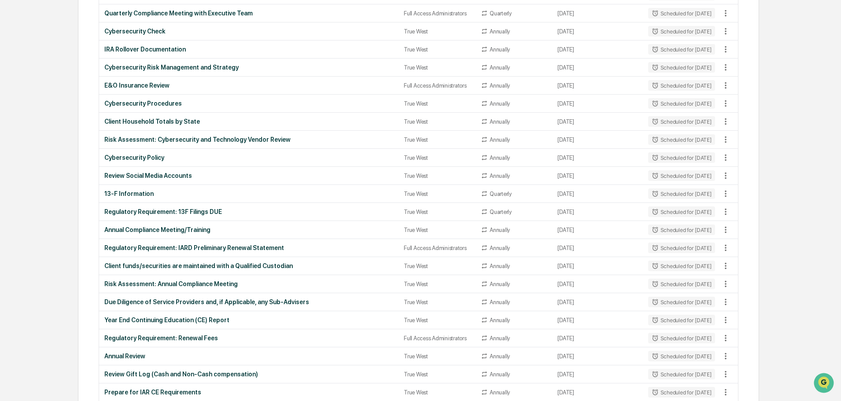
click at [171, 301] on div "Due Diligence of Service Providers and, if Applicable, any Sub-Advisers" at bounding box center [248, 302] width 289 height 7
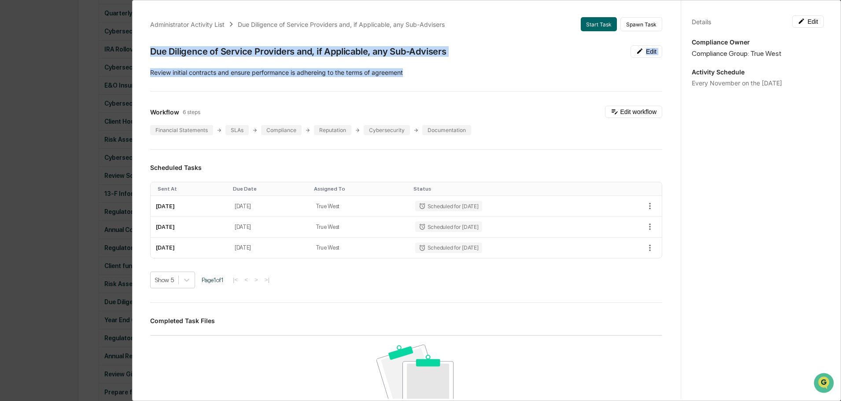
drag, startPoint x: 151, startPoint y: 50, endPoint x: 437, endPoint y: 72, distance: 286.5
click at [437, 72] on div "Administrator Activity List Due Diligence of Service Providers and, if Applicab…" at bounding box center [406, 298] width 533 height 583
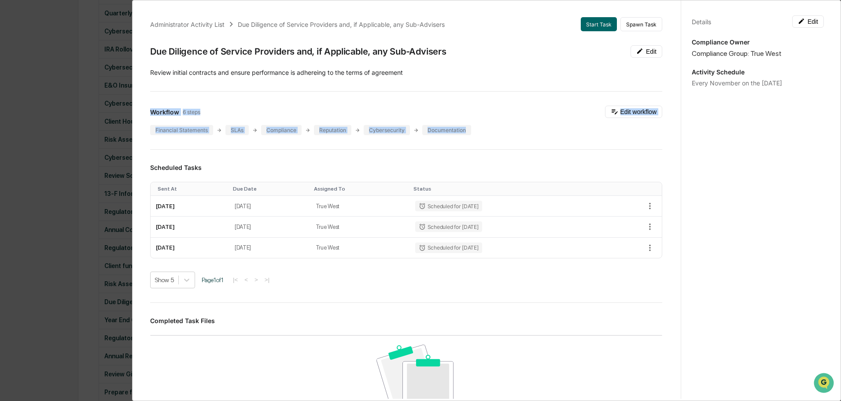
drag, startPoint x: 144, startPoint y: 112, endPoint x: 468, endPoint y: 133, distance: 324.3
click at [468, 133] on div "Administrator Activity List Due Diligence of Service Providers and, if Applicab…" at bounding box center [406, 298] width 533 height 583
drag, startPoint x: 639, startPoint y: 112, endPoint x: 468, endPoint y: 122, distance: 170.7
click at [639, 112] on button "Edit workflow" at bounding box center [633, 112] width 57 height 12
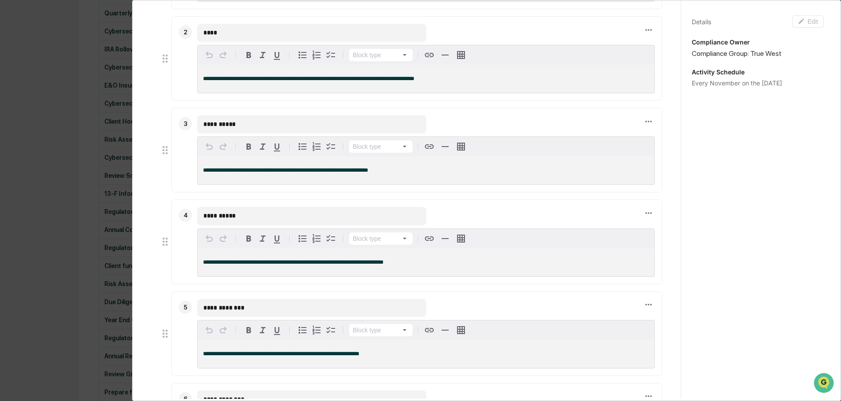
scroll to position [220, 0]
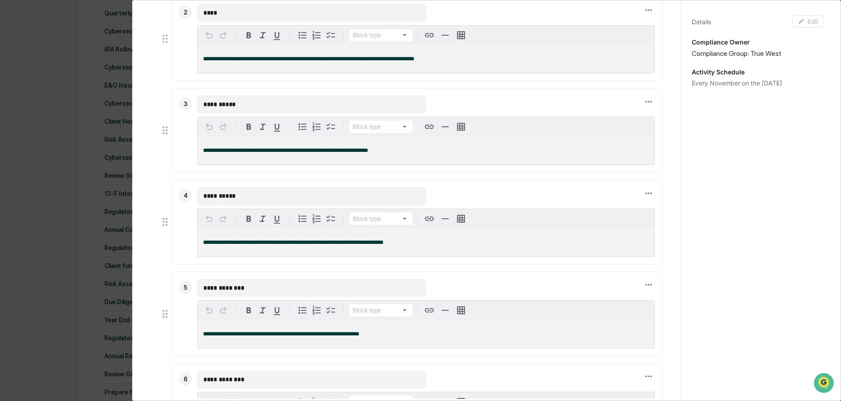
click at [264, 299] on div "**********" at bounding box center [425, 314] width 457 height 70
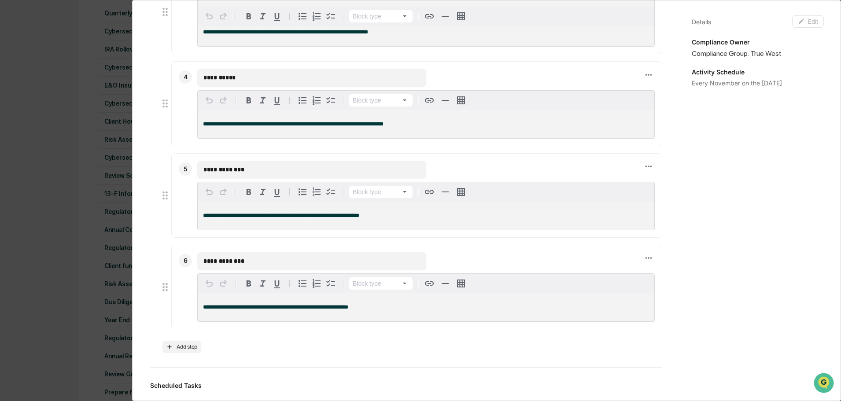
scroll to position [352, 0]
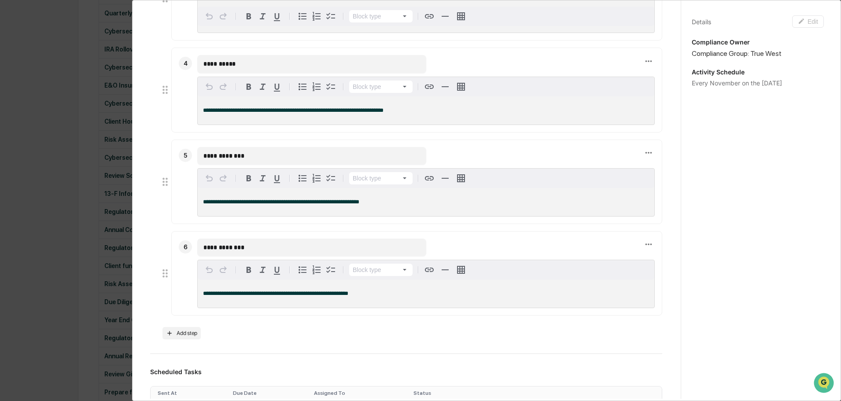
drag, startPoint x: 55, startPoint y: 88, endPoint x: 63, endPoint y: 88, distance: 7.9
click at [55, 88] on div "**********" at bounding box center [420, 200] width 841 height 401
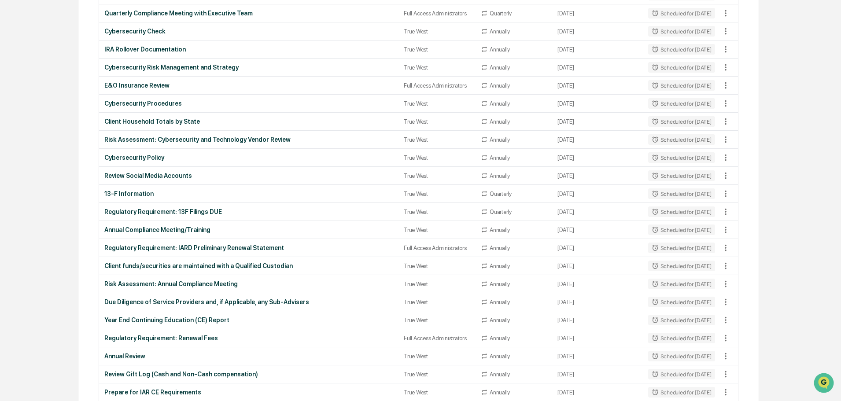
click at [162, 319] on div "Year End Continuing Education (CE) Report" at bounding box center [248, 320] width 289 height 7
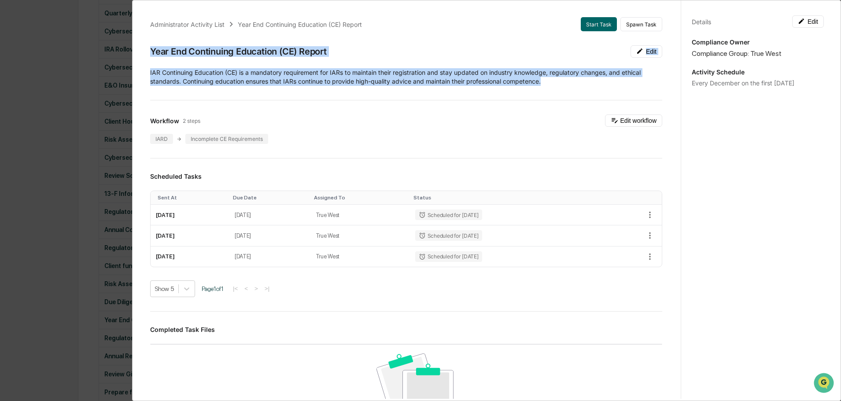
drag, startPoint x: 149, startPoint y: 48, endPoint x: 593, endPoint y: 80, distance: 445.3
click at [593, 80] on div "Administrator Activity List Year End Continuing Education (CE) Report Start Tas…" at bounding box center [406, 303] width 533 height 592
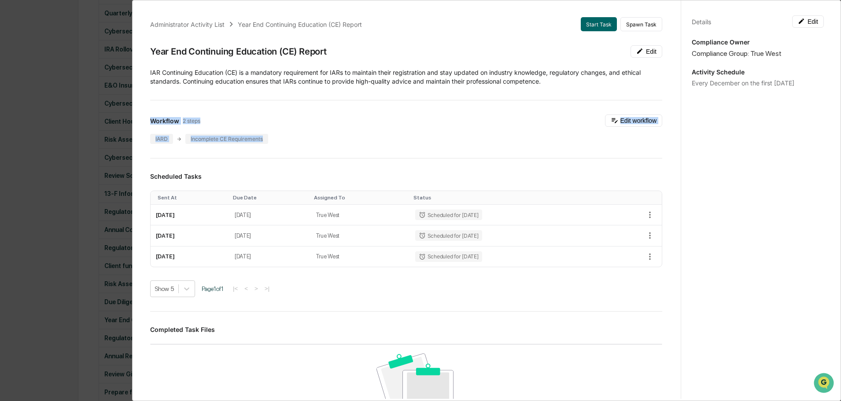
drag, startPoint x: 149, startPoint y: 121, endPoint x: 280, endPoint y: 140, distance: 132.6
click at [280, 140] on div "Administrator Activity List Year End Continuing Education (CE) Report Start Tas…" at bounding box center [406, 303] width 533 height 592
click at [629, 118] on button "Edit workflow" at bounding box center [633, 120] width 57 height 12
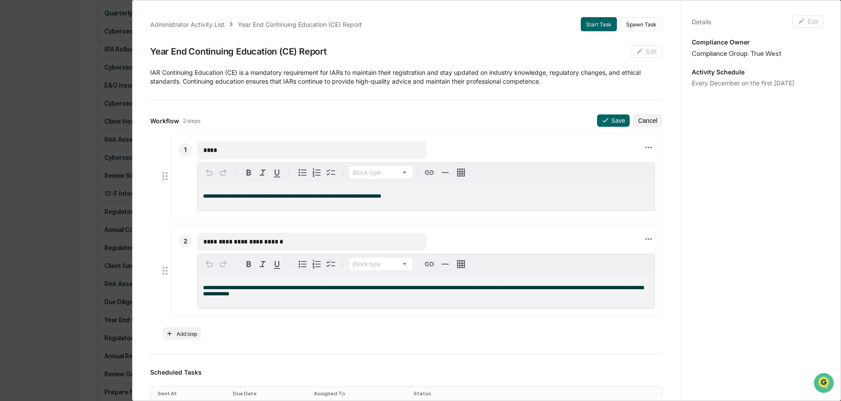
click at [53, 140] on div "**********" at bounding box center [420, 200] width 841 height 401
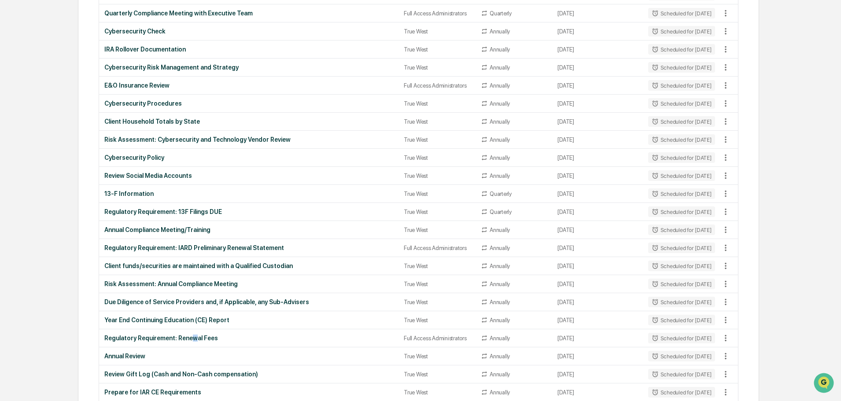
click at [190, 338] on div "Regulatory Requirement: Renewal Fees" at bounding box center [248, 338] width 289 height 7
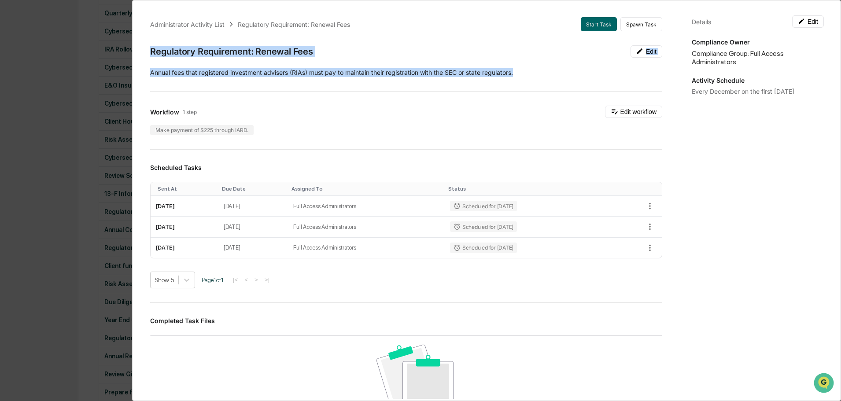
drag, startPoint x: 149, startPoint y: 47, endPoint x: 545, endPoint y: 66, distance: 396.2
click at [545, 66] on div "Administrator Activity List Regulatory Requirement: Renewal Fees Start Task Spa…" at bounding box center [406, 298] width 533 height 583
click at [635, 111] on button "Edit workflow" at bounding box center [633, 112] width 57 height 12
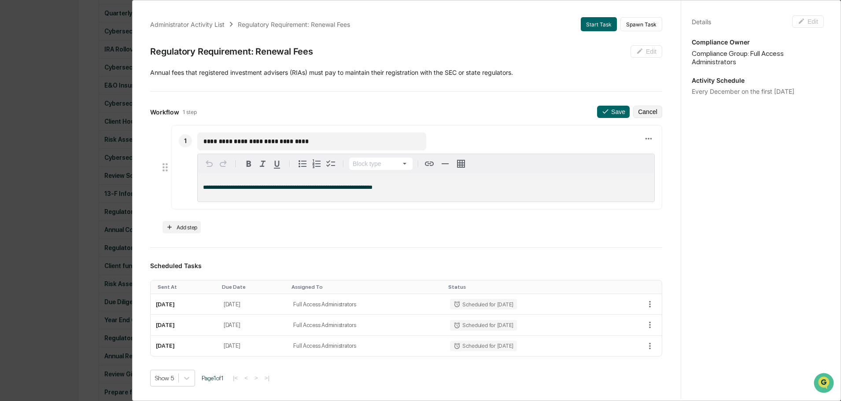
click at [45, 85] on div "**********" at bounding box center [420, 200] width 841 height 401
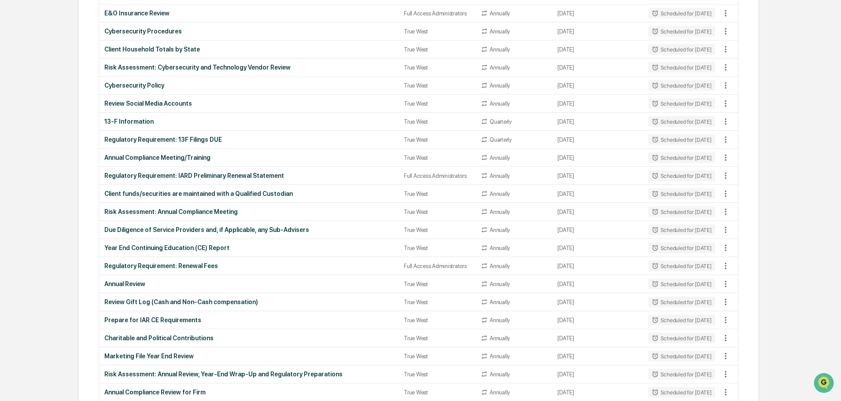
scroll to position [748, 0]
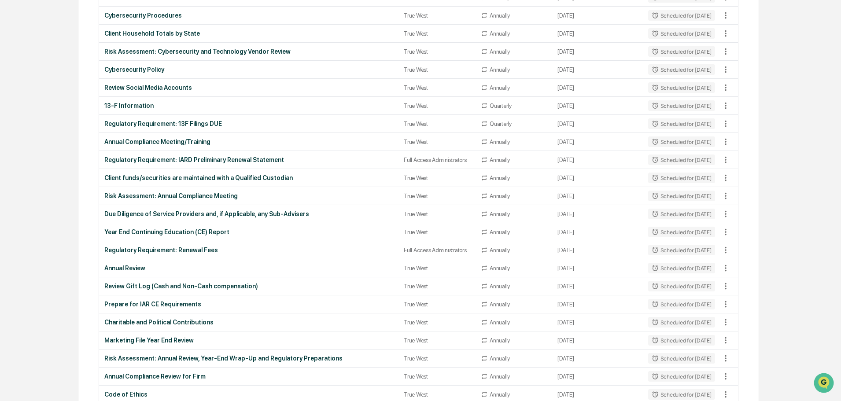
click at [195, 248] on div "Regulatory Requirement: Renewal Fees" at bounding box center [248, 250] width 289 height 7
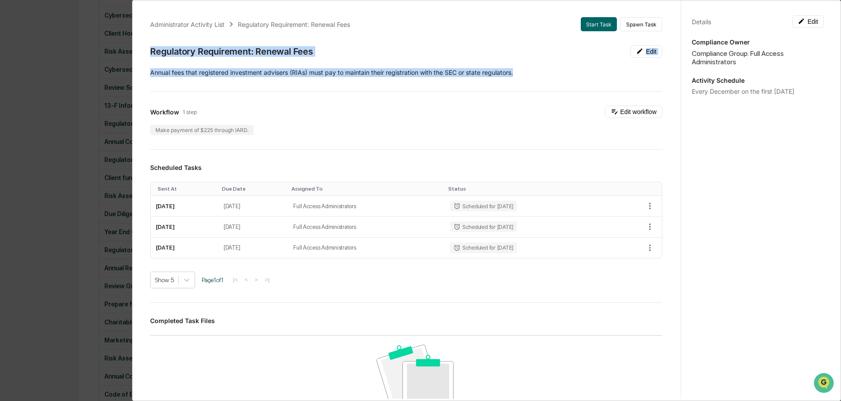
drag, startPoint x: 160, startPoint y: 55, endPoint x: 553, endPoint y: 74, distance: 393.2
click at [553, 74] on div "Administrator Activity List Regulatory Requirement: Renewal Fees Start Task Spa…" at bounding box center [406, 298] width 533 height 583
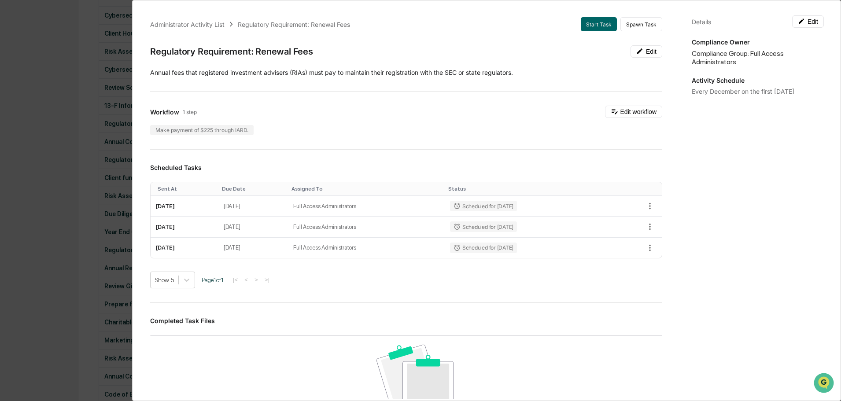
click at [42, 109] on div "Administrator Activity List Regulatory Requirement: Renewal Fees Start Task Spa…" at bounding box center [420, 200] width 841 height 401
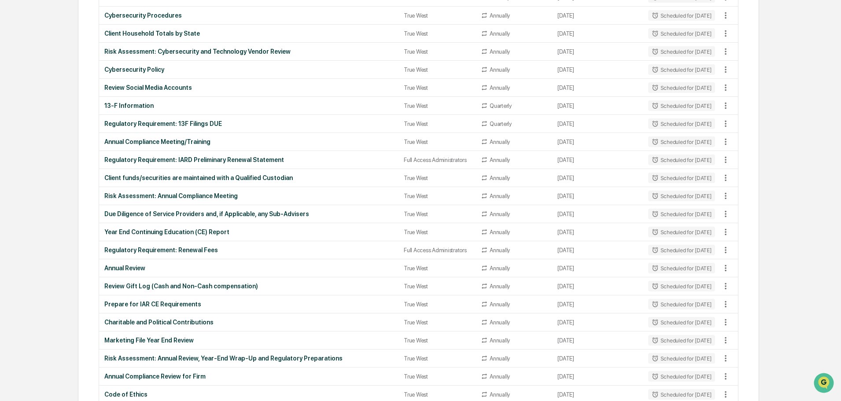
click at [117, 267] on div "Annual Review" at bounding box center [248, 268] width 289 height 7
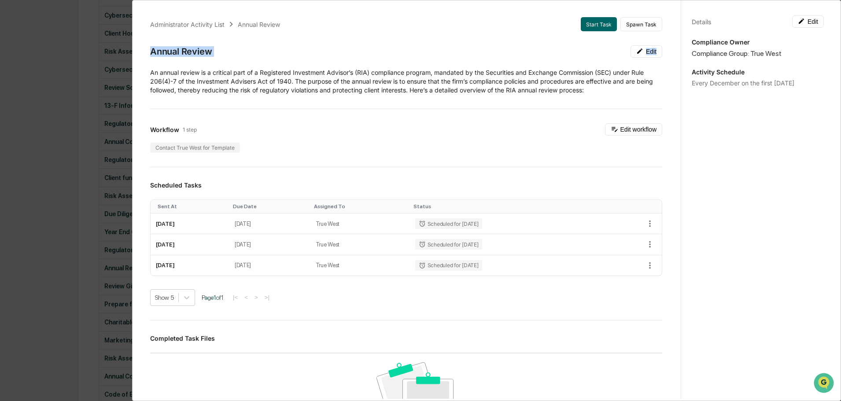
drag, startPoint x: 148, startPoint y: 50, endPoint x: 608, endPoint y: 100, distance: 462.4
click at [608, 100] on div "Administrator Activity List Annual Review Start Task Spawn Task Annual Review E…" at bounding box center [406, 307] width 533 height 601
click at [634, 128] on button "Edit workflow" at bounding box center [633, 129] width 57 height 12
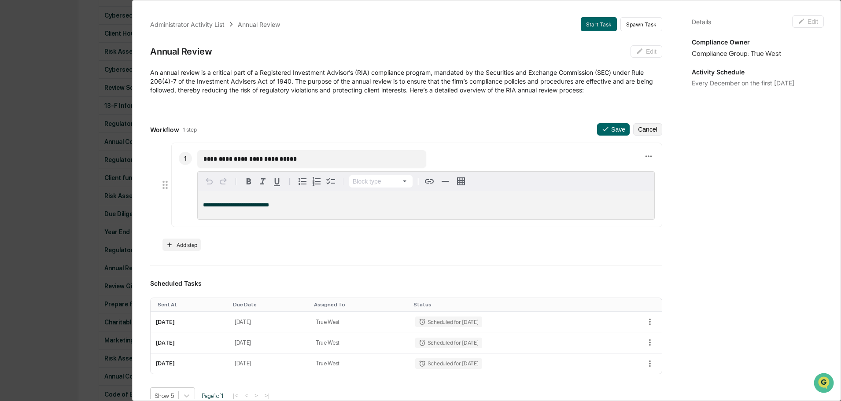
drag, startPoint x: 43, startPoint y: 90, endPoint x: 3, endPoint y: 113, distance: 45.8
click at [43, 90] on div "**********" at bounding box center [420, 200] width 841 height 401
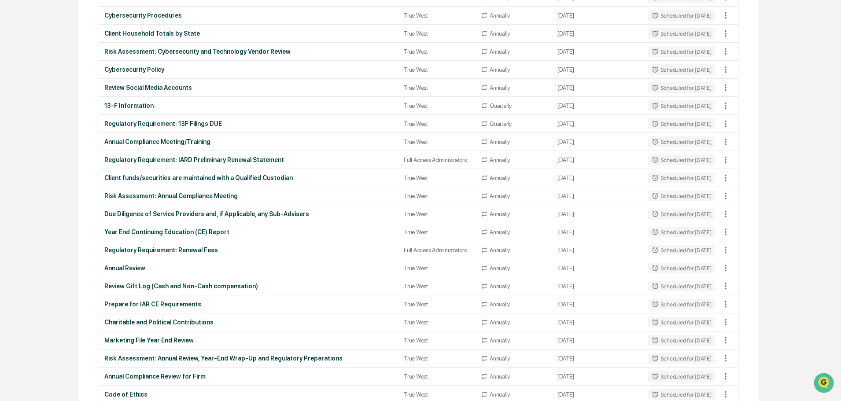
click at [140, 287] on div "Review Gift Log (Cash and Non-Cash compensation)" at bounding box center [248, 286] width 289 height 7
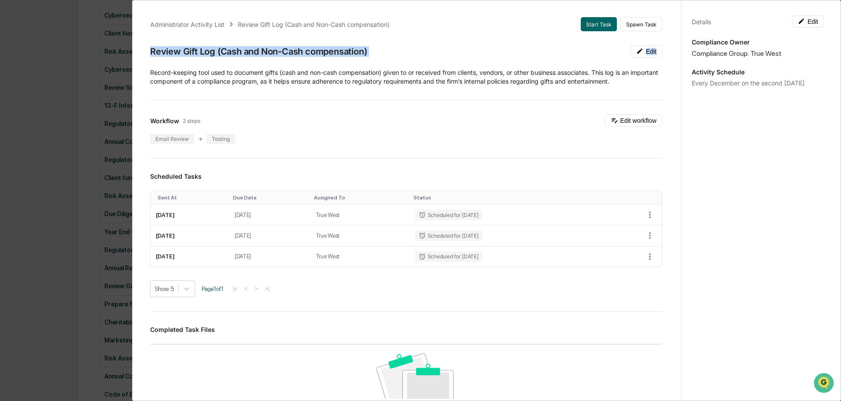
drag, startPoint x: 149, startPoint y: 50, endPoint x: 663, endPoint y: 87, distance: 514.7
click at [663, 87] on div "Administrator Activity List Review Gift Log (Cash and Non-Cash compensation) St…" at bounding box center [406, 303] width 533 height 592
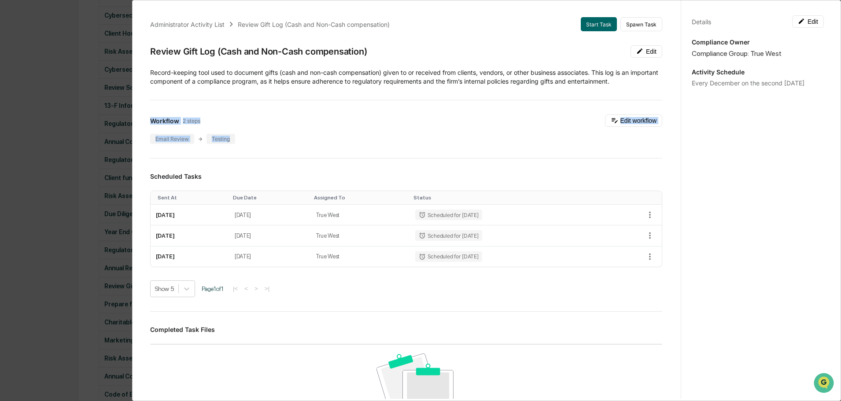
drag, startPoint x: 148, startPoint y: 122, endPoint x: 230, endPoint y: 139, distance: 83.8
click at [230, 139] on div "Administrator Activity List Review Gift Log (Cash and Non-Cash compensation) St…" at bounding box center [406, 303] width 533 height 592
click at [629, 118] on button "Edit workflow" at bounding box center [633, 120] width 57 height 12
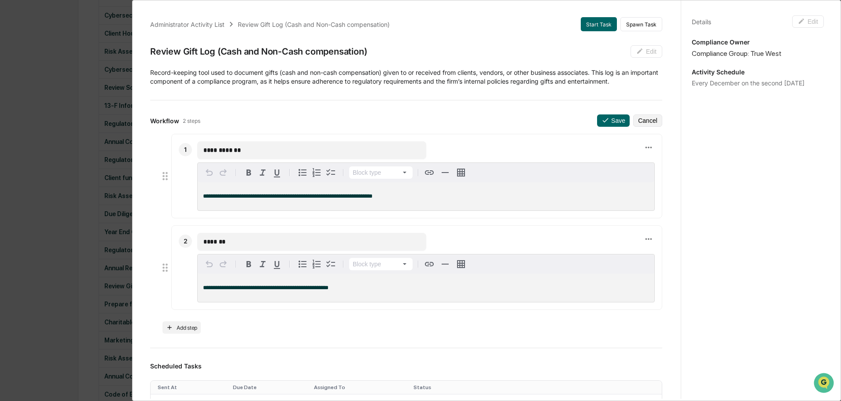
click at [41, 143] on div "**********" at bounding box center [420, 200] width 841 height 401
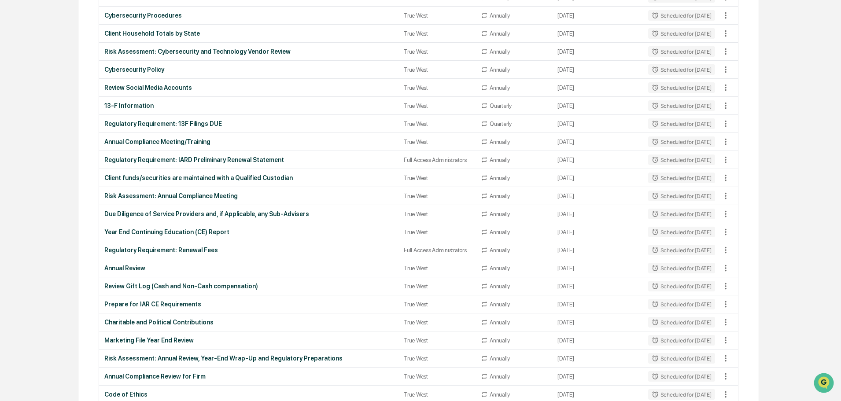
click at [164, 301] on div "Prepare for IAR CE Requirements" at bounding box center [248, 304] width 289 height 7
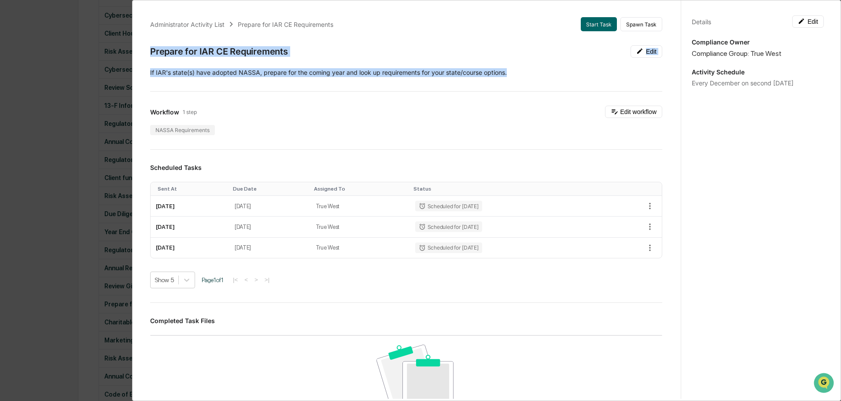
drag, startPoint x: 151, startPoint y: 49, endPoint x: 532, endPoint y: 71, distance: 381.9
click at [532, 71] on div "Administrator Activity List Prepare for IAR CE Requirements Start Task Spawn Ta…" at bounding box center [406, 298] width 533 height 583
click at [635, 109] on button "Edit workflow" at bounding box center [633, 112] width 57 height 12
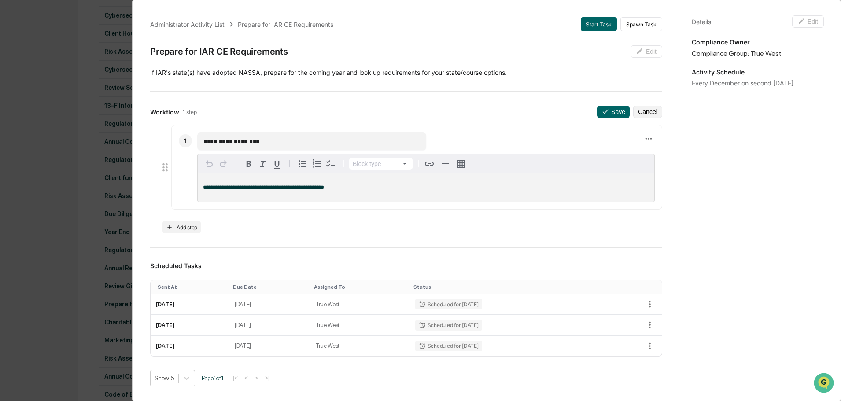
click at [46, 162] on div "**********" at bounding box center [420, 200] width 841 height 401
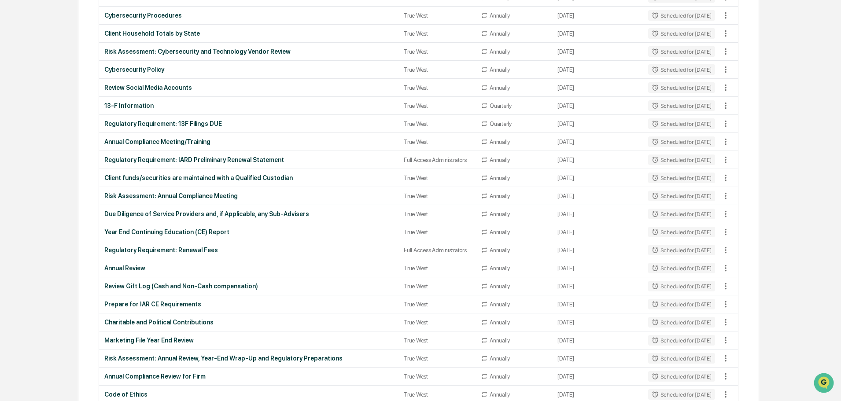
click at [170, 321] on div "Charitable and Political Contributions" at bounding box center [248, 322] width 289 height 7
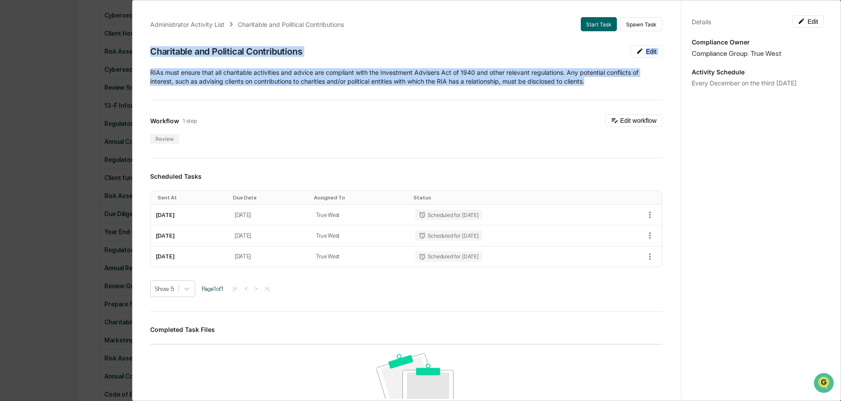
drag, startPoint x: 148, startPoint y: 51, endPoint x: 615, endPoint y: 77, distance: 467.9
click at [615, 77] on div "Administrator Activity List Charitable and Political Contributions Start Task S…" at bounding box center [406, 303] width 533 height 592
click at [629, 118] on button "Edit workflow" at bounding box center [633, 120] width 57 height 12
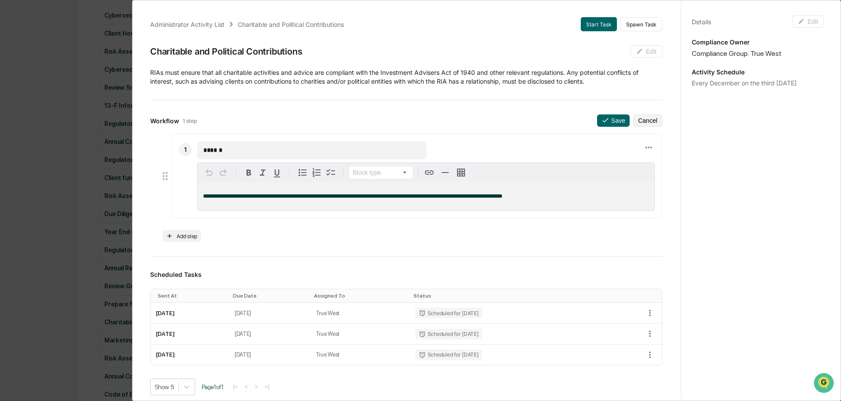
click at [46, 132] on div "**********" at bounding box center [420, 200] width 841 height 401
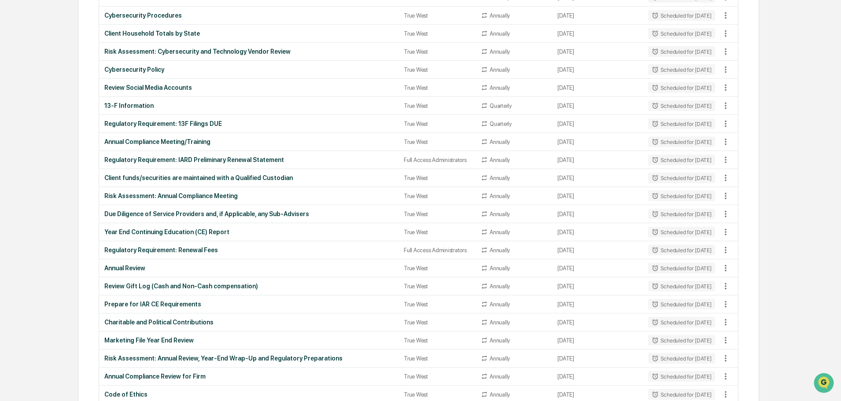
click at [177, 338] on div "Marketing File Year End Review" at bounding box center [248, 340] width 289 height 7
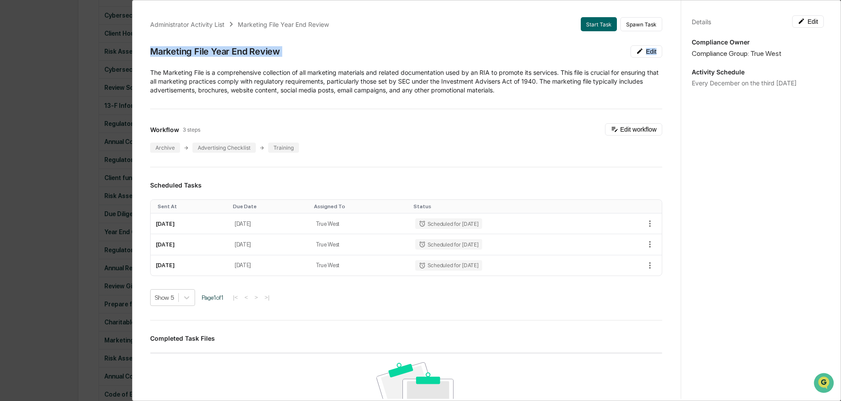
drag, startPoint x: 150, startPoint y: 52, endPoint x: 562, endPoint y: 95, distance: 413.8
click at [563, 95] on div "Administrator Activity List Marketing File Year End Review Start Task Spawn Tas…" at bounding box center [406, 307] width 533 height 601
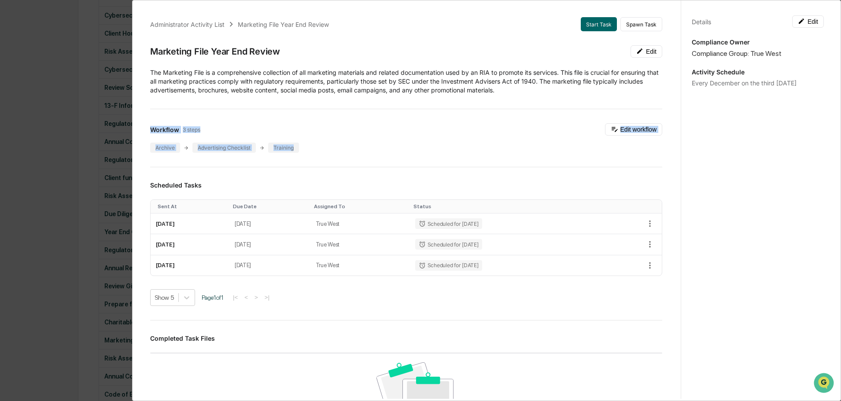
drag, startPoint x: 150, startPoint y: 128, endPoint x: 310, endPoint y: 144, distance: 160.2
click at [310, 144] on div "Workflow 3 steps Edit workflow Archive Advertising Checklist Training" at bounding box center [406, 137] width 512 height 29
click at [630, 132] on button "Edit workflow" at bounding box center [633, 129] width 57 height 12
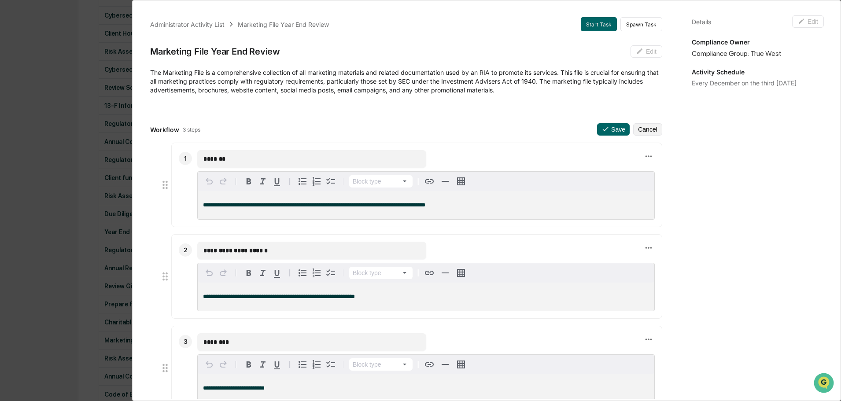
click at [55, 106] on div "**********" at bounding box center [420, 200] width 841 height 401
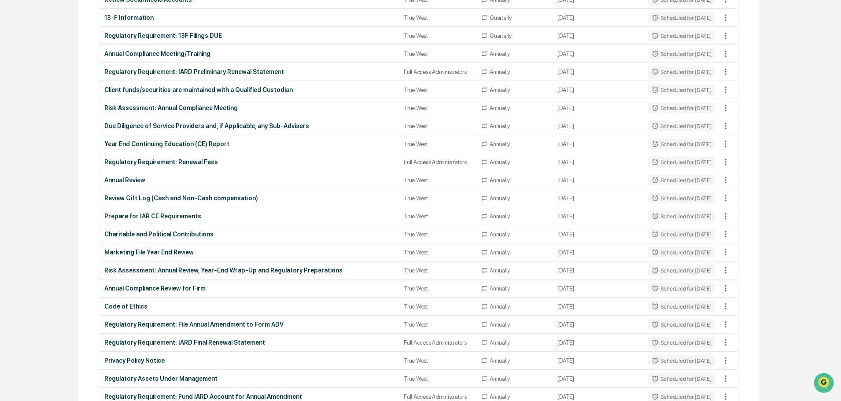
scroll to position [881, 0]
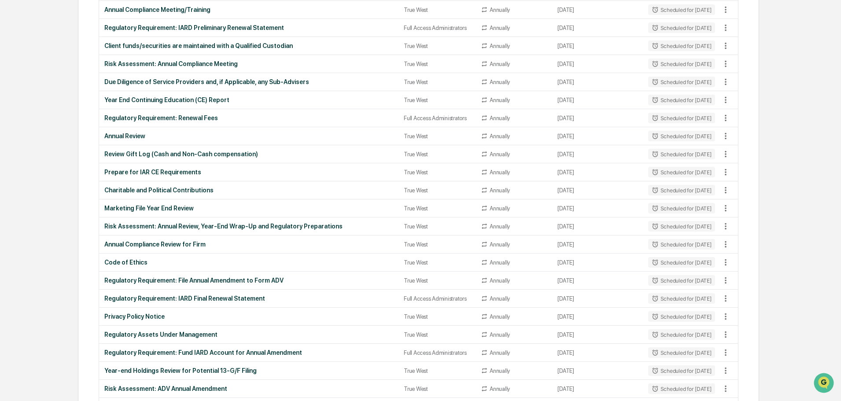
click at [192, 225] on div "Risk Assessment: Annual Review, Year-End Wrap-Up and Regulatory Preparations" at bounding box center [248, 226] width 289 height 7
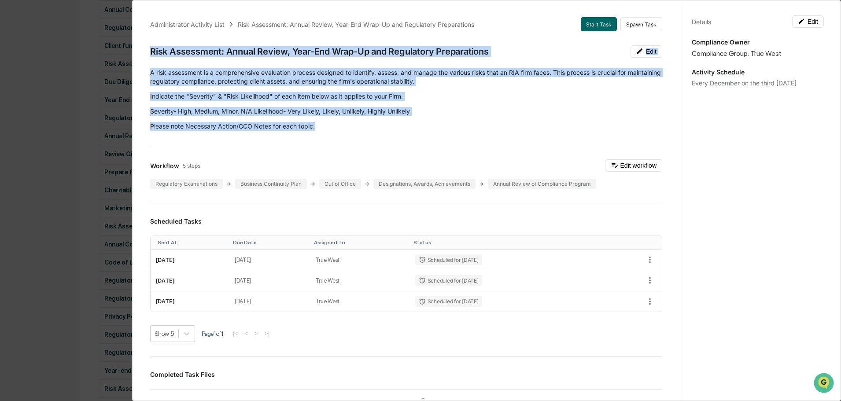
drag, startPoint x: 152, startPoint y: 52, endPoint x: 318, endPoint y: 123, distance: 181.2
click at [318, 123] on div "Administrator Activity List Risk Assessment: Annual Review, Year-End Wrap-Up an…" at bounding box center [406, 325] width 533 height 637
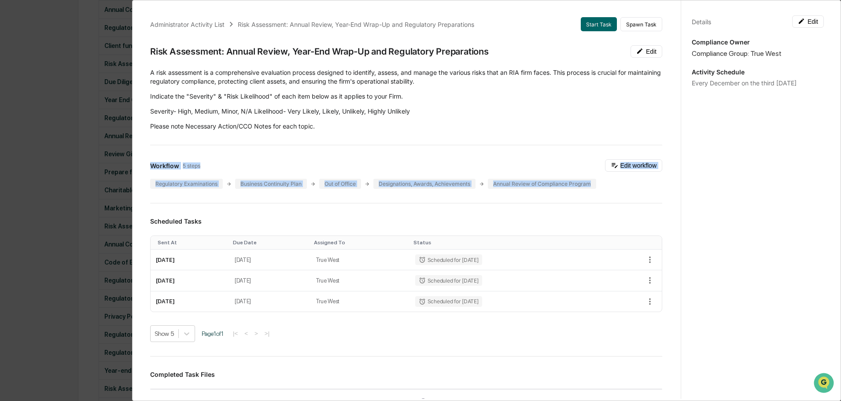
drag, startPoint x: 148, startPoint y: 165, endPoint x: 594, endPoint y: 184, distance: 446.0
click at [594, 184] on div "Administrator Activity List Risk Assessment: Annual Review, Year-End Wrap-Up an…" at bounding box center [406, 325] width 533 height 637
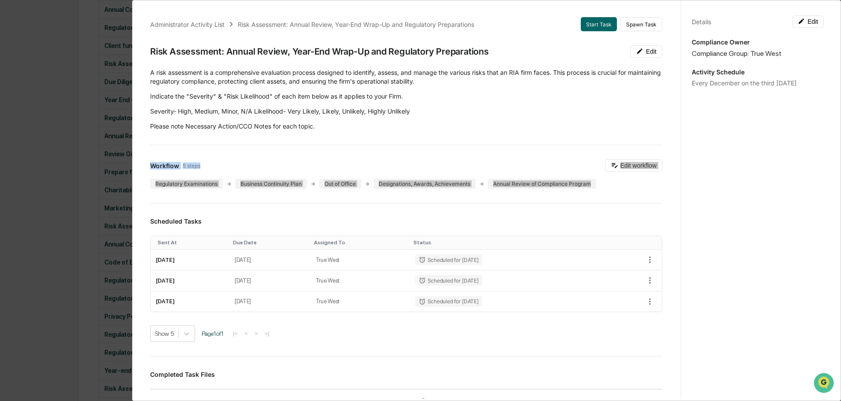
click at [623, 165] on button "Edit workflow" at bounding box center [633, 165] width 57 height 12
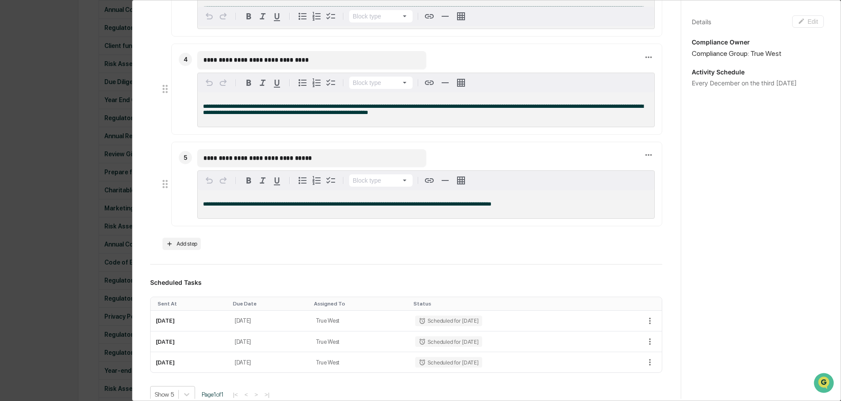
scroll to position [440, 0]
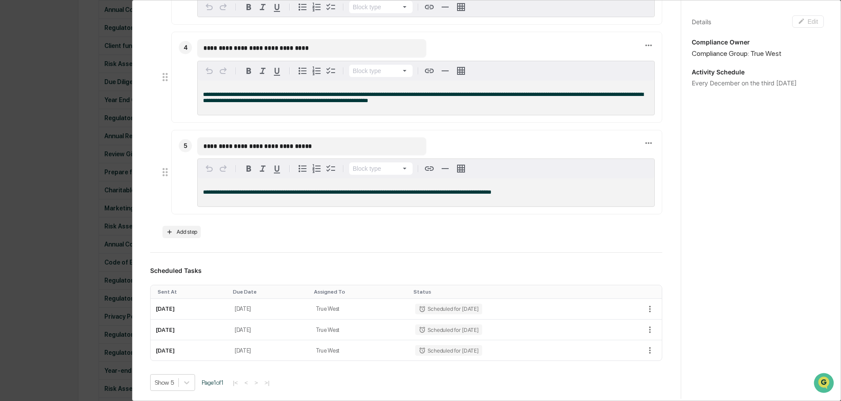
click at [45, 116] on div "**********" at bounding box center [420, 200] width 841 height 401
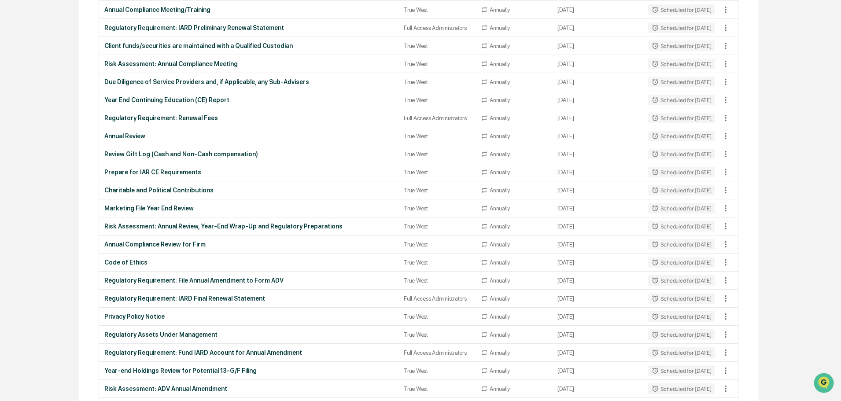
click at [172, 240] on td "Annual Compliance Review for Firm" at bounding box center [248, 245] width 299 height 18
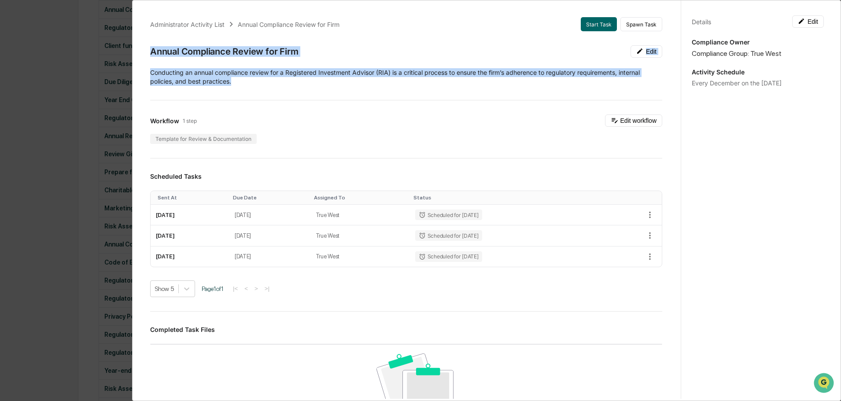
drag, startPoint x: 151, startPoint y: 48, endPoint x: 273, endPoint y: 81, distance: 126.9
click at [273, 81] on div "Administrator Activity List Annual Compliance Review for Firm Start Task Spawn …" at bounding box center [406, 303] width 533 height 592
click at [628, 115] on button "Edit workflow" at bounding box center [633, 120] width 57 height 12
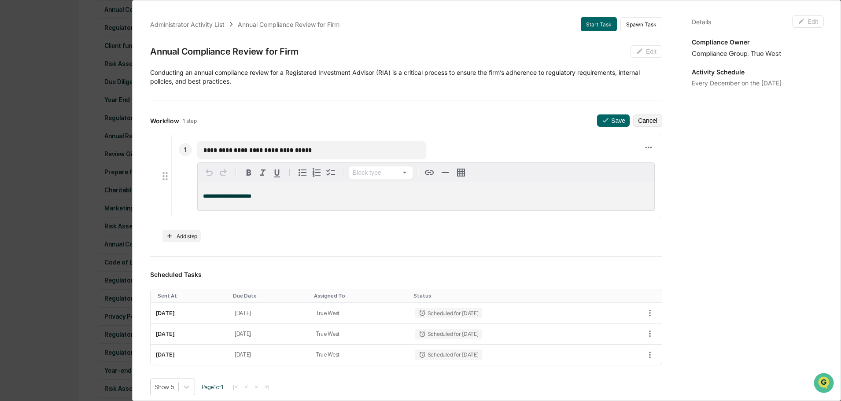
click at [59, 66] on div "**********" at bounding box center [420, 200] width 841 height 401
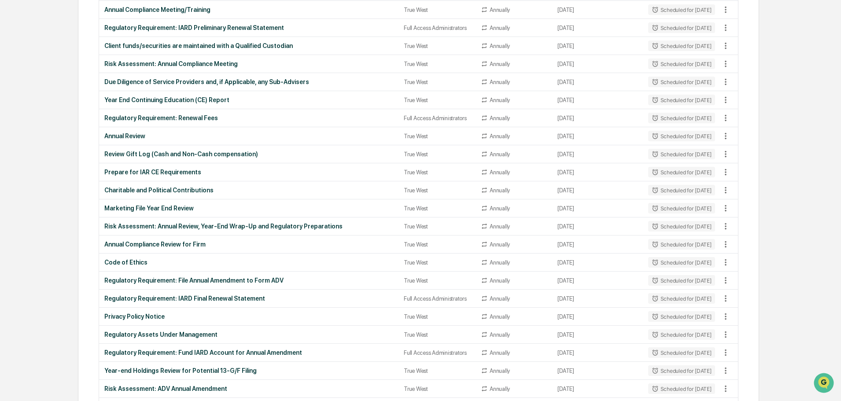
click at [129, 259] on div "Code of Ethics" at bounding box center [248, 262] width 289 height 7
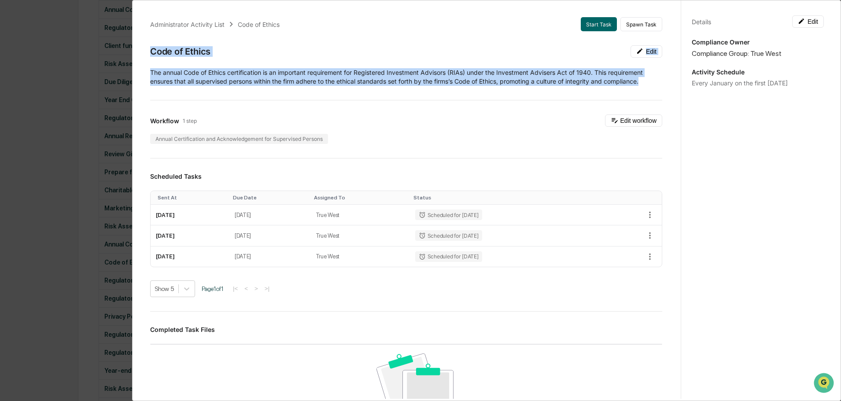
drag, startPoint x: 151, startPoint y: 48, endPoint x: 652, endPoint y: 82, distance: 501.3
click at [652, 82] on div "Administrator Activity List Code of Ethics Start Task Spawn Task Code of Ethics…" at bounding box center [406, 303] width 533 height 592
click at [616, 123] on button "Edit workflow" at bounding box center [633, 120] width 57 height 12
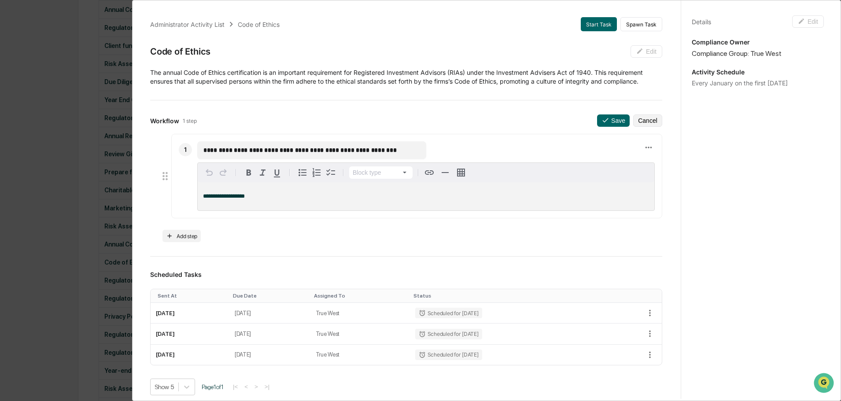
click at [64, 98] on div "**********" at bounding box center [420, 200] width 841 height 401
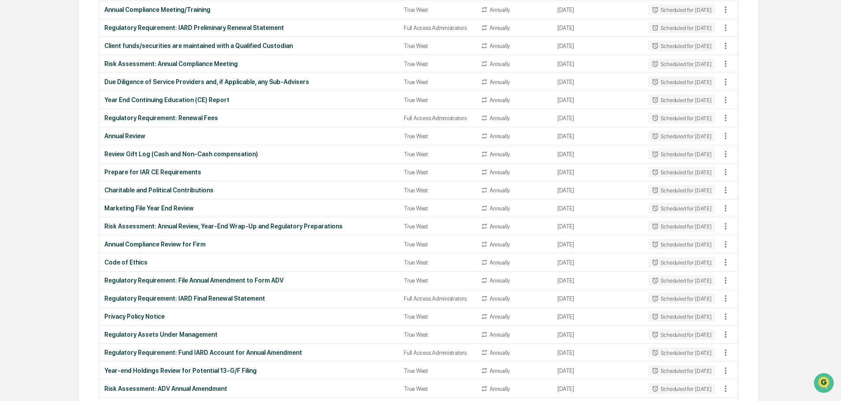
click at [158, 280] on div "Regulatory Requirement: File Annual Amendment to Form ADV" at bounding box center [248, 280] width 289 height 7
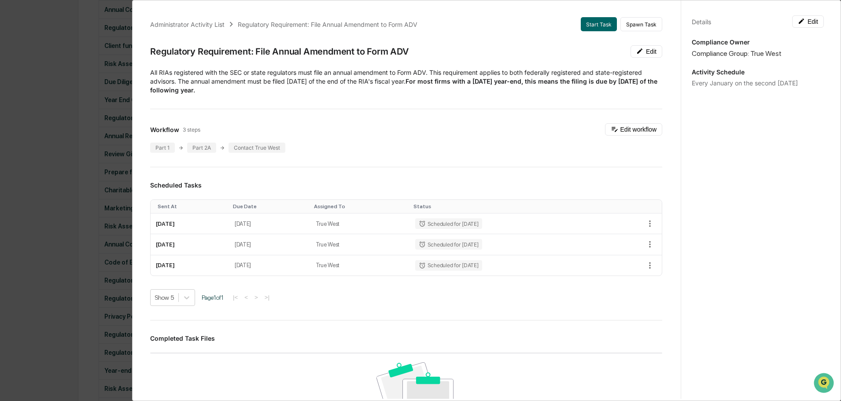
drag, startPoint x: 148, startPoint y: 45, endPoint x: 275, endPoint y: 94, distance: 135.7
click at [275, 94] on div "Administrator Activity List Regulatory Requirement: File Annual Amendment to Fo…" at bounding box center [406, 307] width 533 height 601
click at [154, 127] on span "Workflow" at bounding box center [164, 129] width 29 height 7
drag, startPoint x: 152, startPoint y: 129, endPoint x: 287, endPoint y: 152, distance: 137.2
click at [287, 152] on div "Workflow 3 steps Edit workflow Part 1 Part 2A Contact True West" at bounding box center [406, 137] width 512 height 29
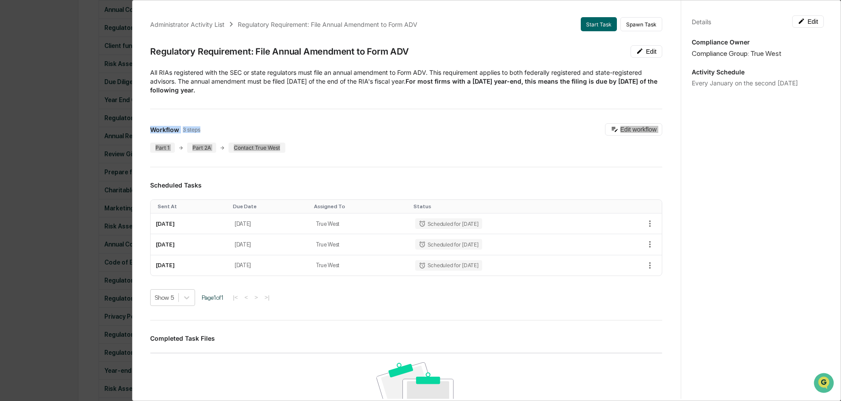
click at [625, 129] on button "Edit workflow" at bounding box center [633, 129] width 57 height 12
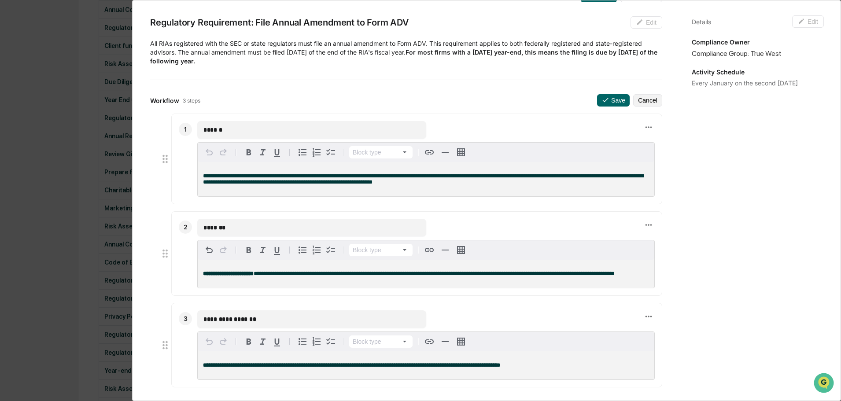
scroll to position [44, 0]
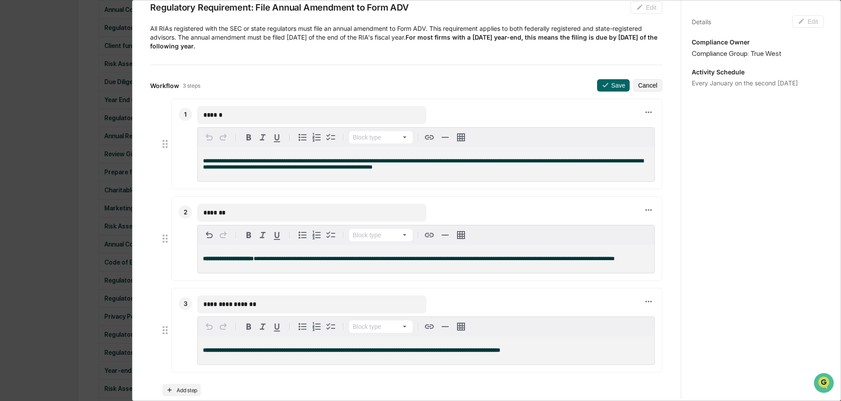
drag, startPoint x: 49, startPoint y: 147, endPoint x: 145, endPoint y: 163, distance: 97.0
click at [49, 147] on div "**********" at bounding box center [420, 200] width 841 height 401
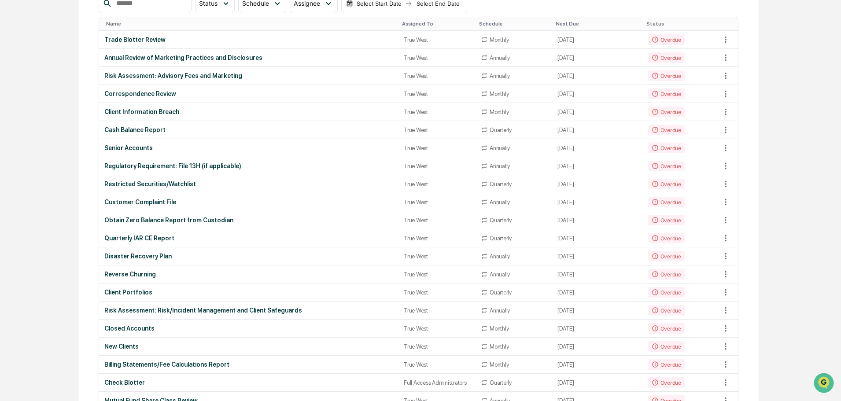
scroll to position [0, 0]
